Goal: Task Accomplishment & Management: Manage account settings

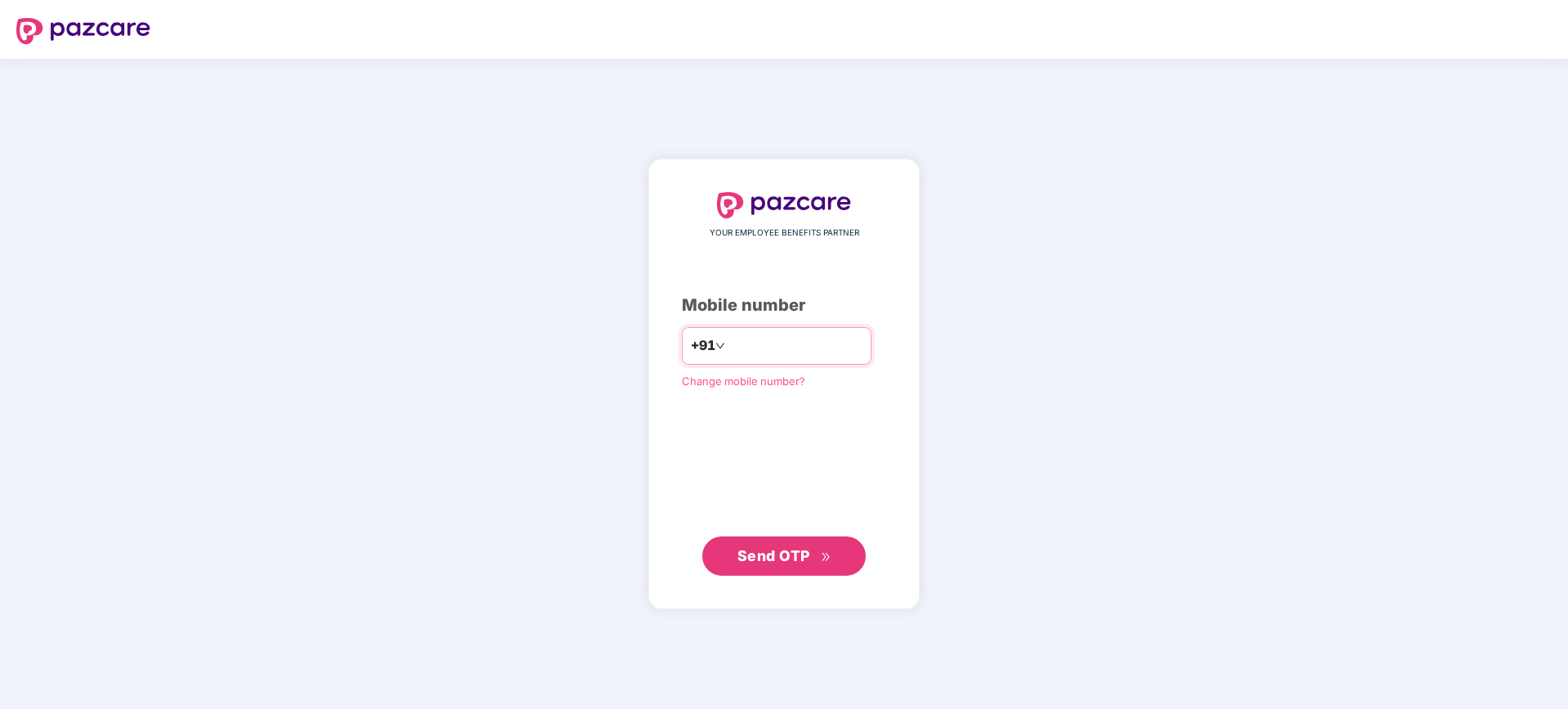
type input "**********"
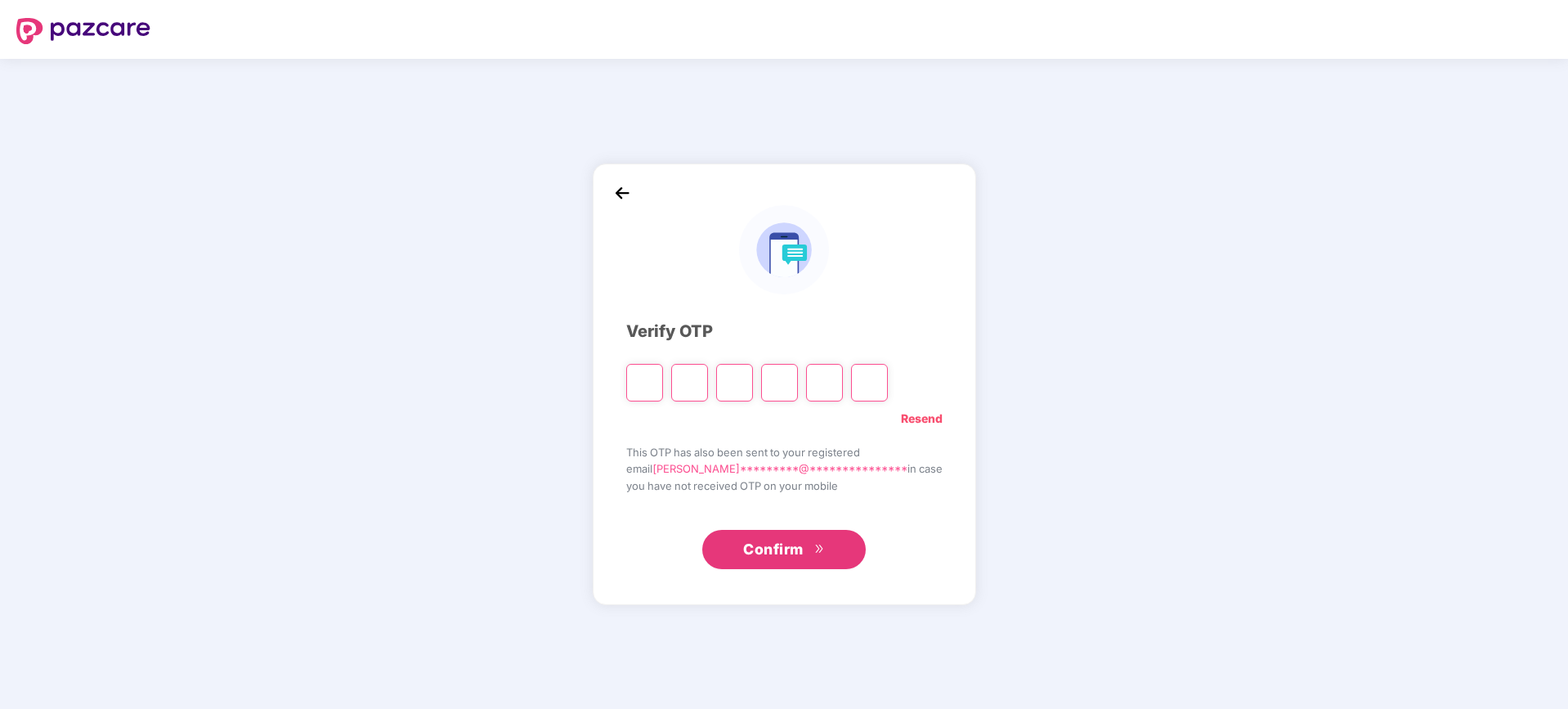
type input "*"
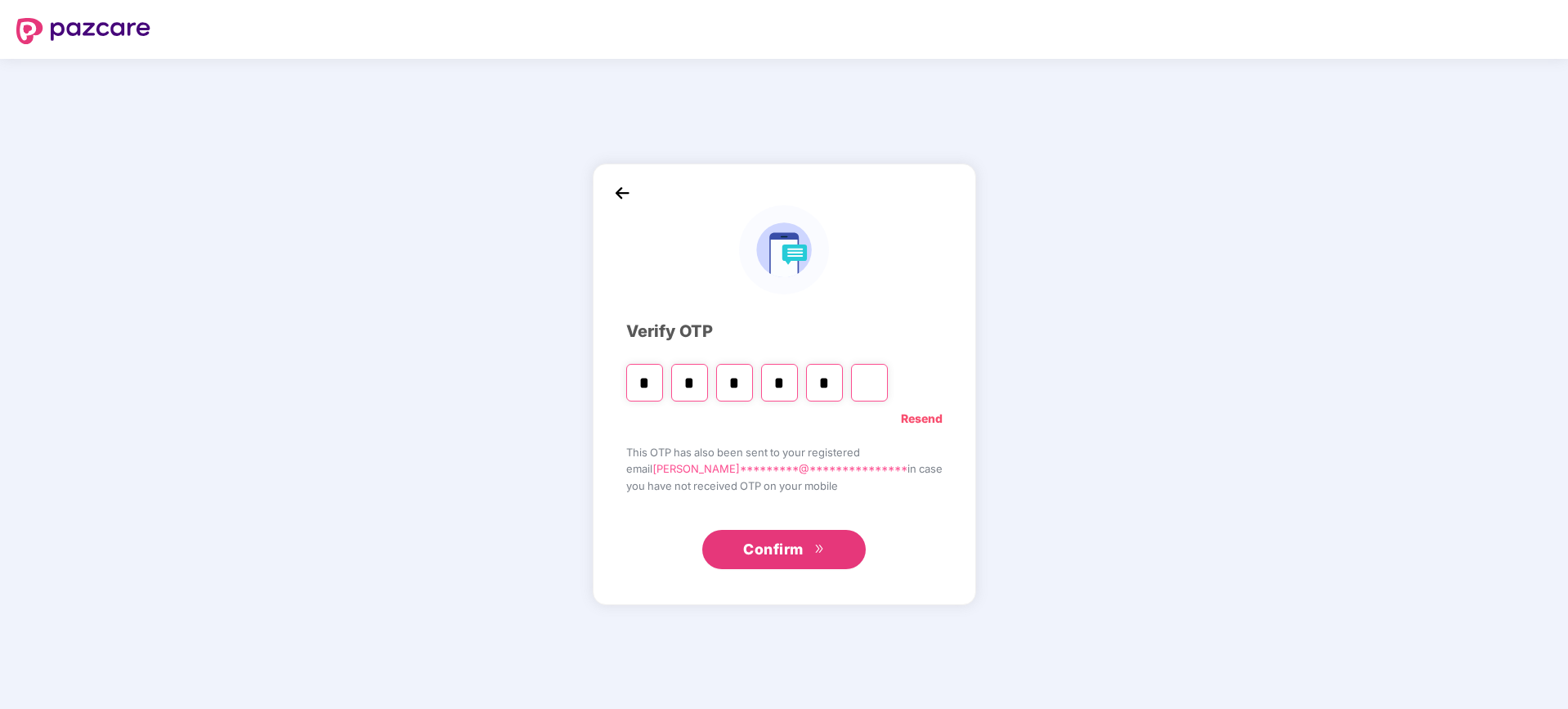
type input "*"
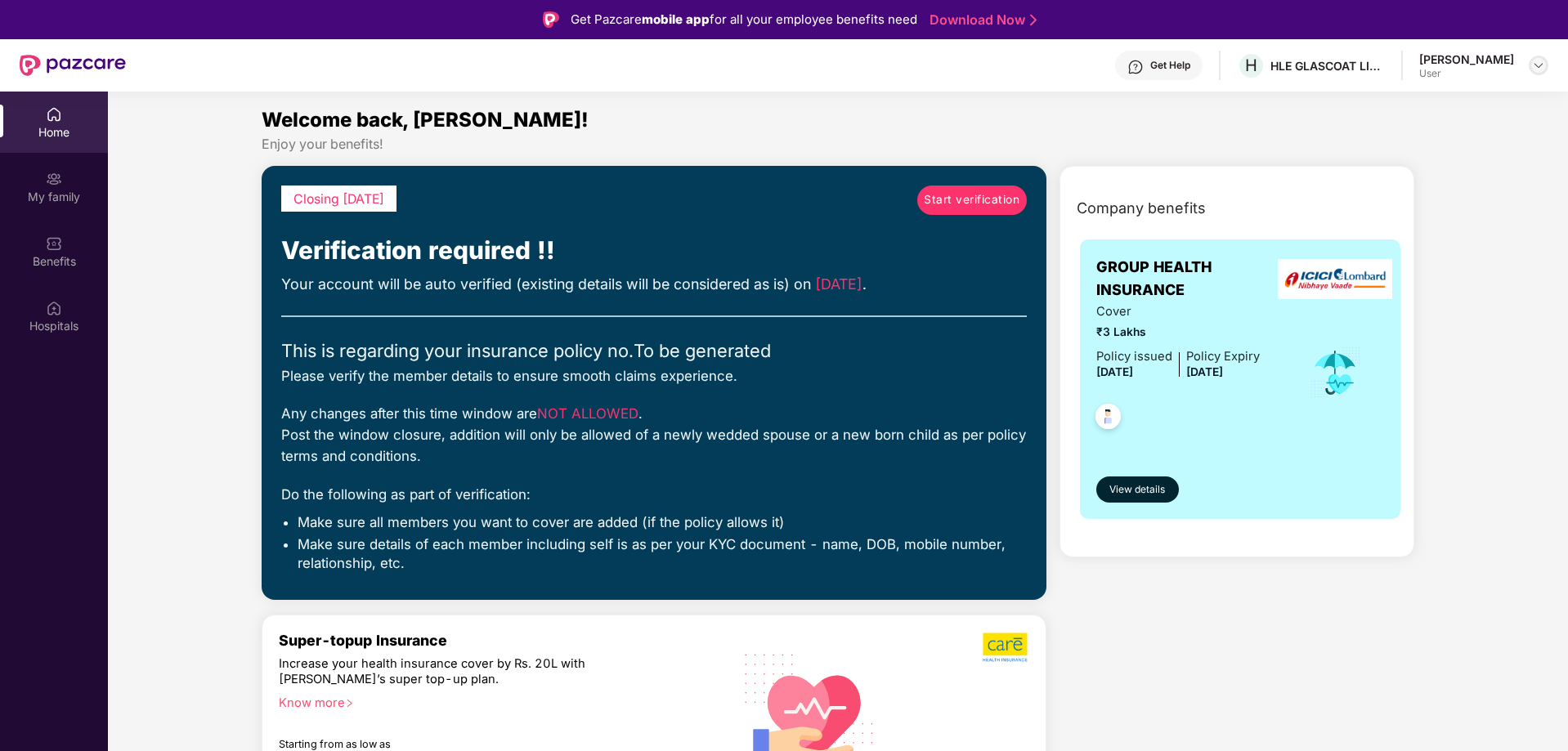
click at [1534, 68] on img at bounding box center [1539, 65] width 13 height 13
click at [1542, 65] on img at bounding box center [1539, 65] width 13 height 13
click at [1404, 111] on div "Logout" at bounding box center [1462, 104] width 212 height 32
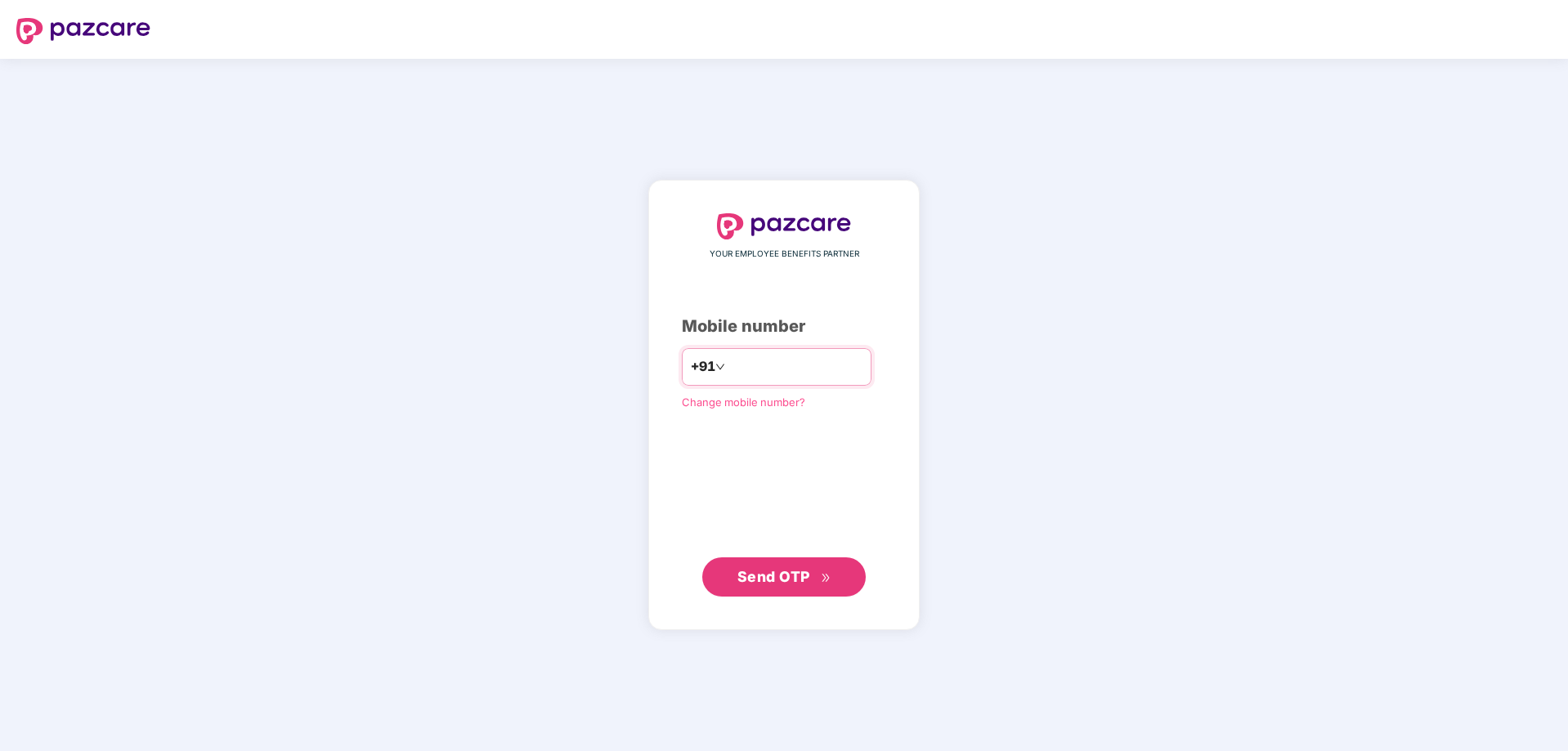
type input "**********"
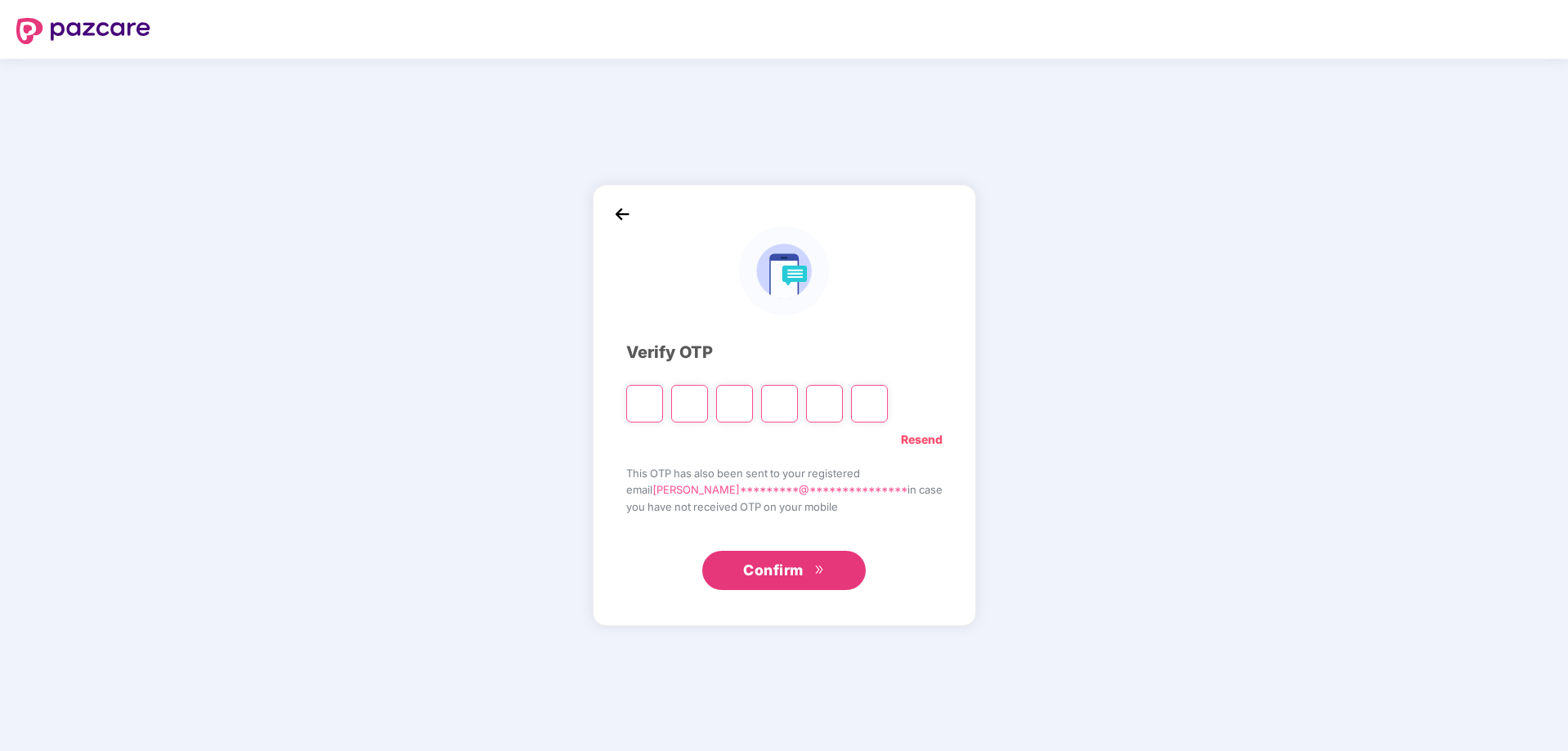
type input "*"
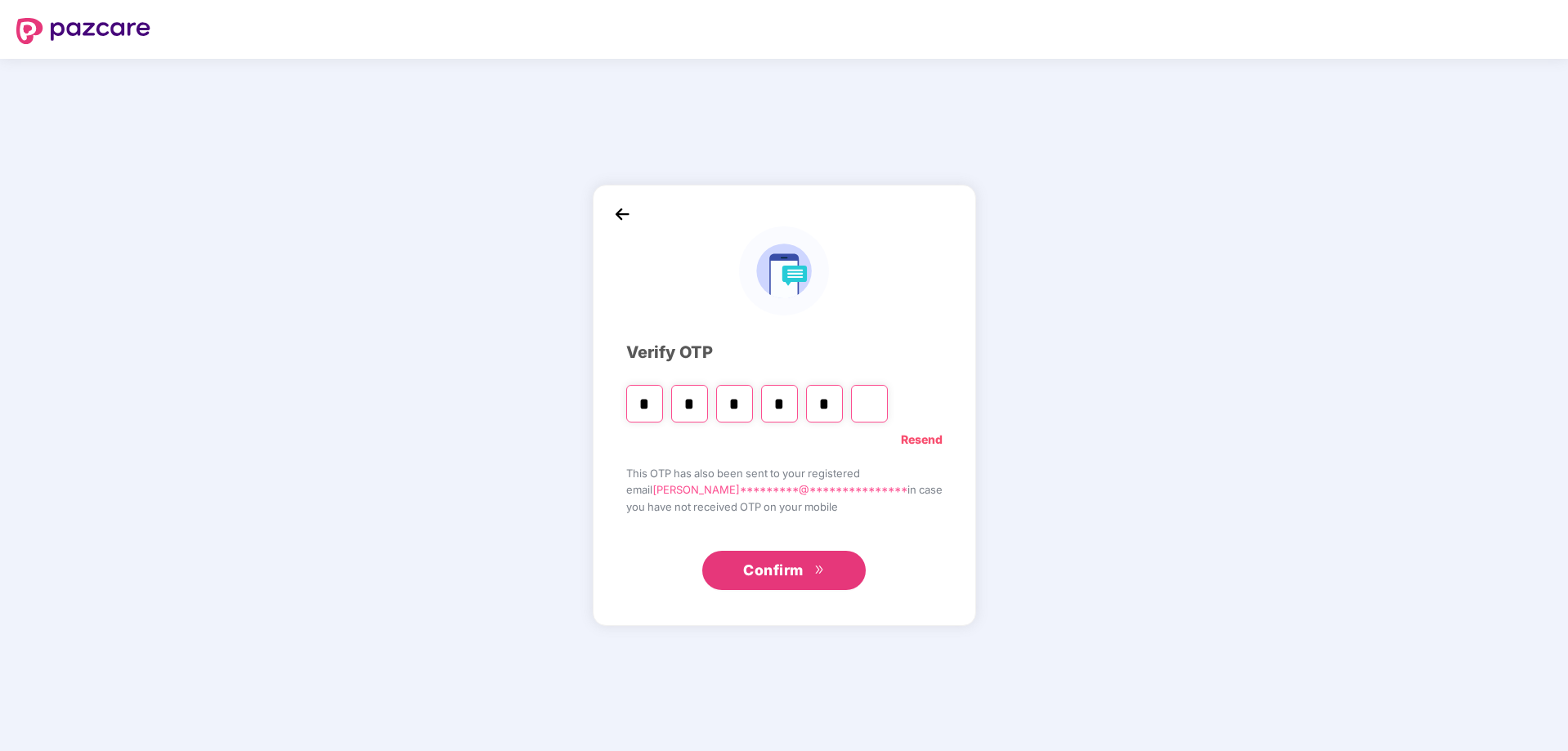
type input "*"
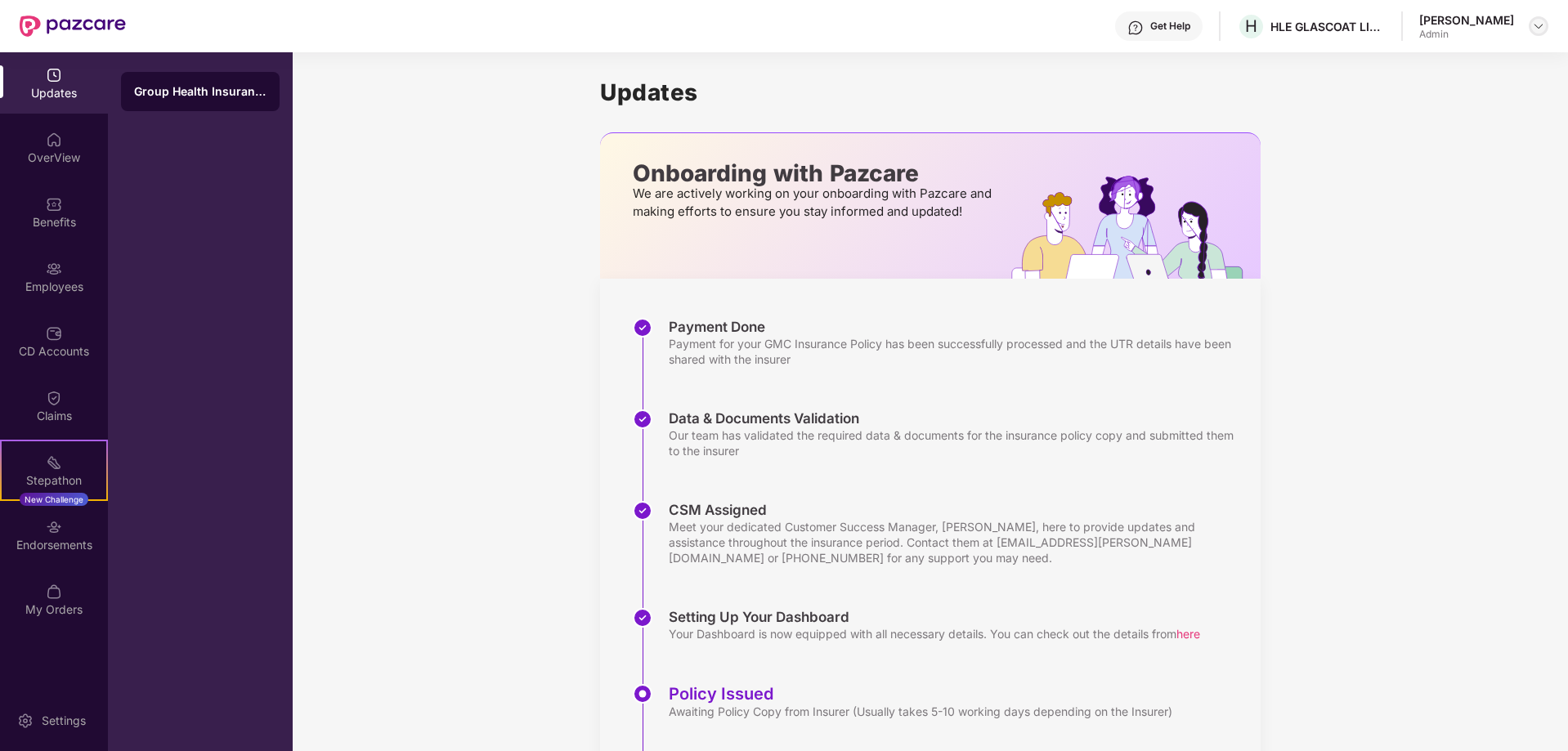
click at [1534, 19] on img at bounding box center [1539, 26] width 13 height 13
click at [1456, 66] on div "Switch to User view" at bounding box center [1462, 65] width 212 height 32
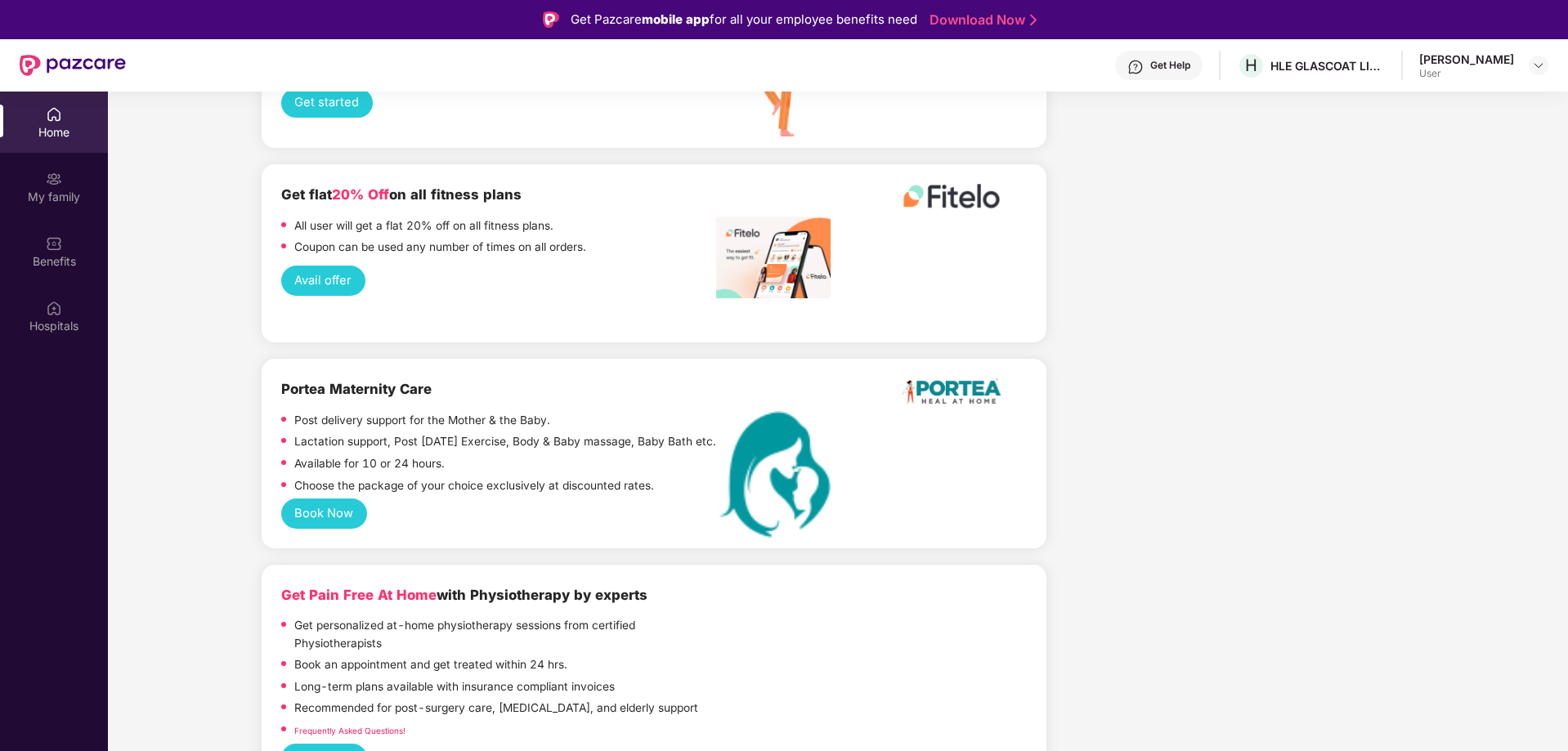
scroll to position [2861, 0]
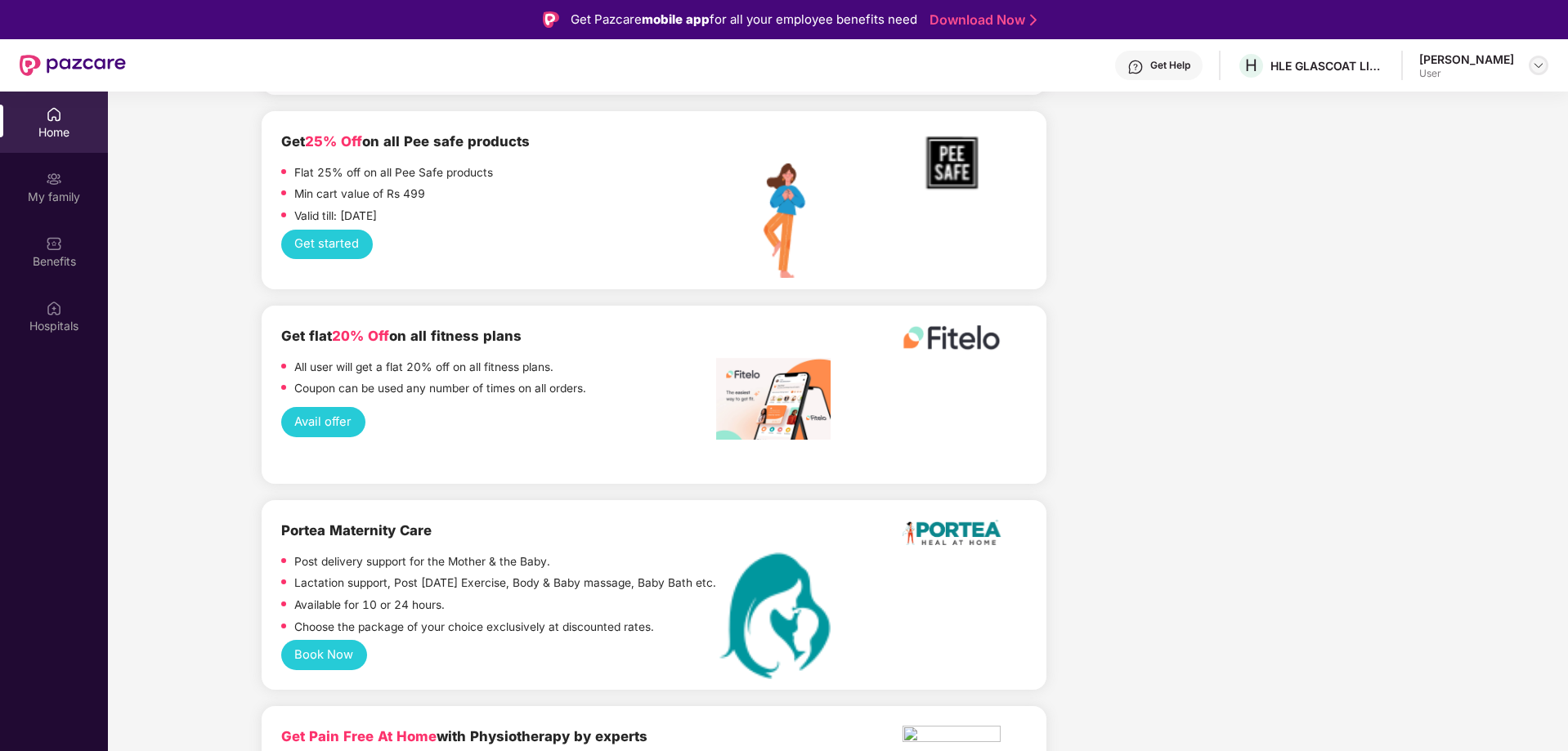
click at [1543, 66] on img at bounding box center [1539, 65] width 13 height 13
click at [1434, 101] on div "Switch to admin view" at bounding box center [1462, 104] width 212 height 32
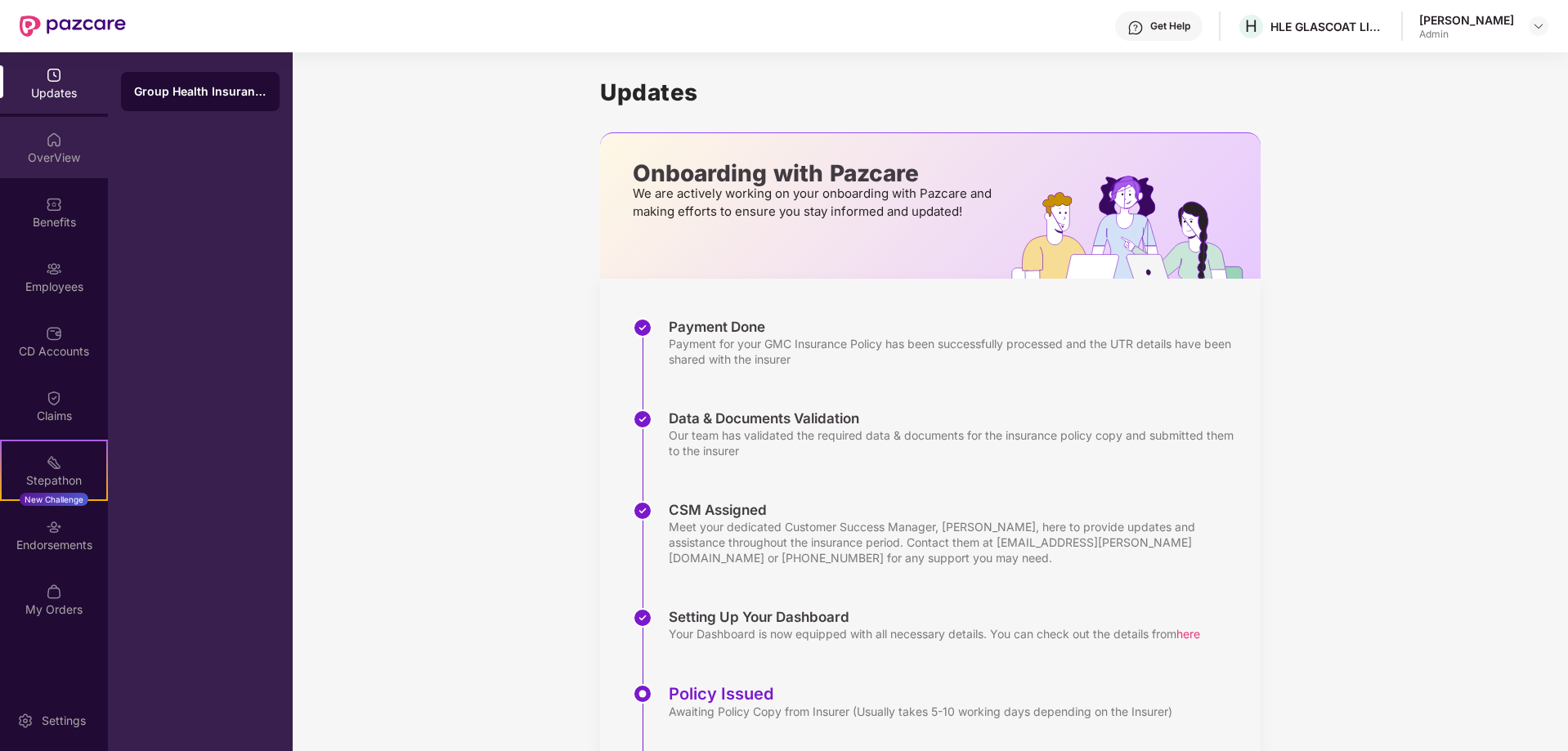
click at [59, 141] on img at bounding box center [54, 140] width 16 height 16
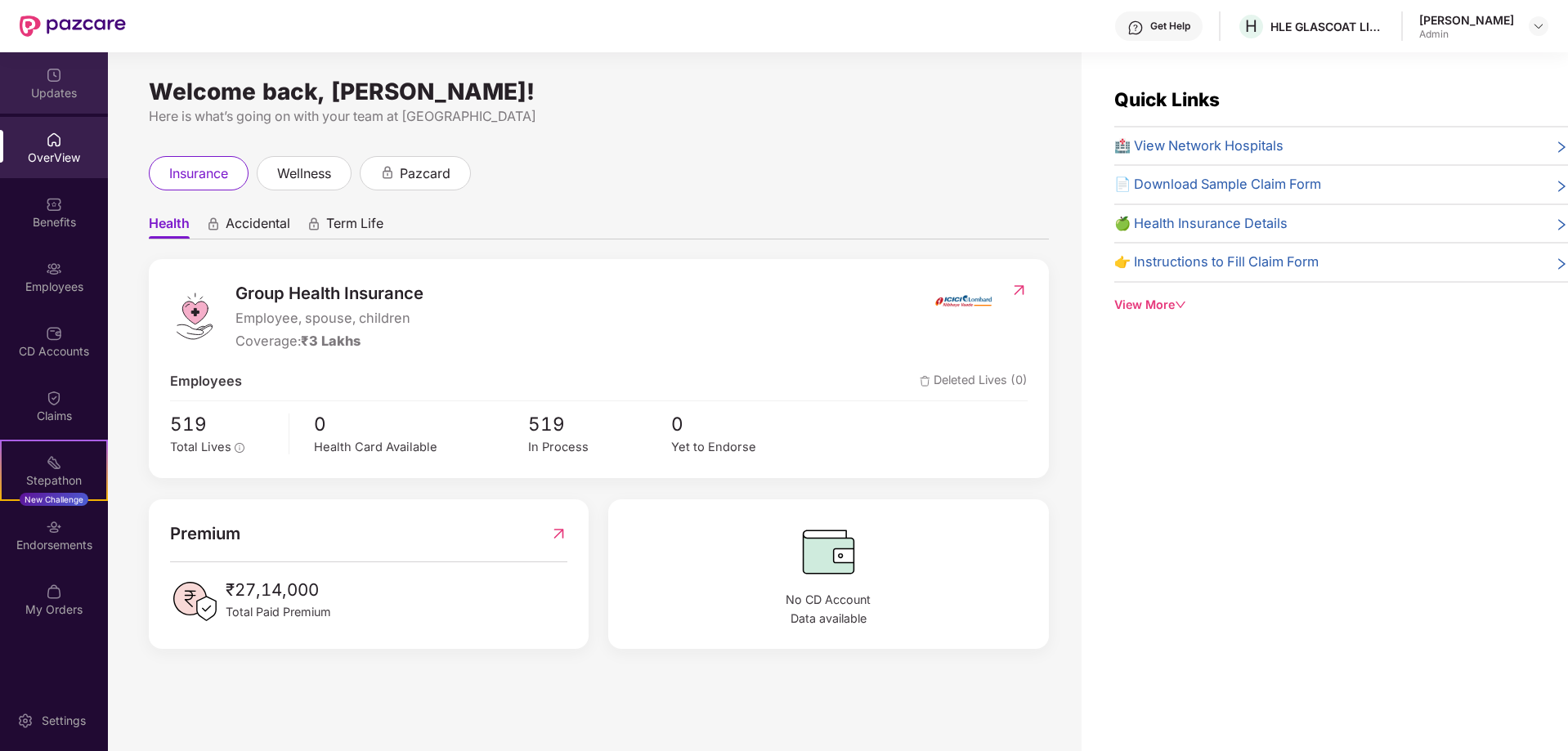
click at [59, 82] on img at bounding box center [54, 75] width 16 height 16
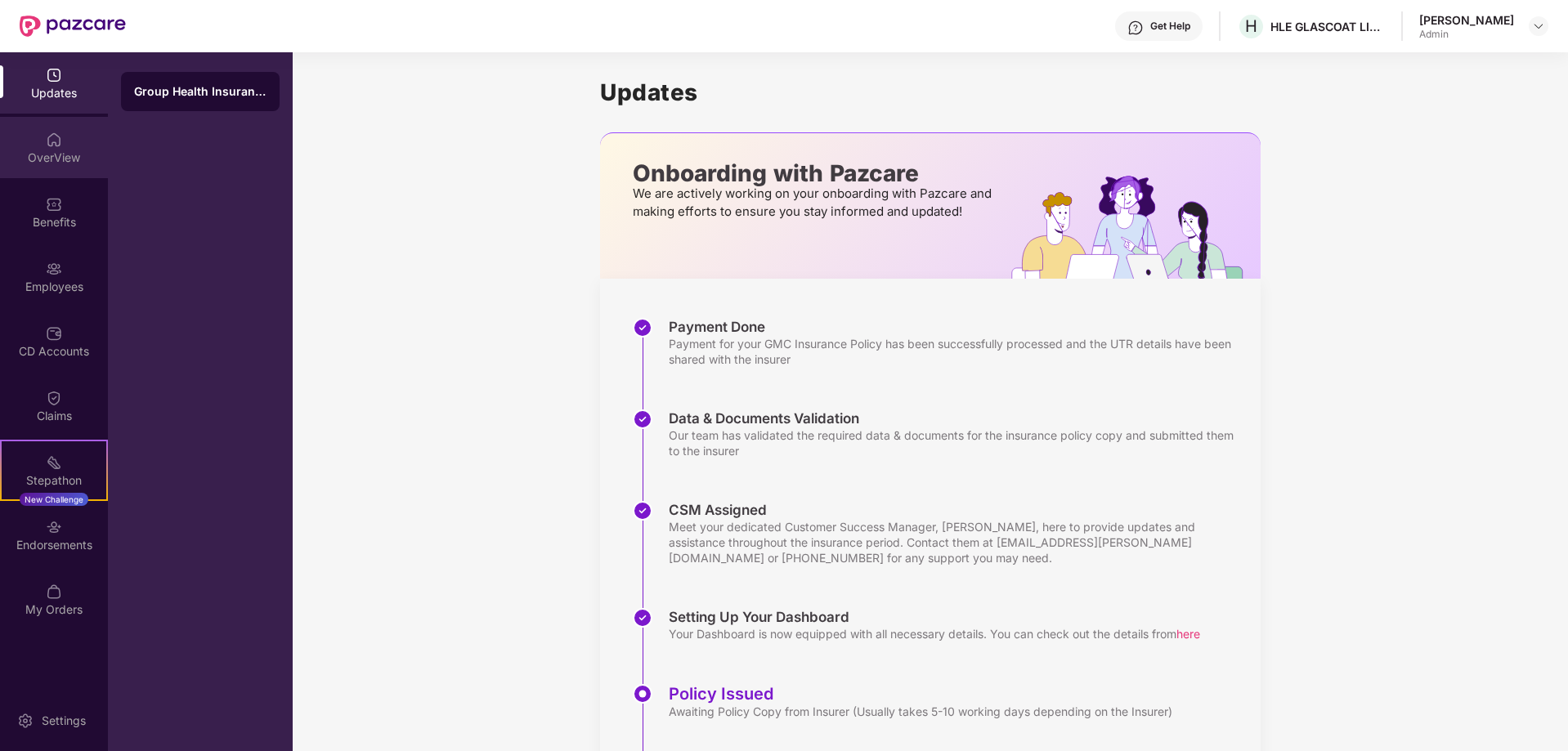
click at [64, 151] on div "OverView" at bounding box center [54, 158] width 108 height 16
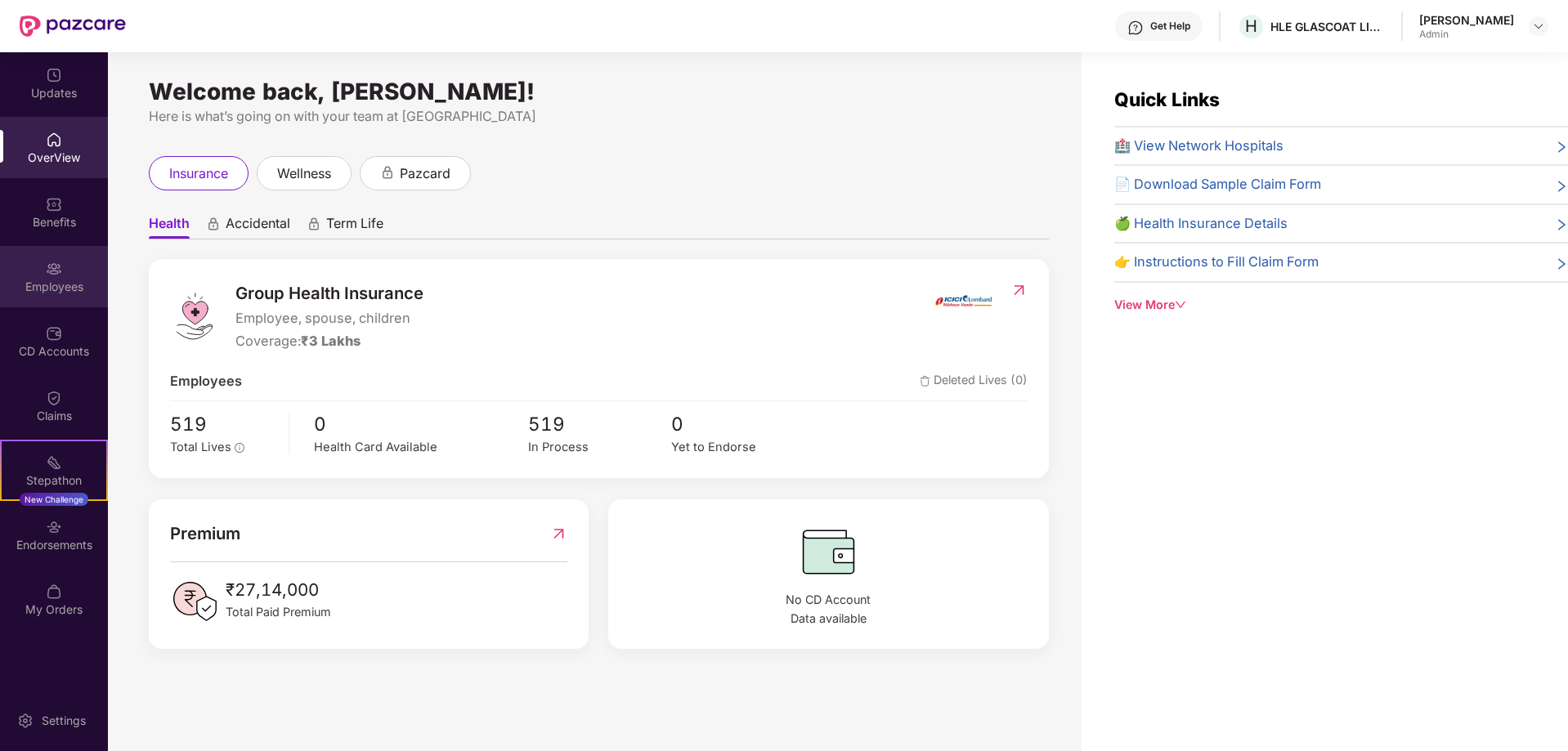
click at [50, 288] on div "Employees" at bounding box center [54, 287] width 108 height 16
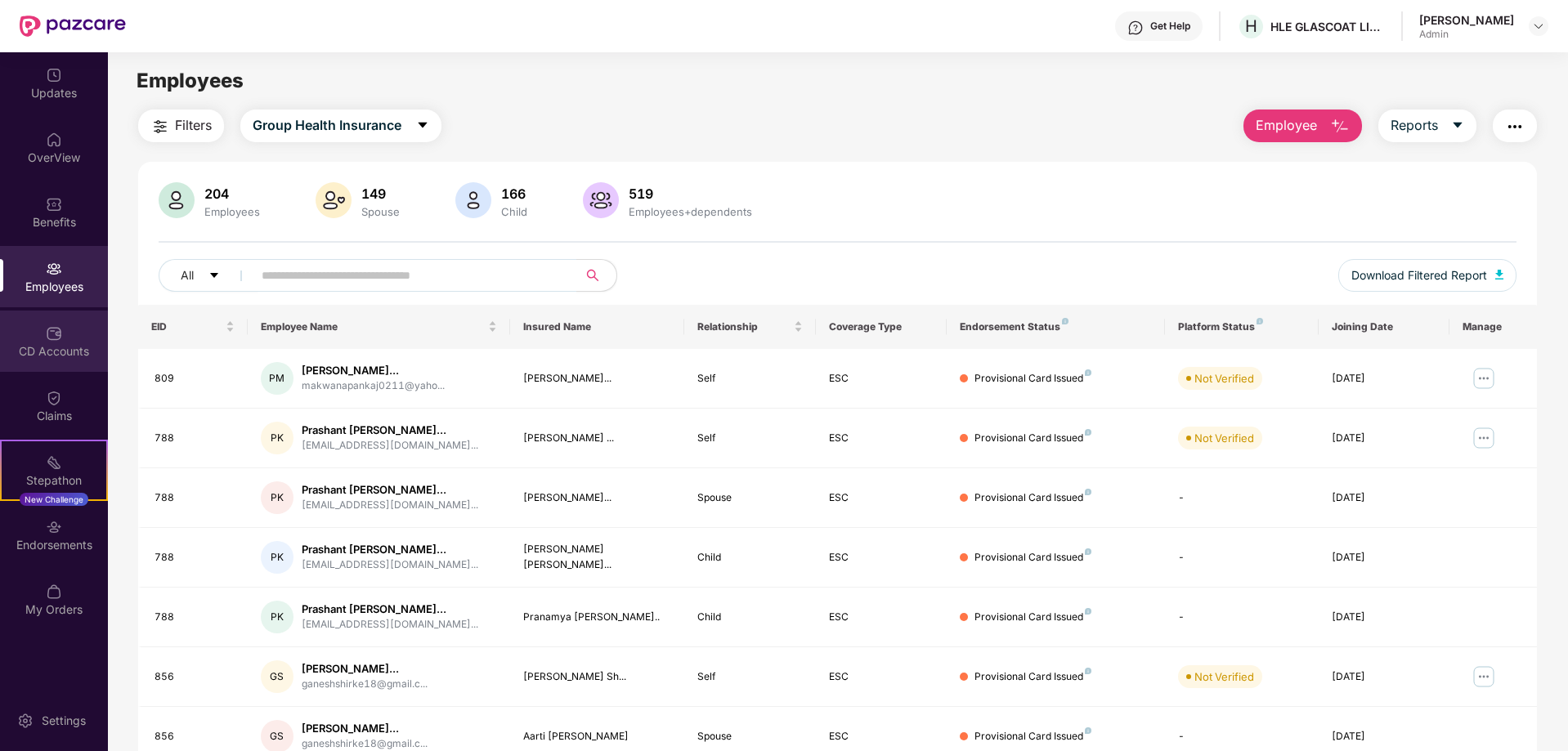
click at [59, 335] on img at bounding box center [54, 334] width 16 height 16
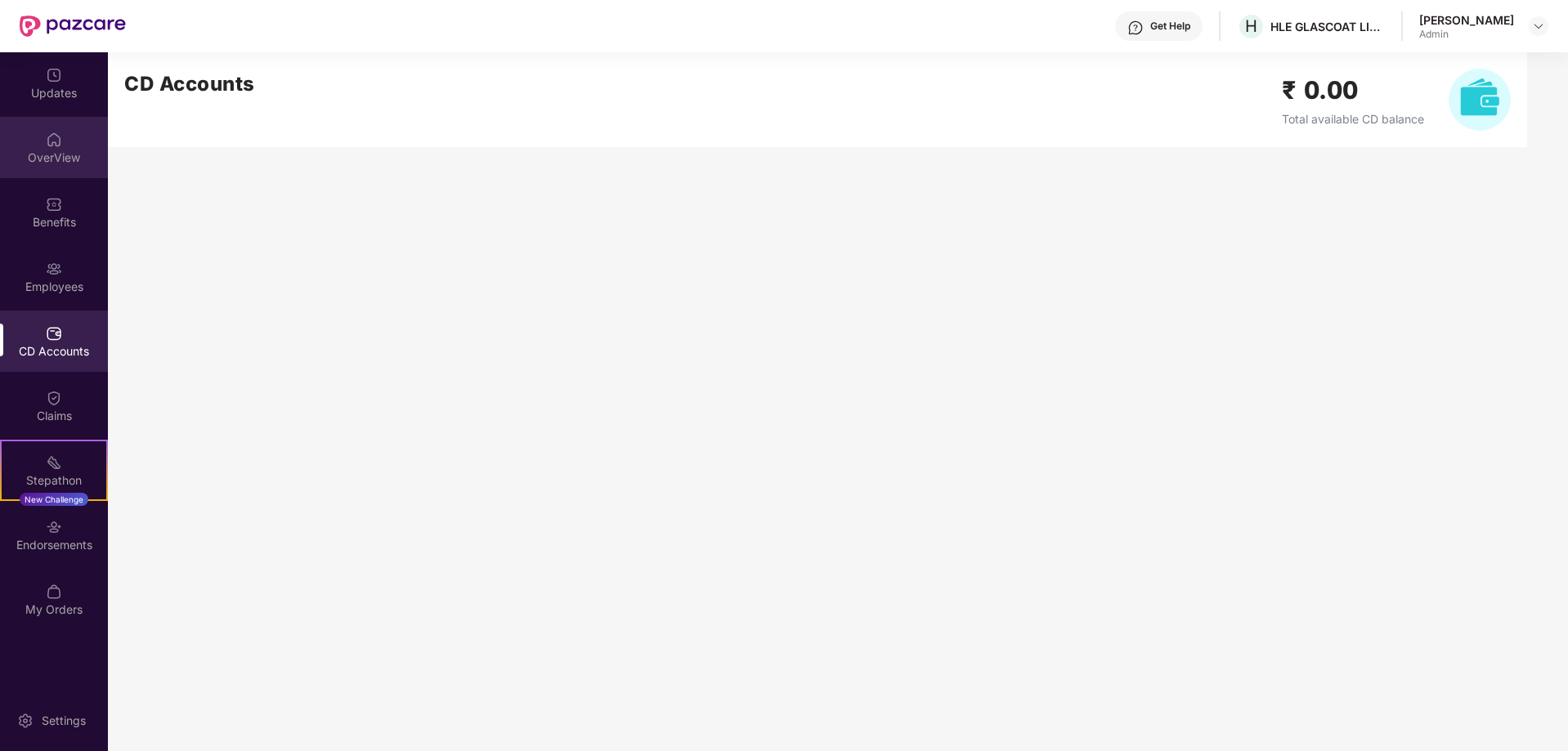
click at [56, 137] on img at bounding box center [54, 140] width 16 height 16
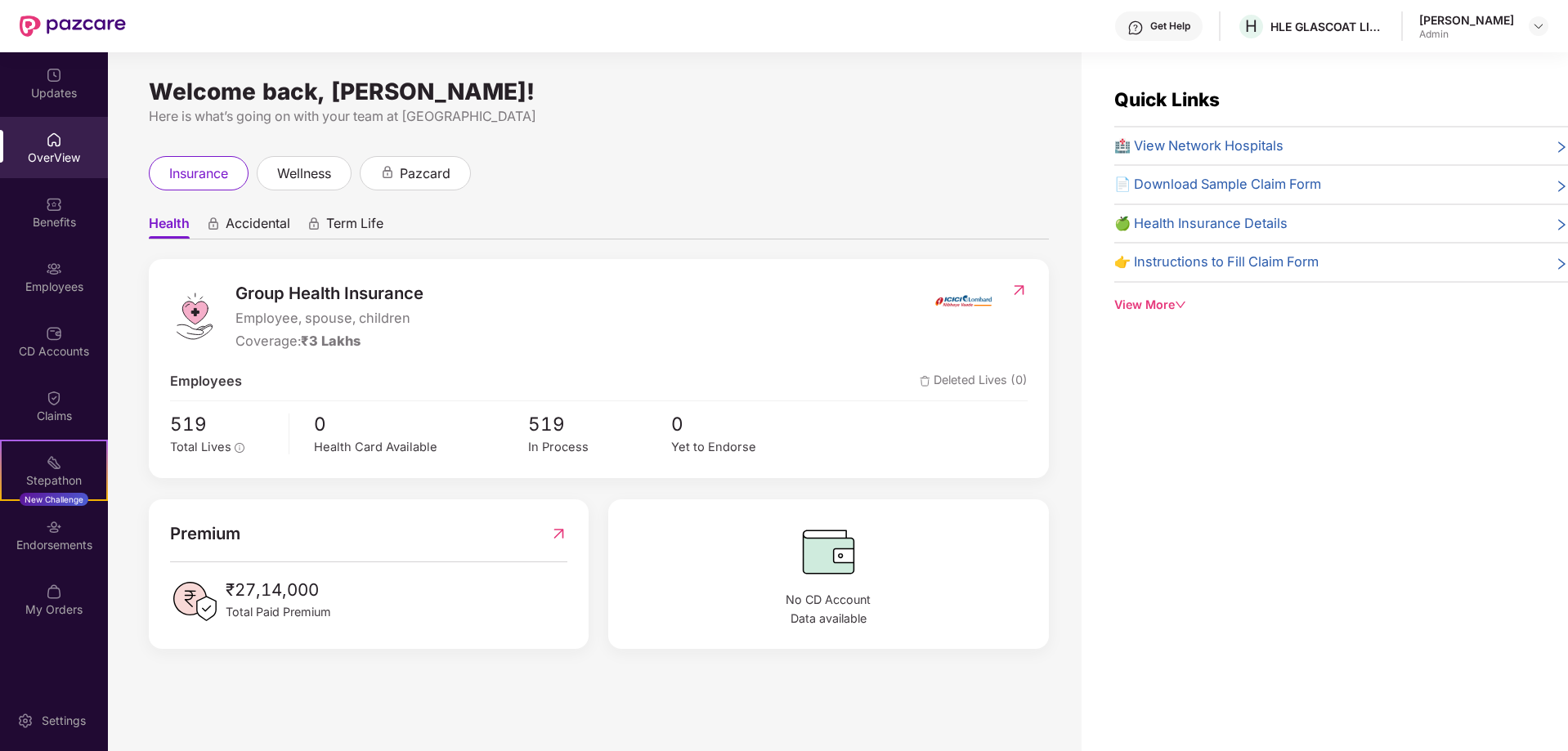
click at [49, 79] on img at bounding box center [54, 75] width 16 height 16
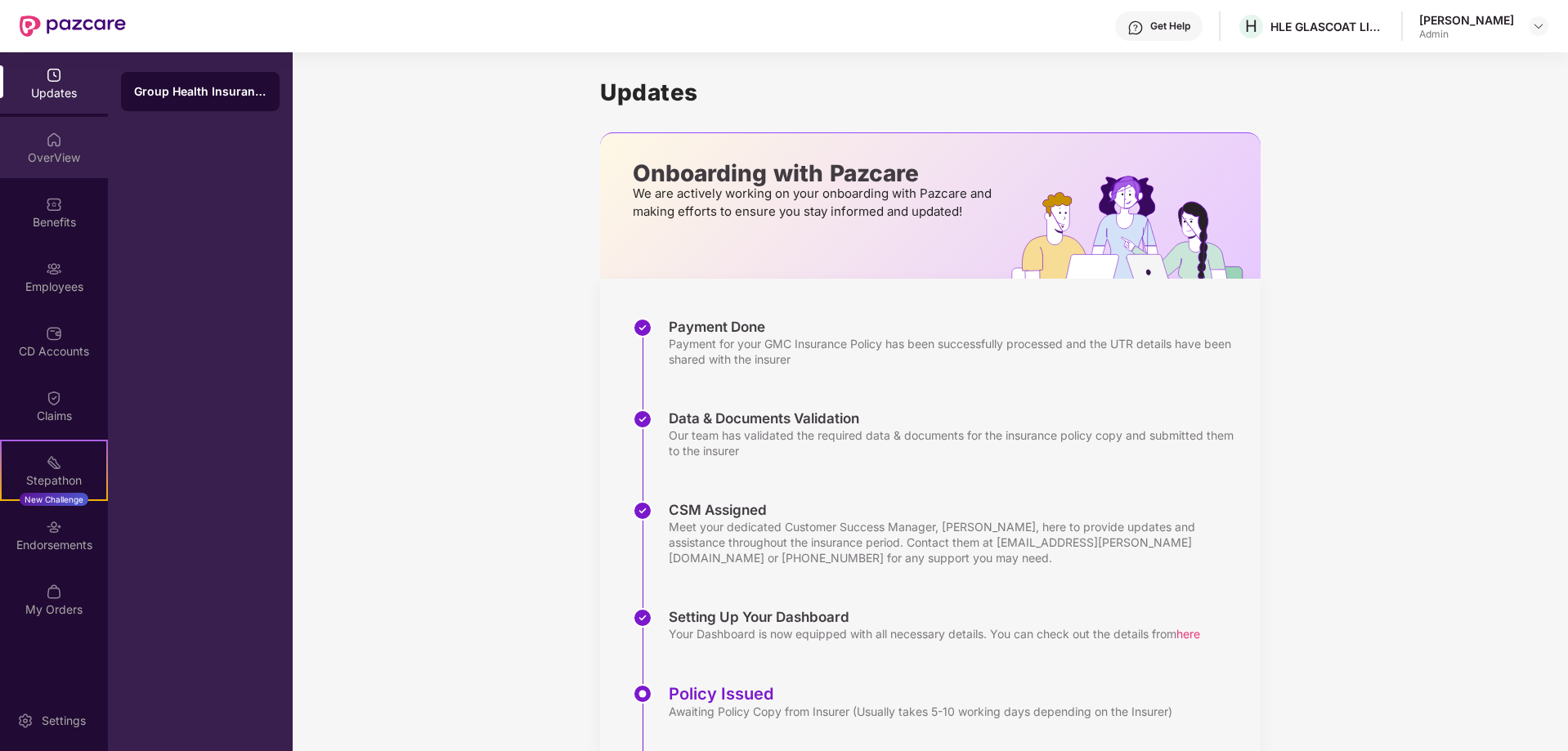
click at [40, 143] on div "OverView" at bounding box center [54, 147] width 108 height 61
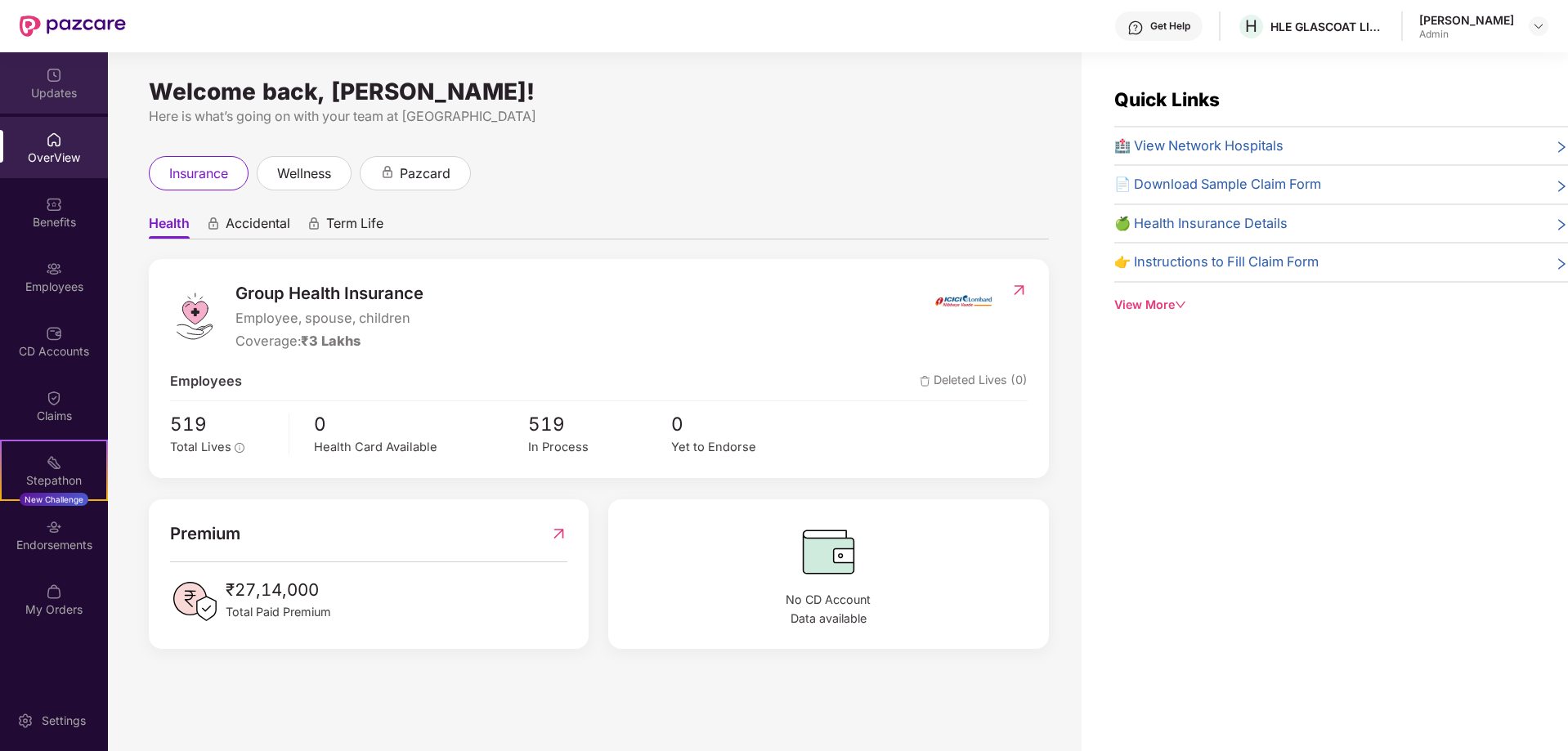
click at [61, 85] on div "Updates" at bounding box center [54, 93] width 108 height 16
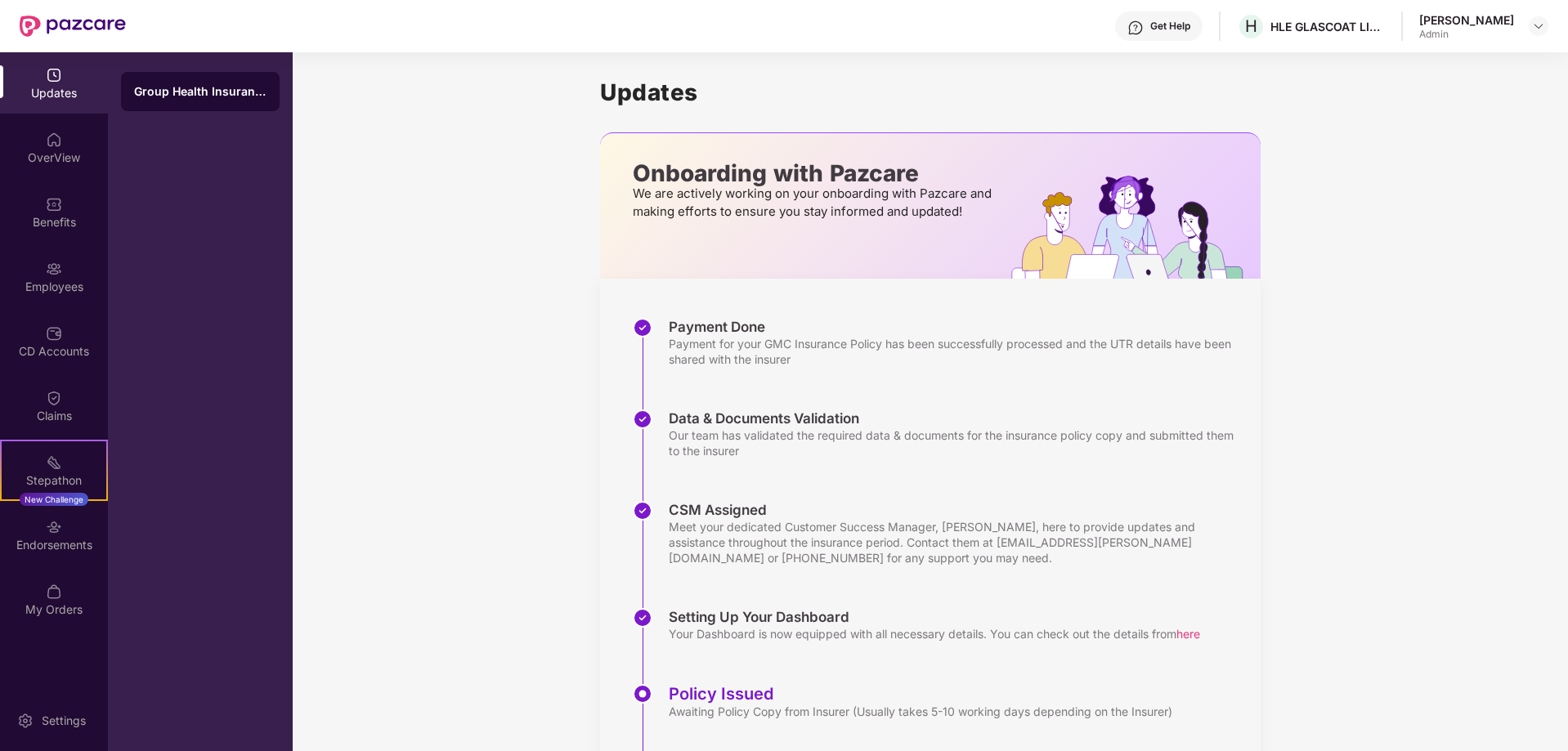
click at [201, 95] on div "Group Health Insurance" at bounding box center [200, 91] width 133 height 16
click at [53, 219] on div "Benefits" at bounding box center [54, 222] width 108 height 16
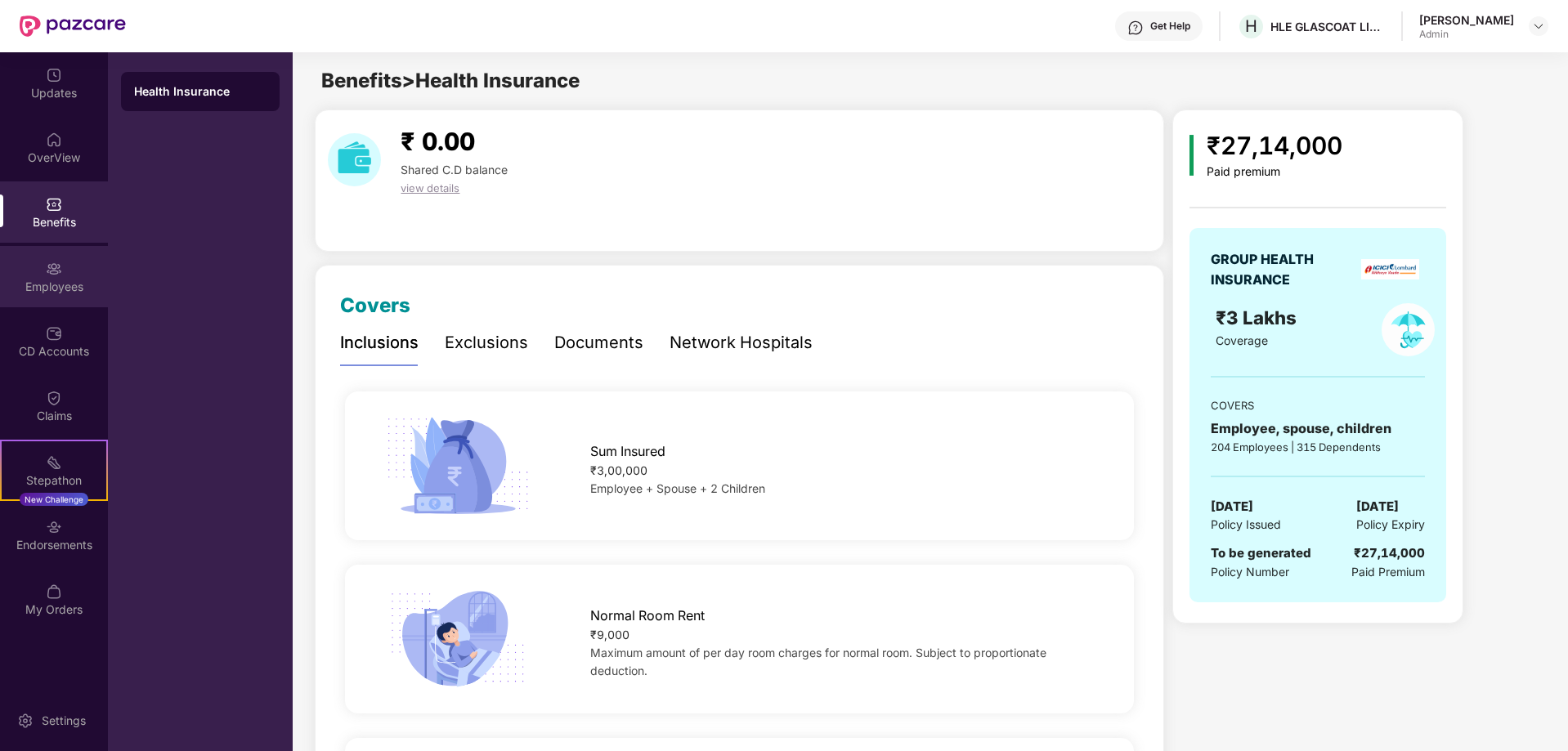
click at [65, 279] on div "Employees" at bounding box center [54, 287] width 108 height 16
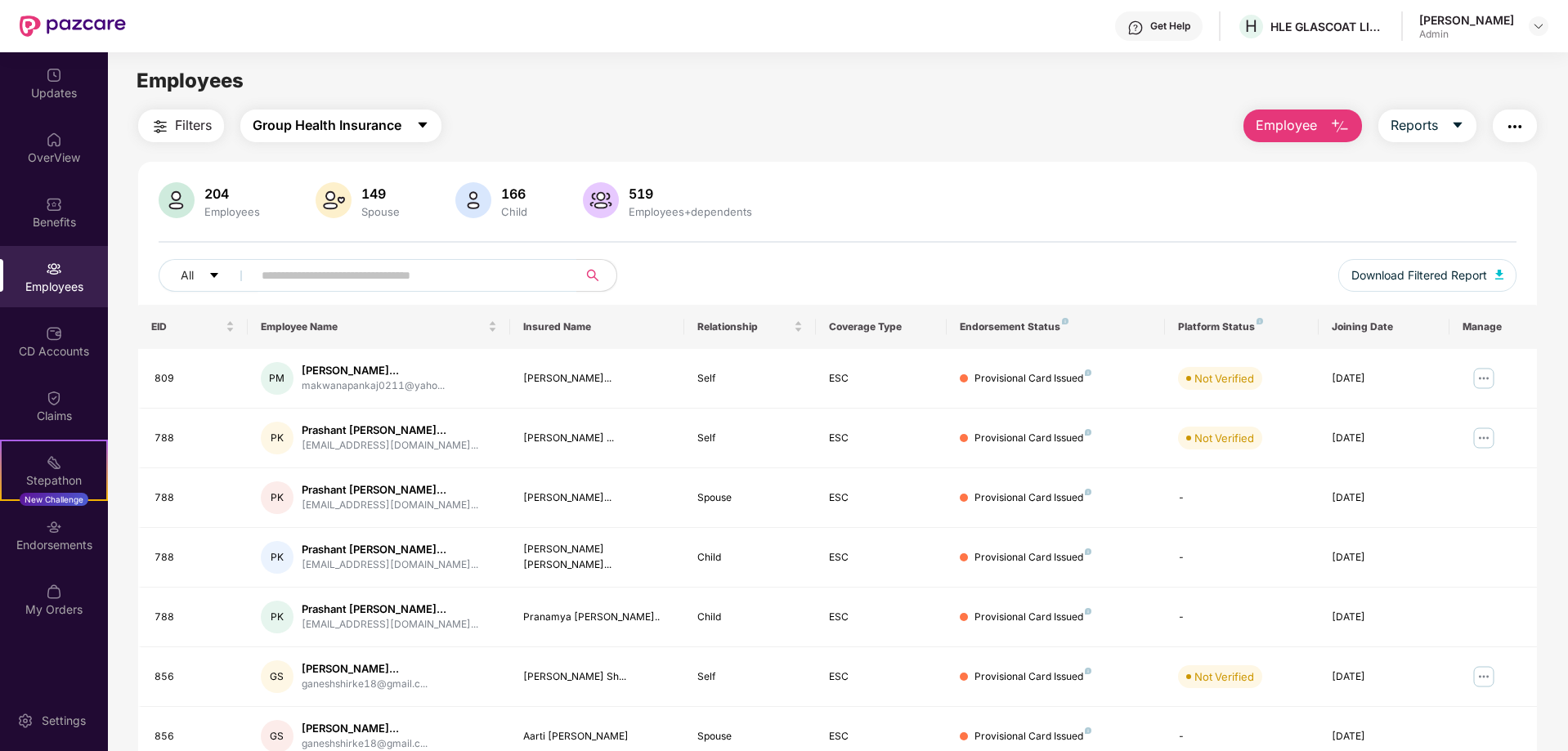
click at [330, 126] on span "Group Health Insurance" at bounding box center [327, 125] width 149 height 20
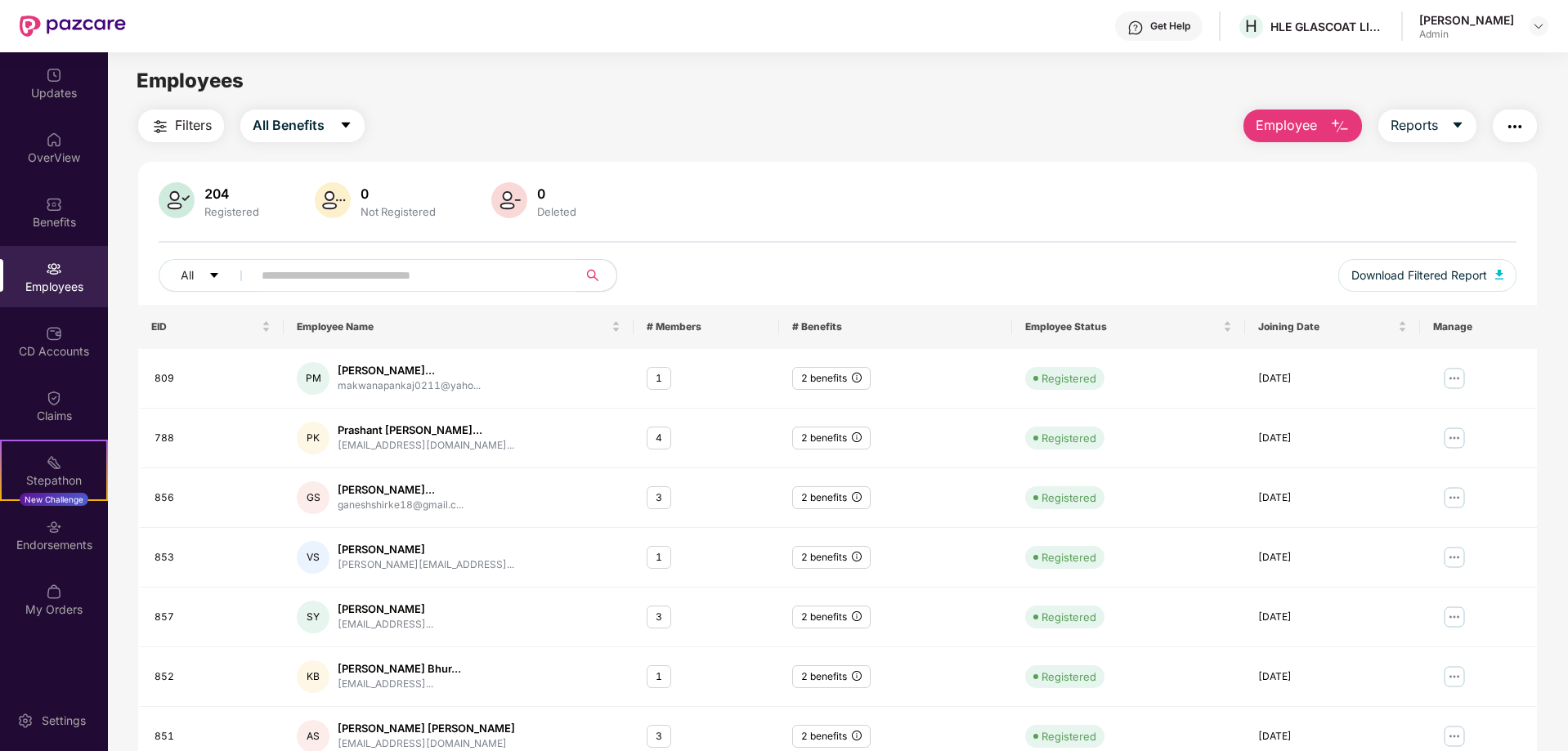
click at [194, 130] on span "Filters" at bounding box center [193, 125] width 37 height 20
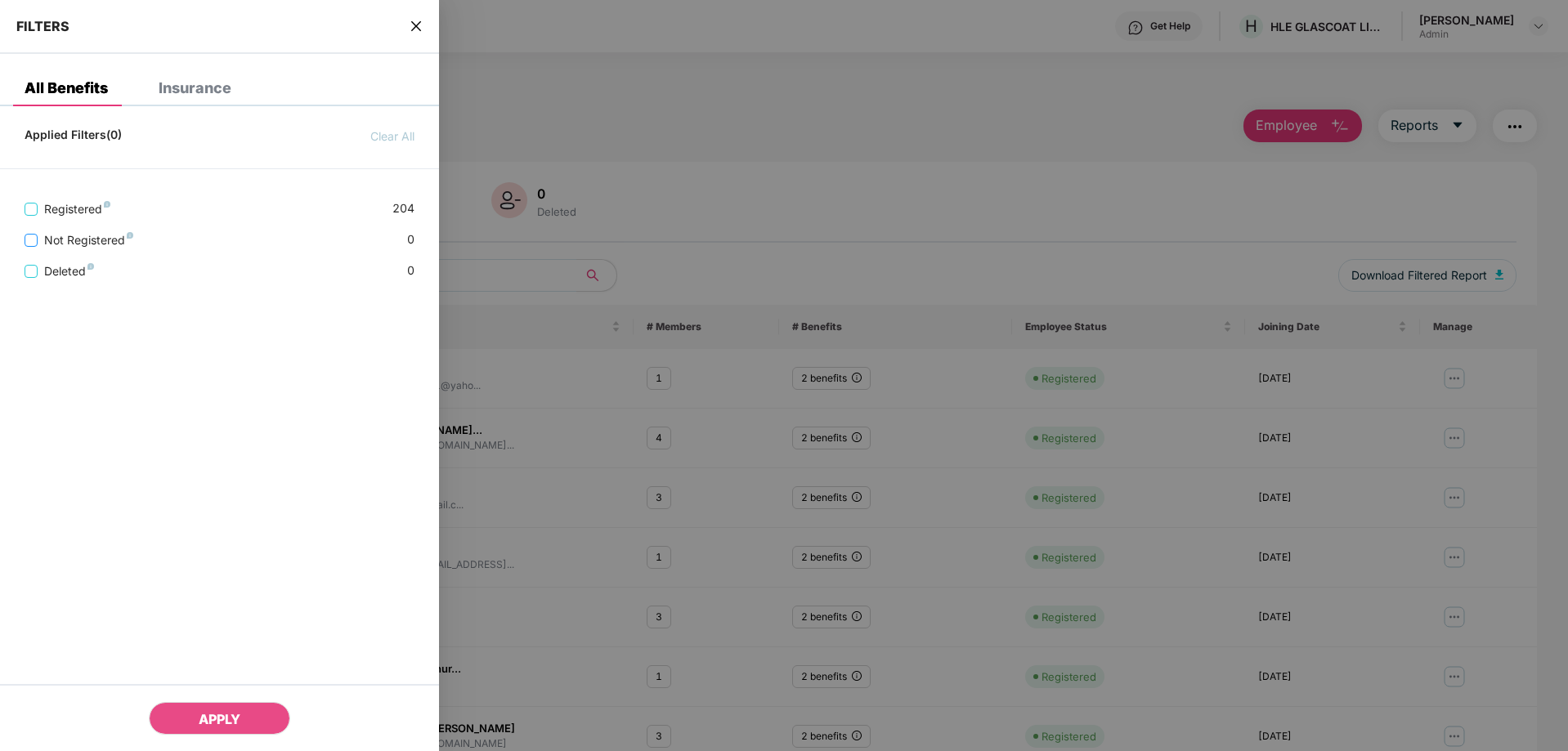
click at [40, 238] on span "Not Registered" at bounding box center [89, 241] width 102 height 18
click at [38, 242] on span "Registered" at bounding box center [77, 243] width 80 height 18
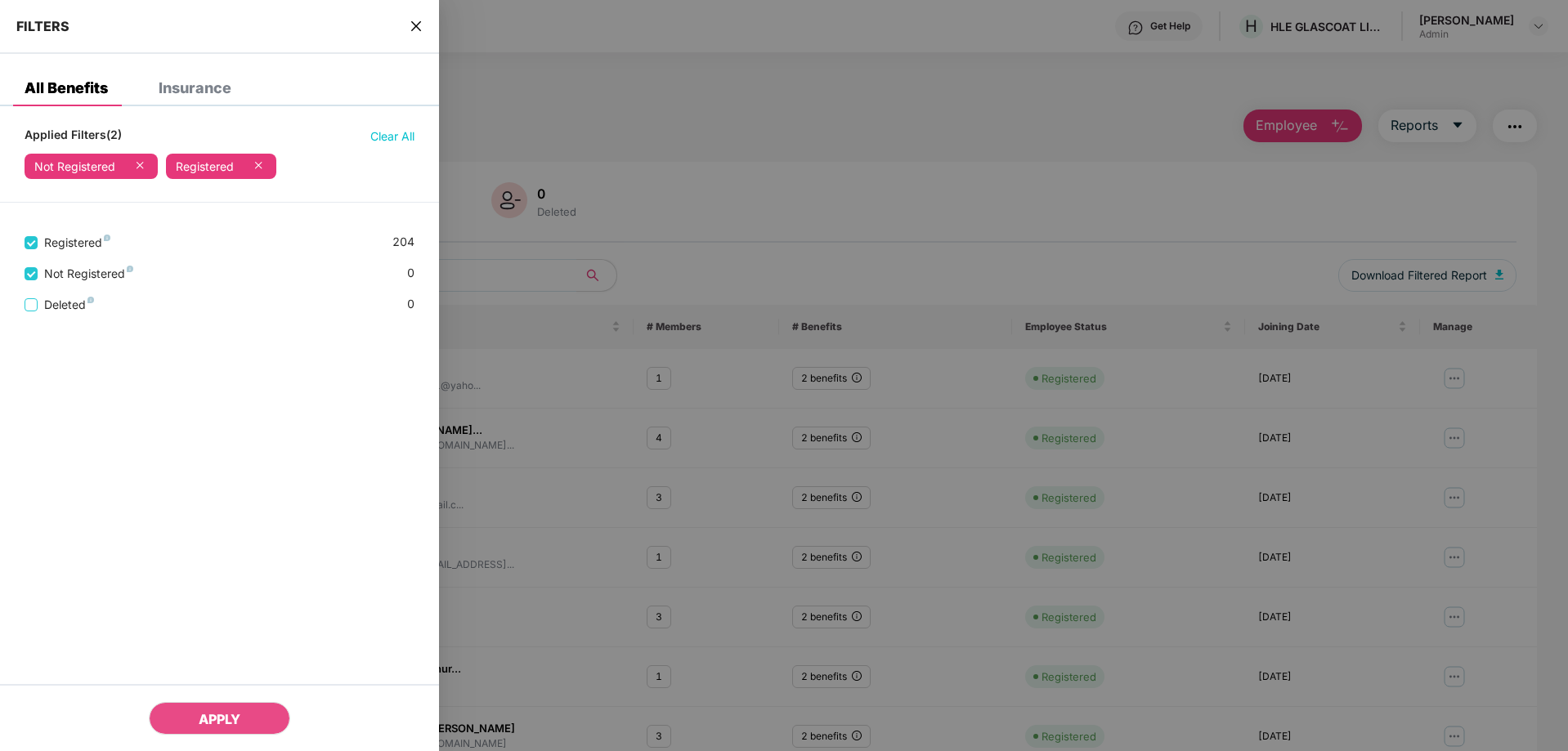
click at [418, 25] on icon "close" at bounding box center [416, 26] width 10 height 10
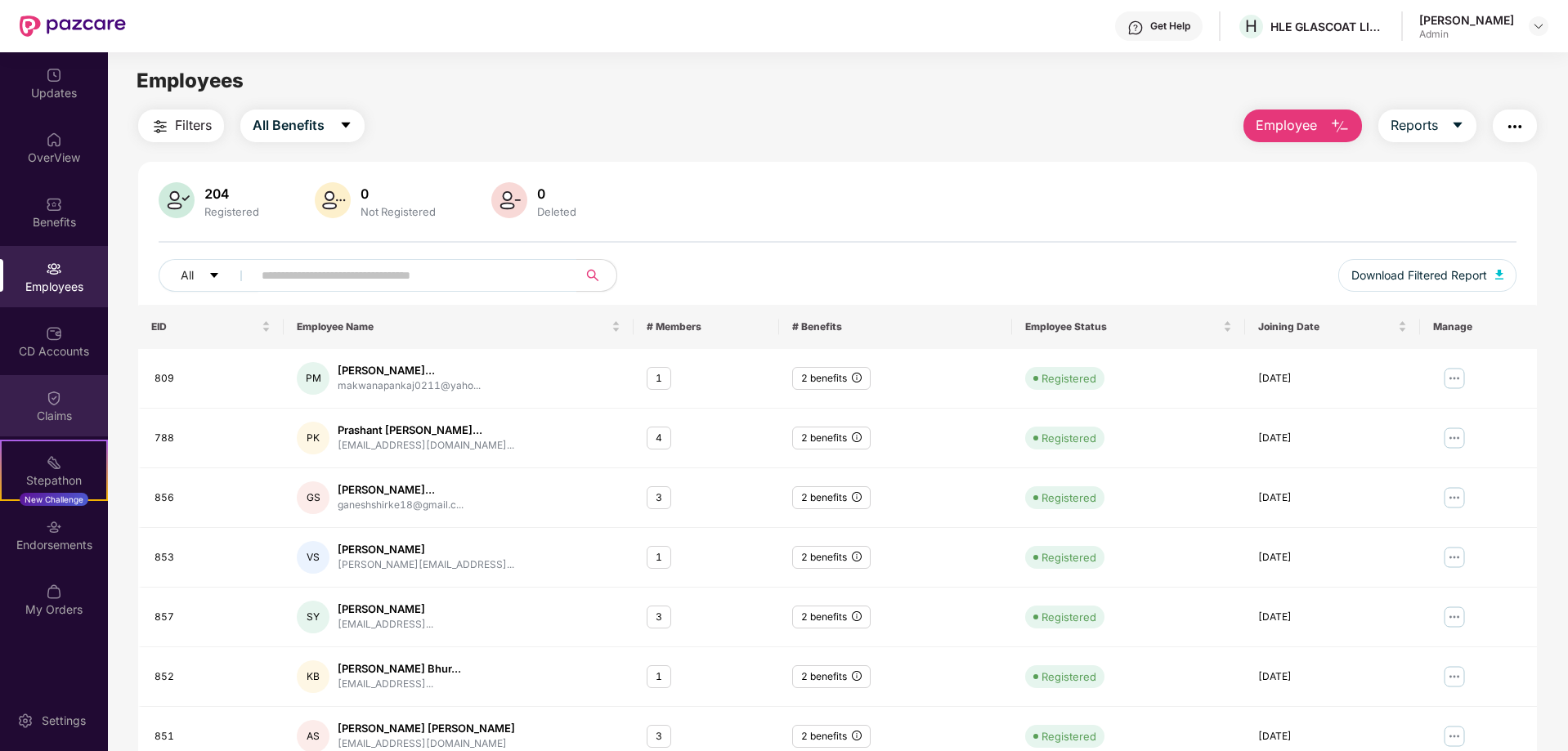
click at [60, 386] on div "Claims" at bounding box center [54, 405] width 108 height 61
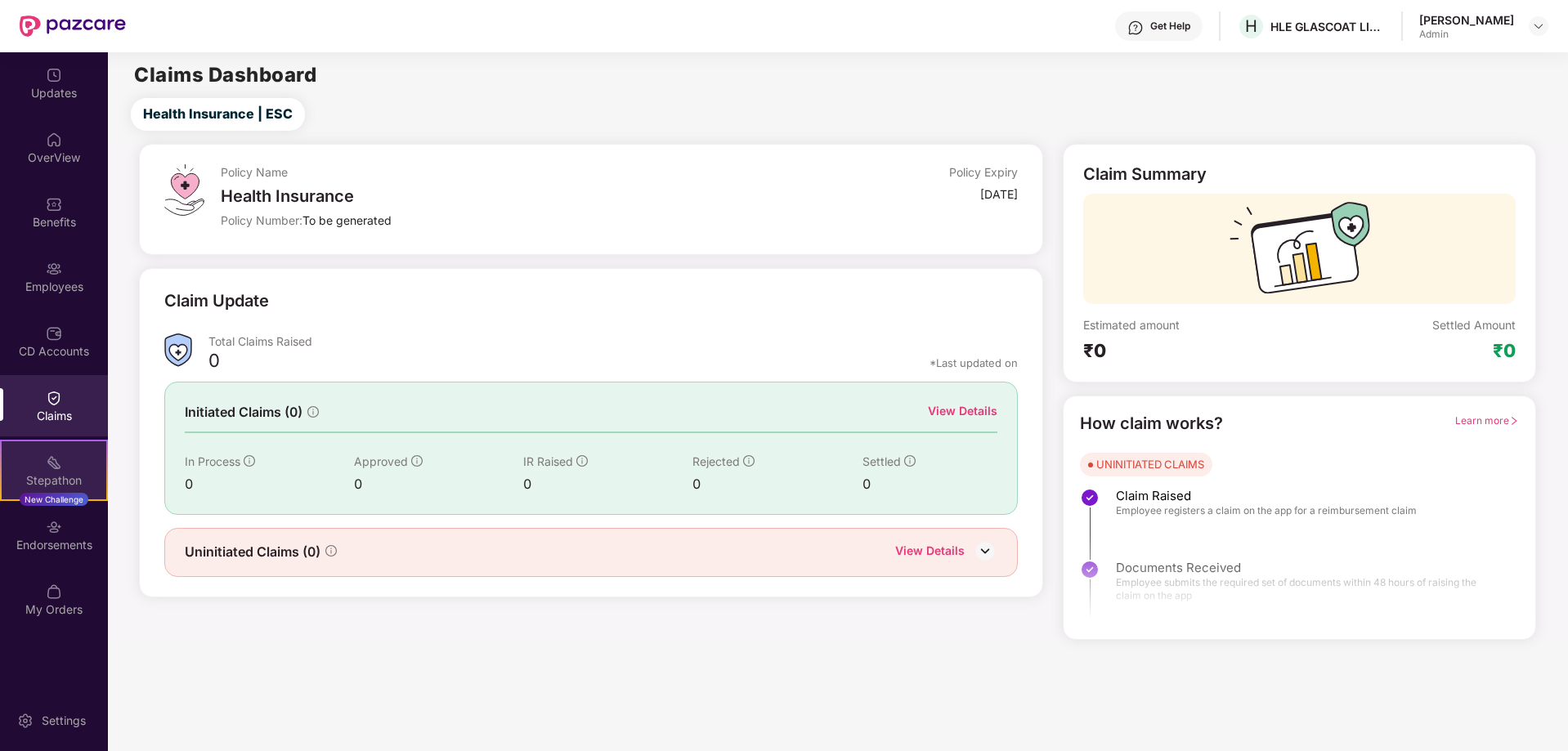
click at [65, 477] on div "Stepathon" at bounding box center [54, 481] width 104 height 16
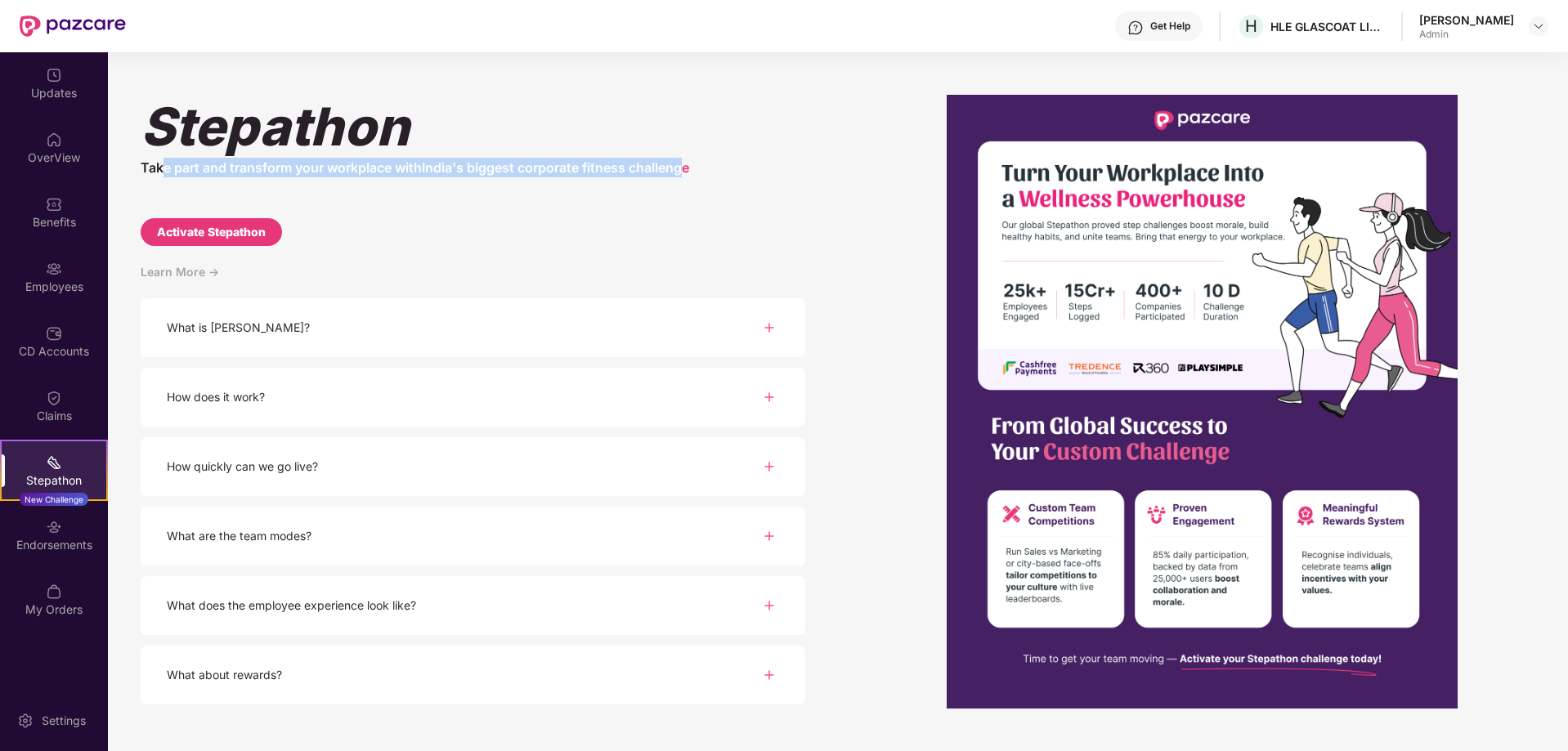
drag, startPoint x: 164, startPoint y: 166, endPoint x: 800, endPoint y: 284, distance: 646.9
click at [696, 172] on div "Take part and transform your workplace with India's biggest corporate fitness c…" at bounding box center [473, 166] width 665 height 19
click at [773, 329] on img at bounding box center [768, 327] width 19 height 19
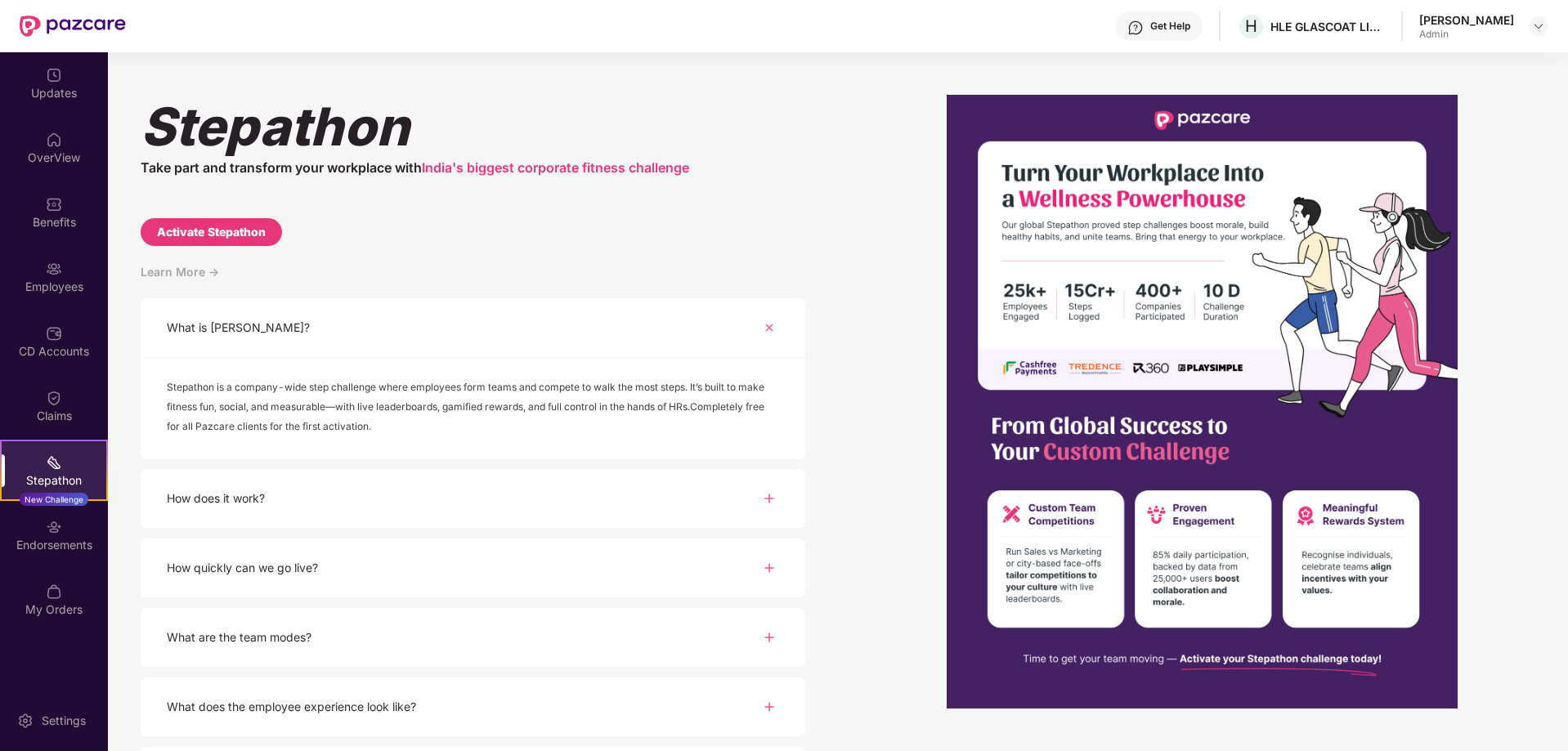
click at [794, 502] on div "How does it work?" at bounding box center [473, 499] width 665 height 59
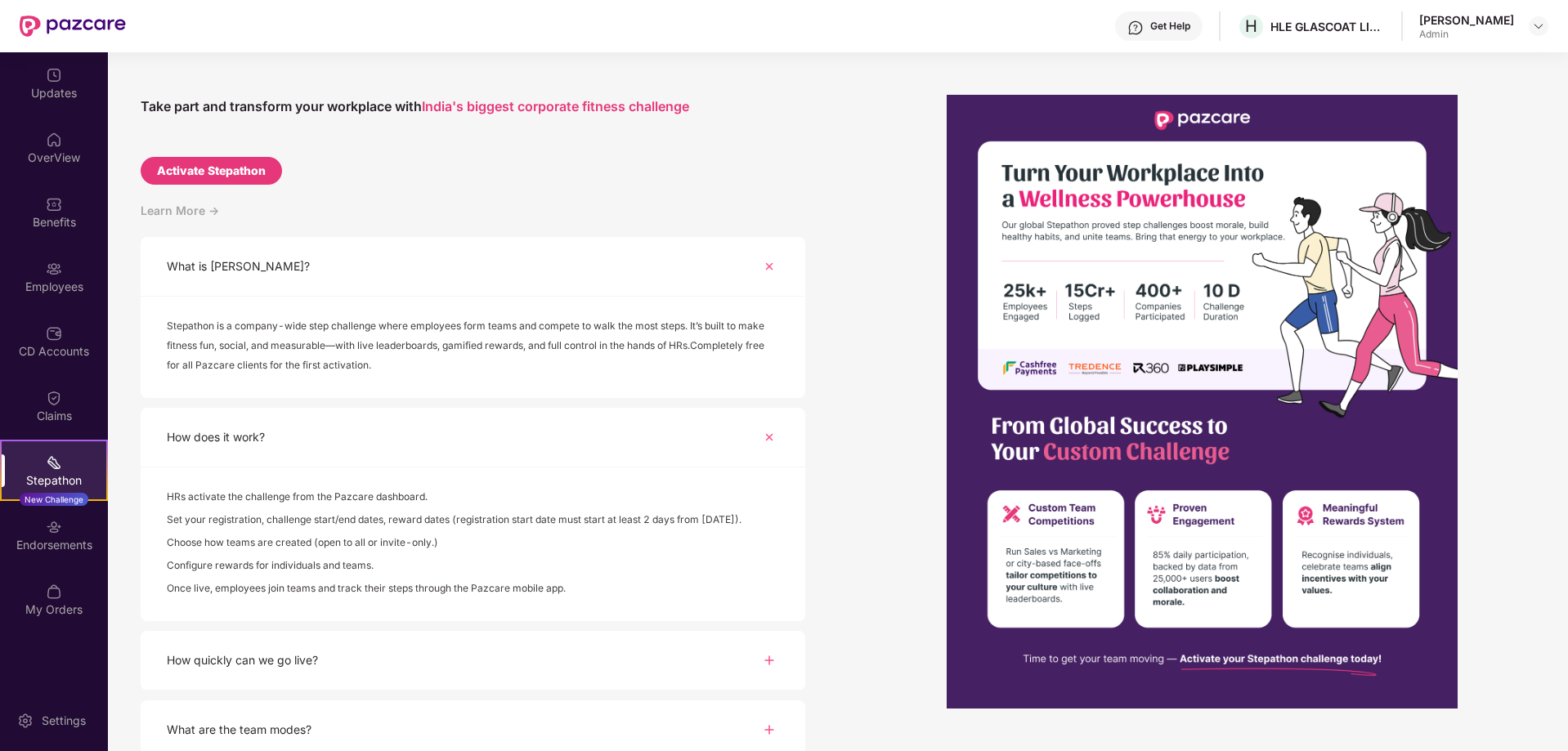
scroll to position [220, 0]
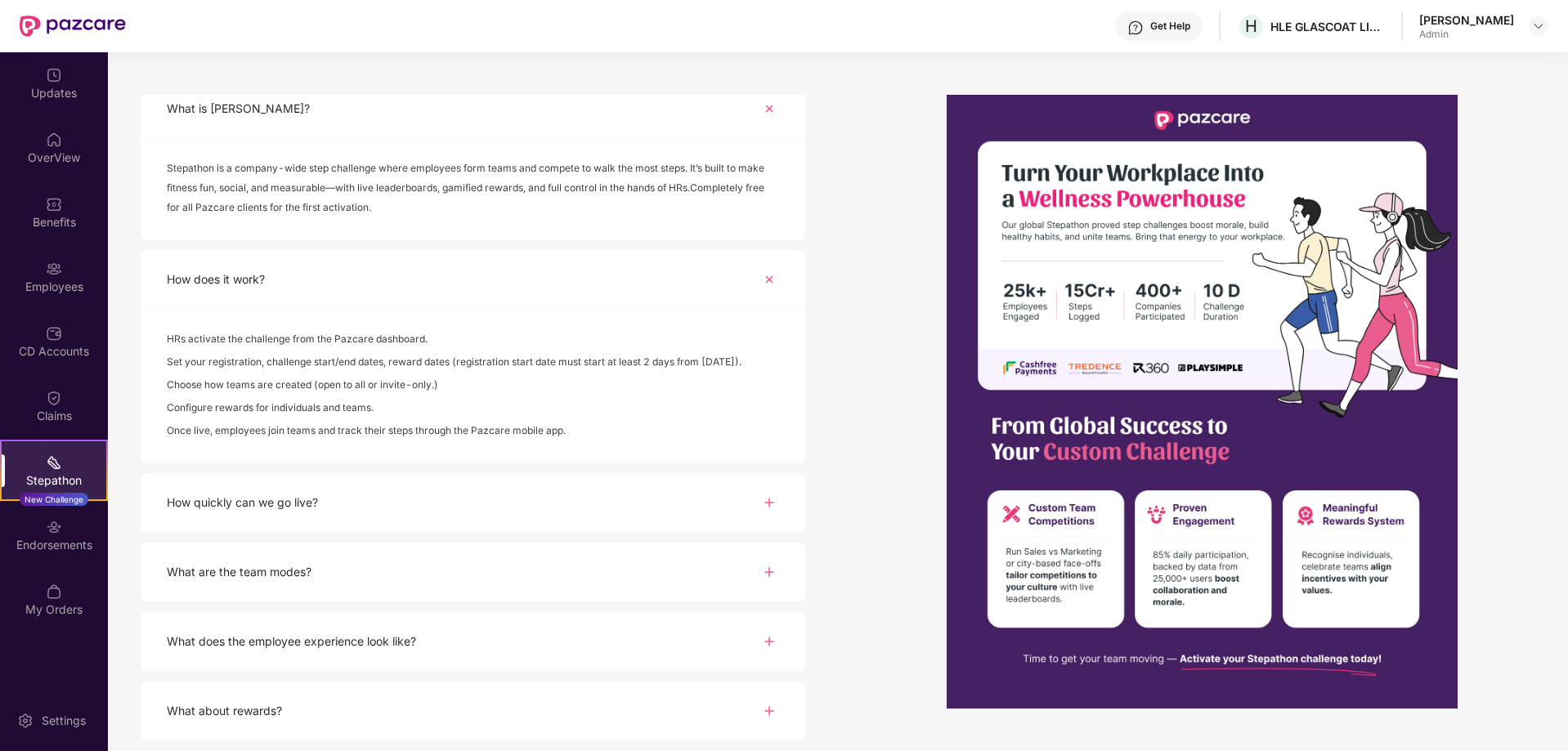
click at [760, 501] on img at bounding box center [768, 502] width 19 height 19
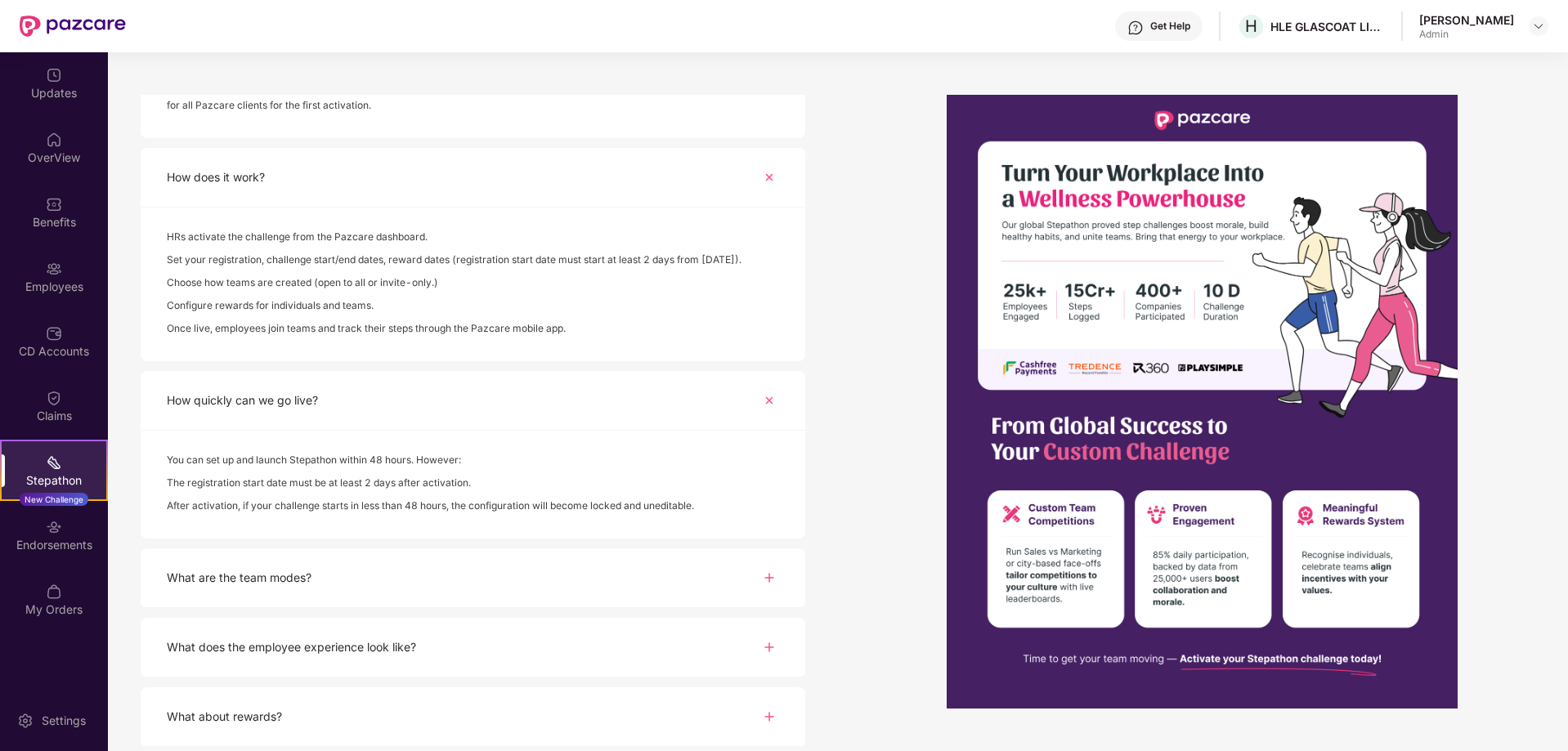
scroll to position [327, 0]
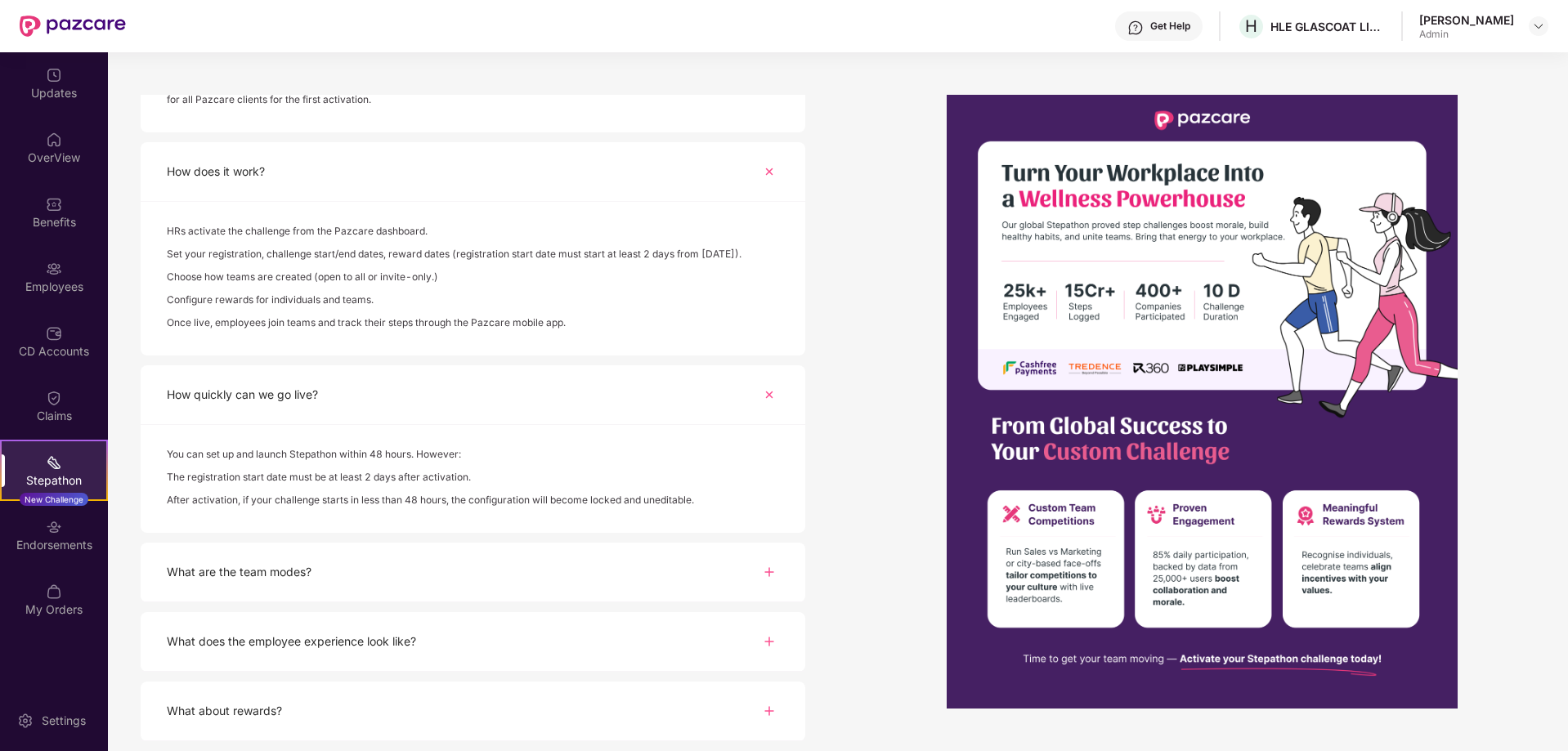
click at [707, 572] on div "What are the team modes?" at bounding box center [473, 572] width 665 height 59
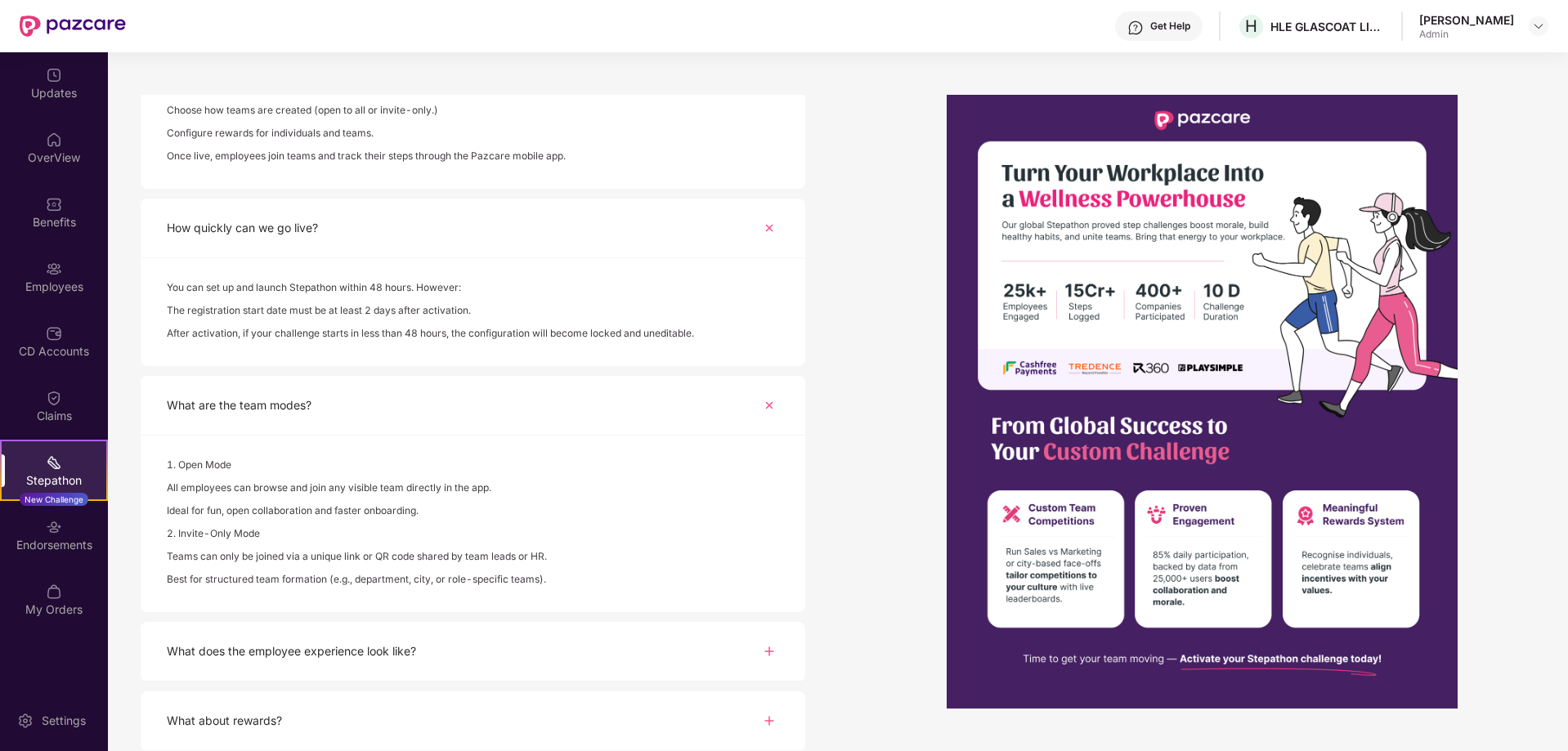
scroll to position [504, 0]
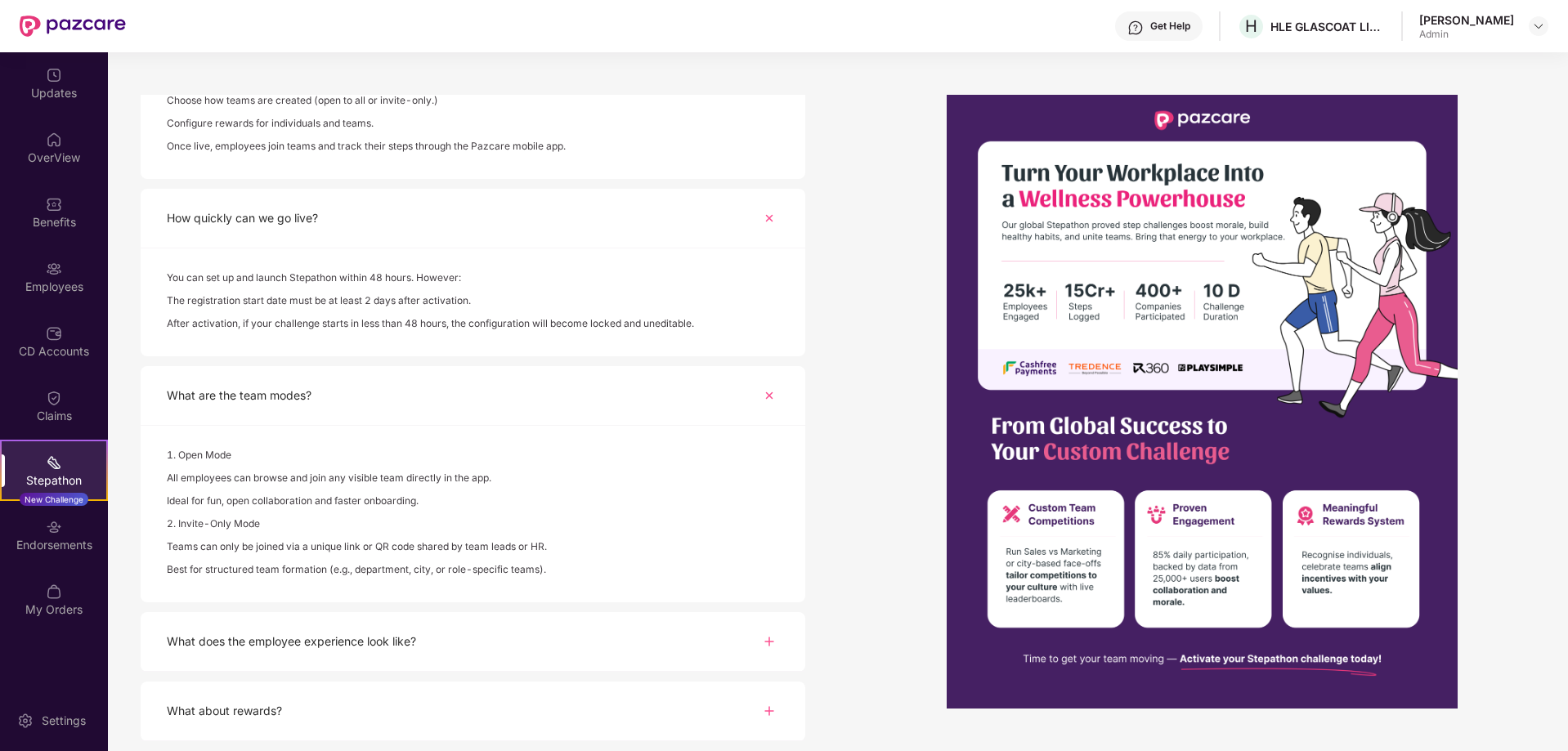
click at [473, 632] on div "What does the employee experience look like?" at bounding box center [473, 641] width 665 height 59
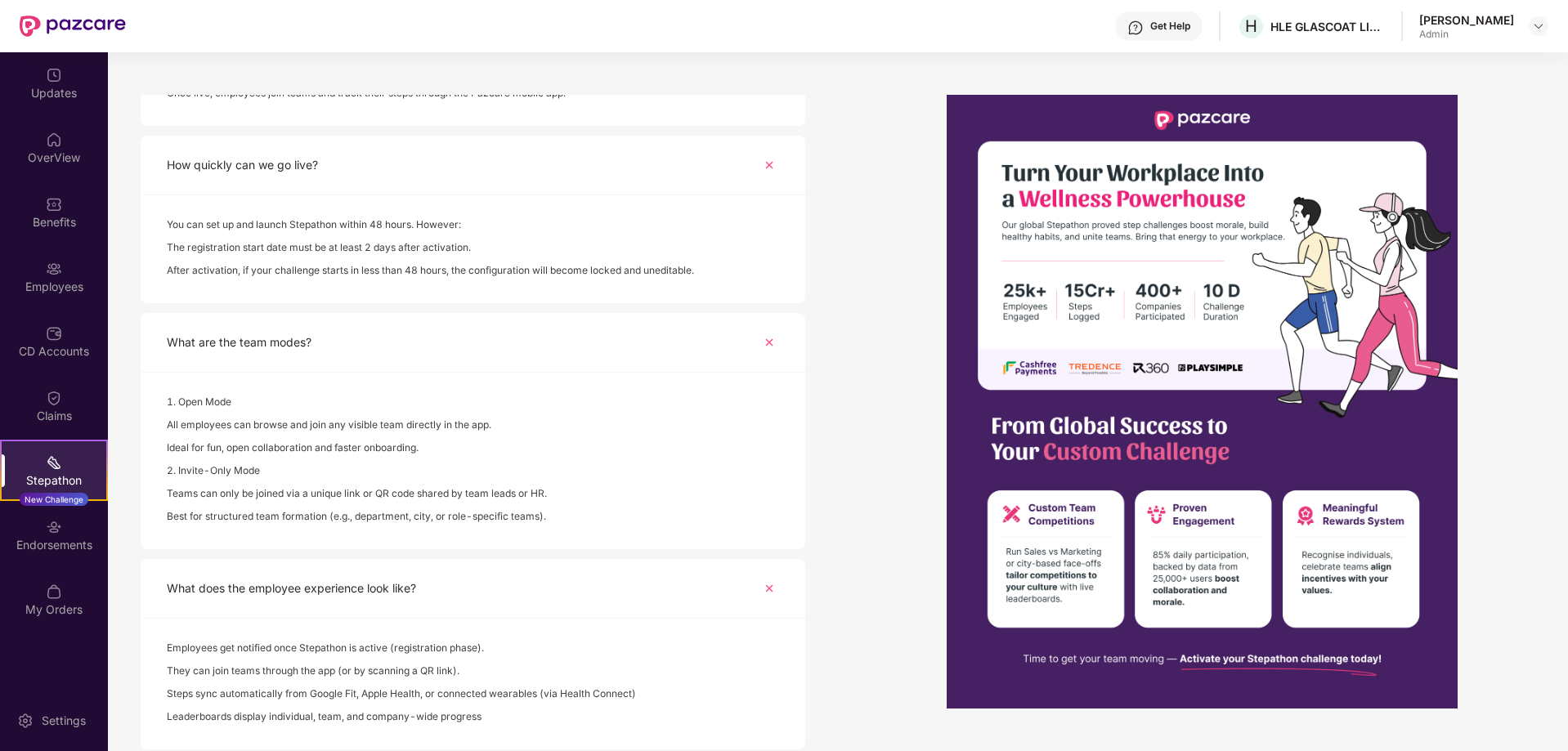
scroll to position [635, 0]
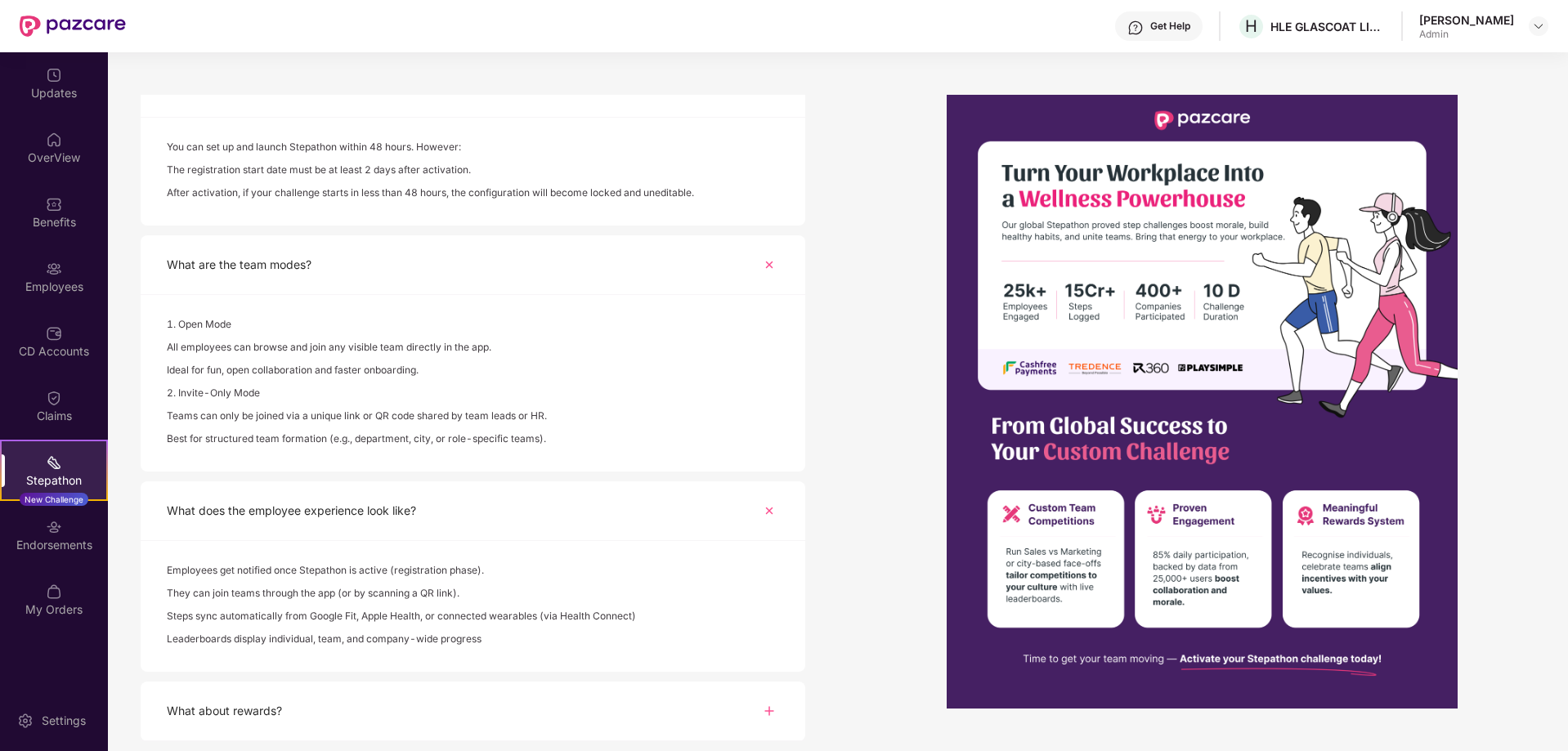
click at [453, 713] on div "What about rewards?" at bounding box center [473, 711] width 665 height 59
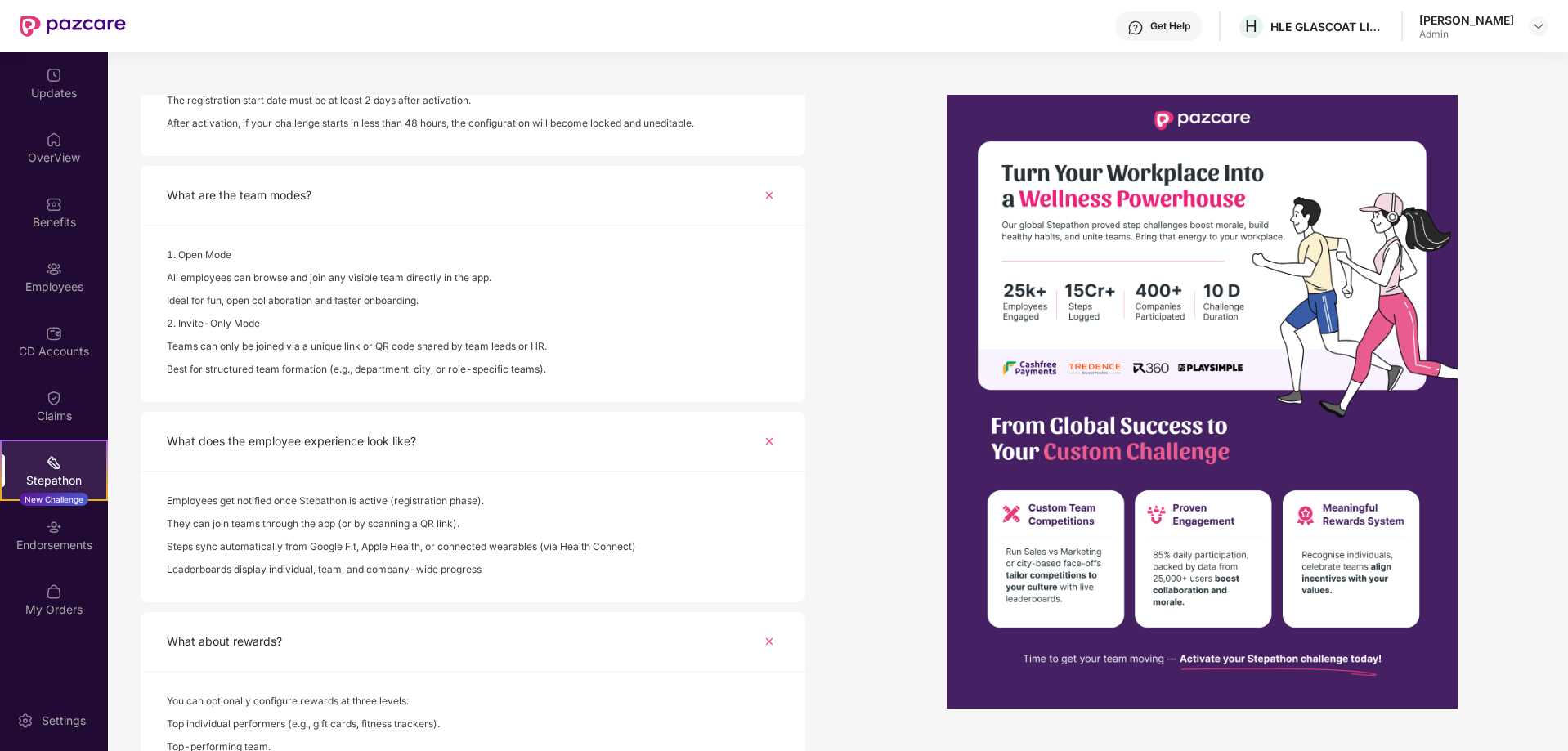
scroll to position [789, 0]
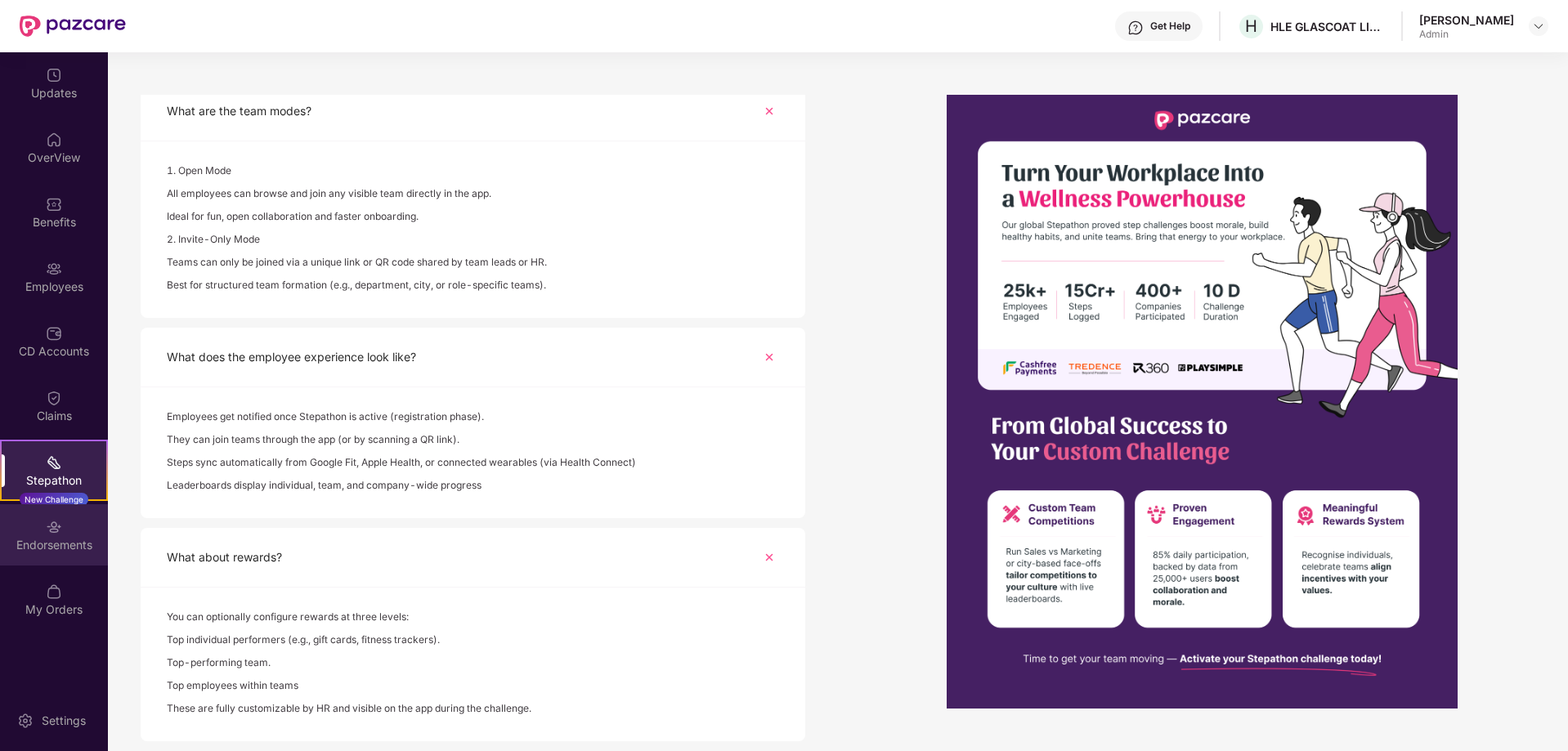
click at [34, 526] on div "Endorsements" at bounding box center [54, 534] width 108 height 61
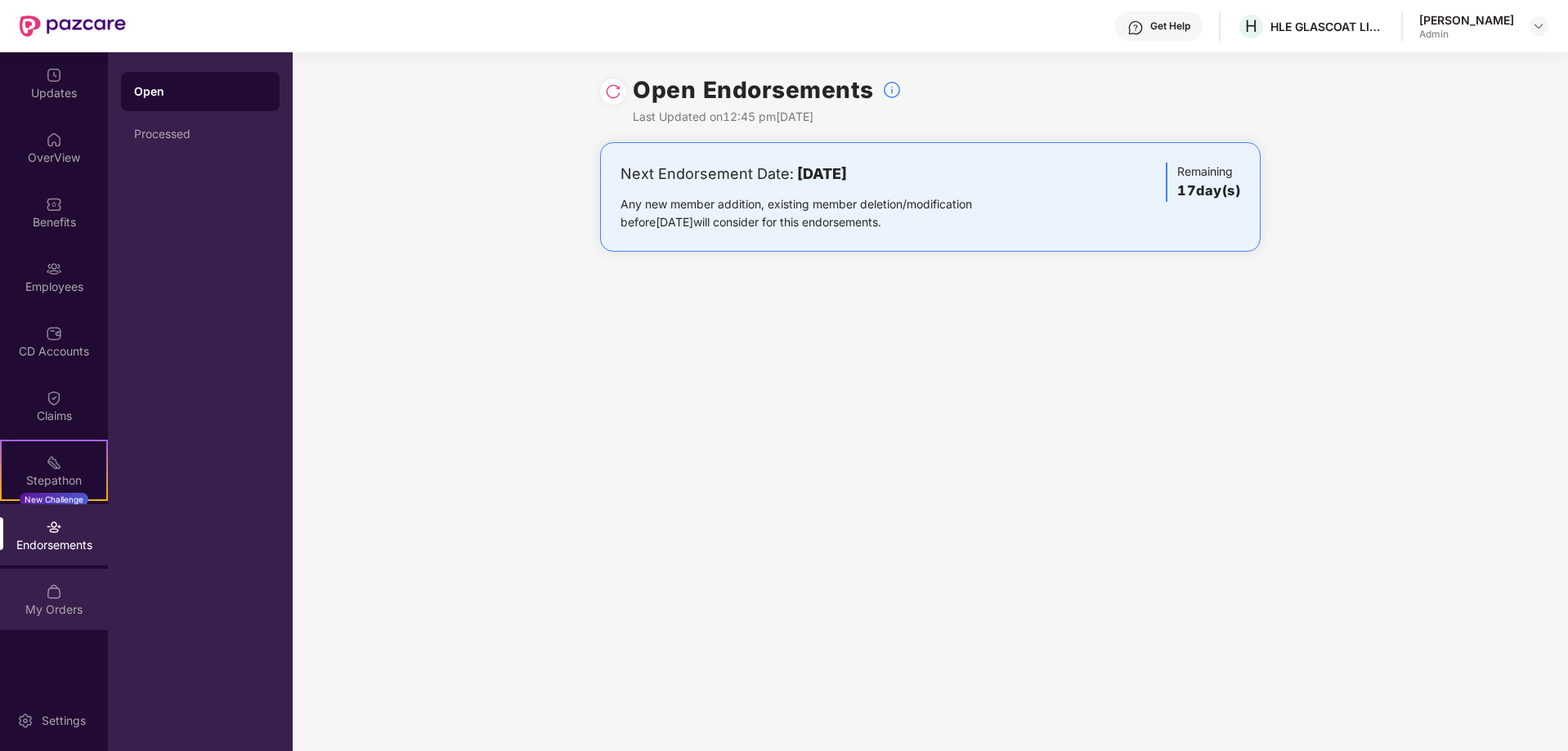
click at [27, 603] on div "My Orders" at bounding box center [54, 610] width 108 height 16
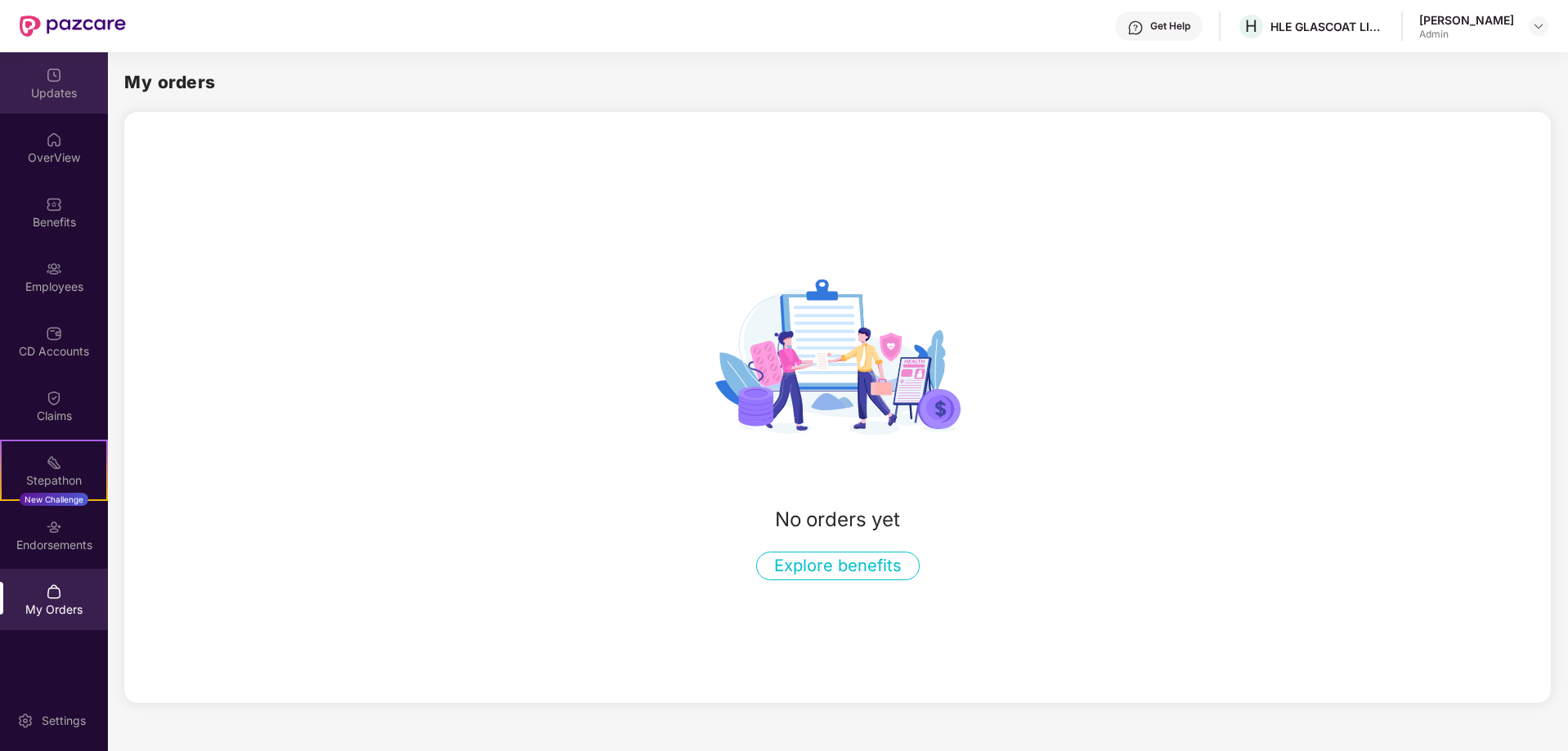
click at [50, 70] on img at bounding box center [54, 75] width 16 height 16
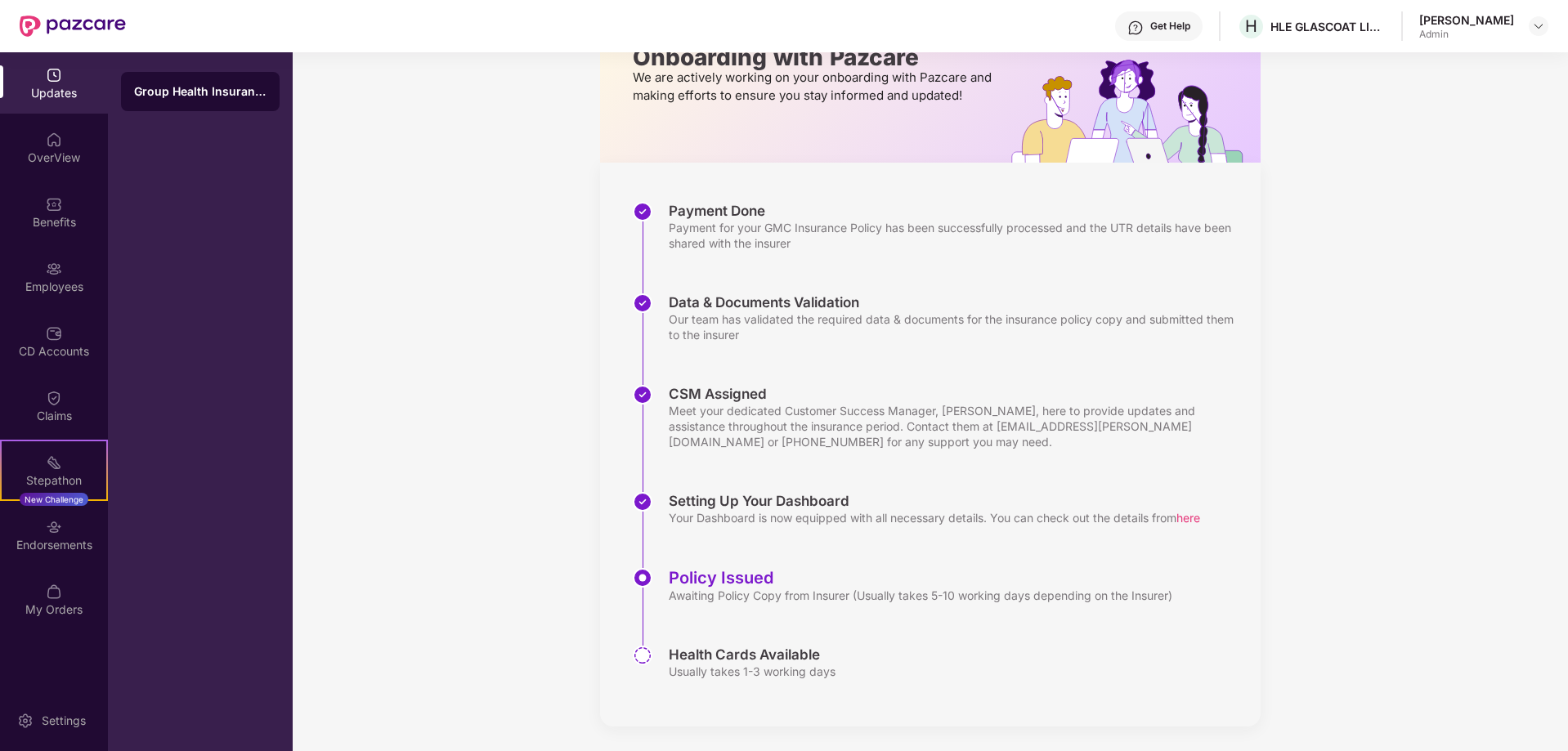
scroll to position [118, 0]
click at [58, 204] on img at bounding box center [54, 204] width 16 height 16
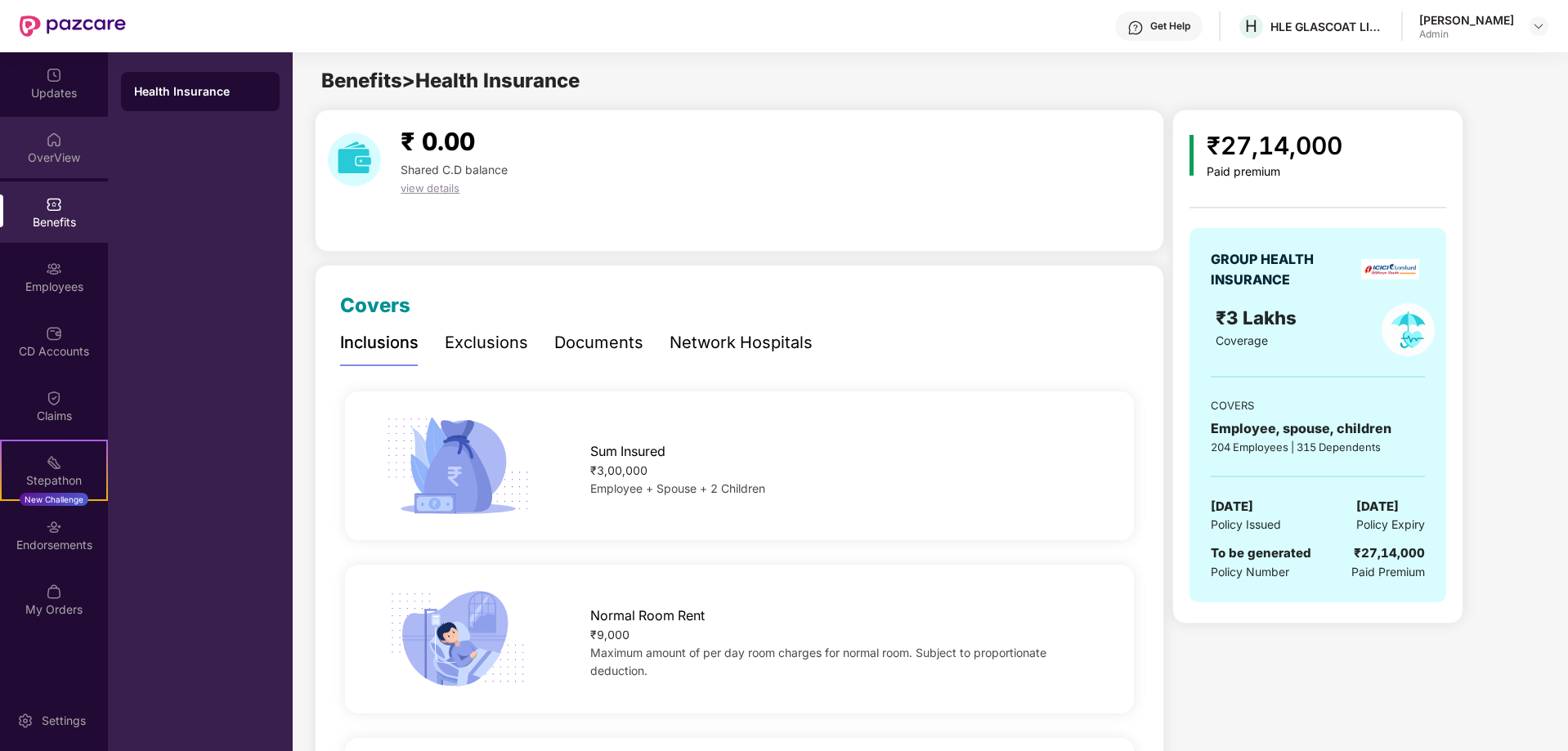
click at [59, 147] on img at bounding box center [54, 140] width 16 height 16
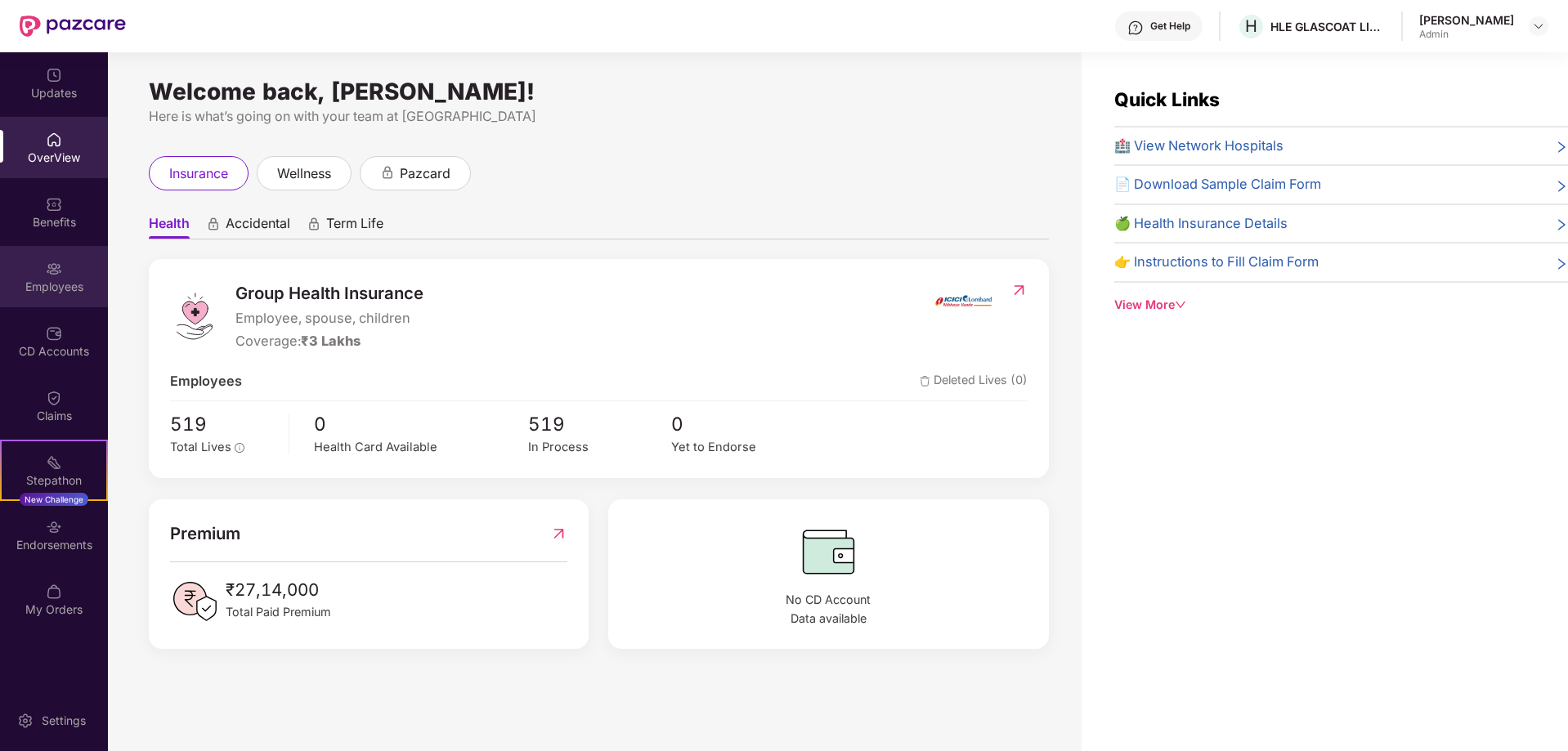
click at [55, 290] on div "Employees" at bounding box center [54, 287] width 108 height 16
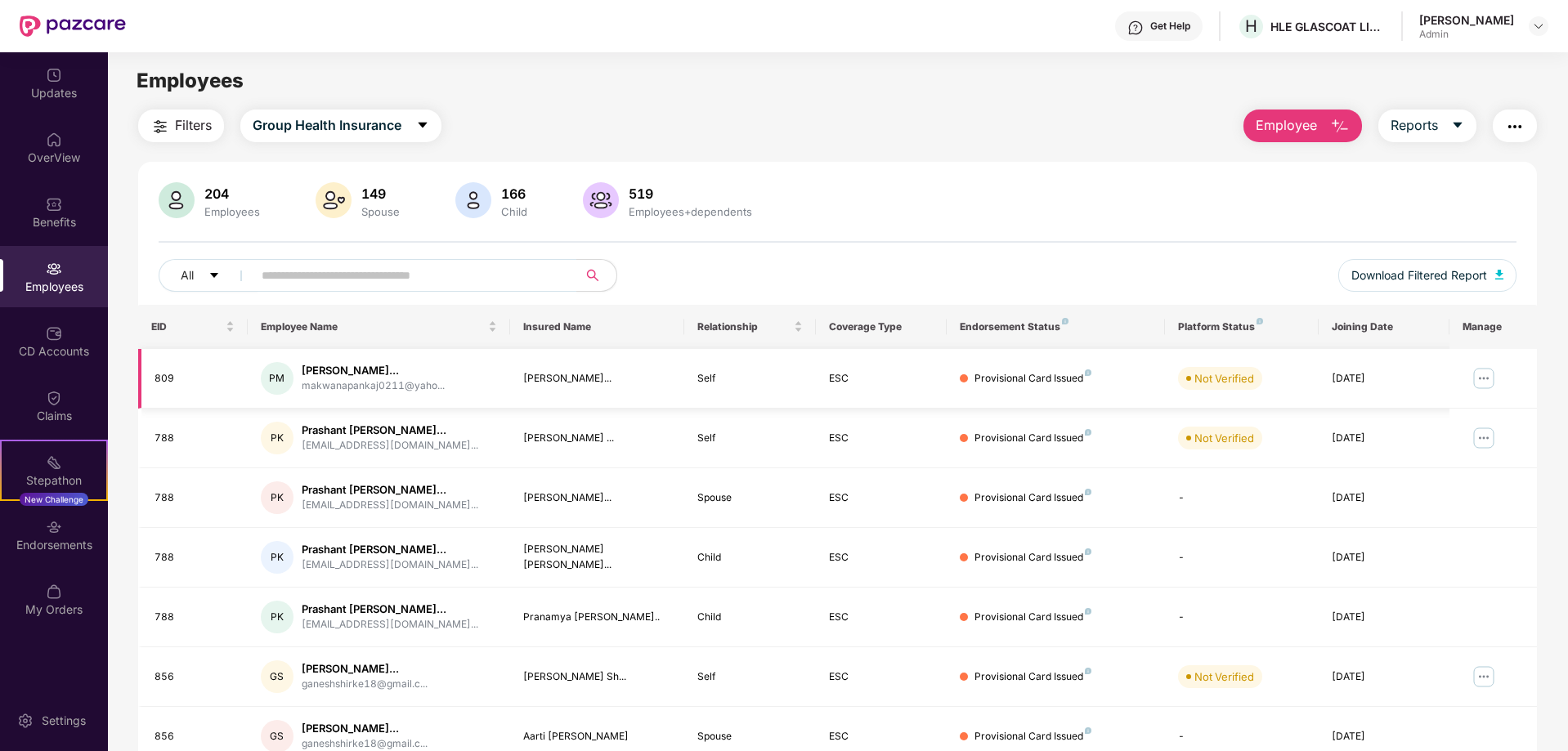
click at [1476, 377] on img at bounding box center [1484, 378] width 27 height 27
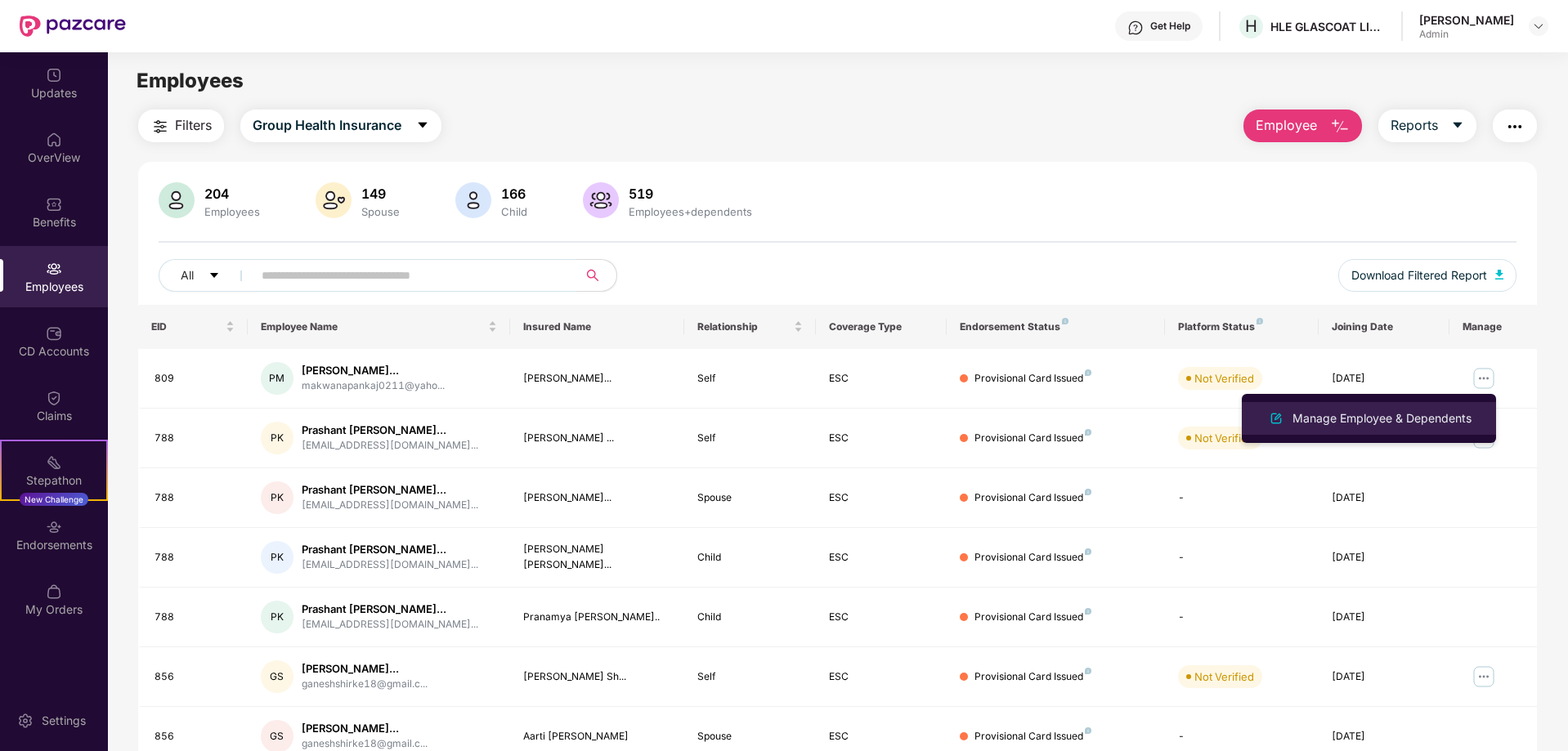
click at [1386, 418] on div "Manage Employee & Dependents" at bounding box center [1381, 419] width 186 height 18
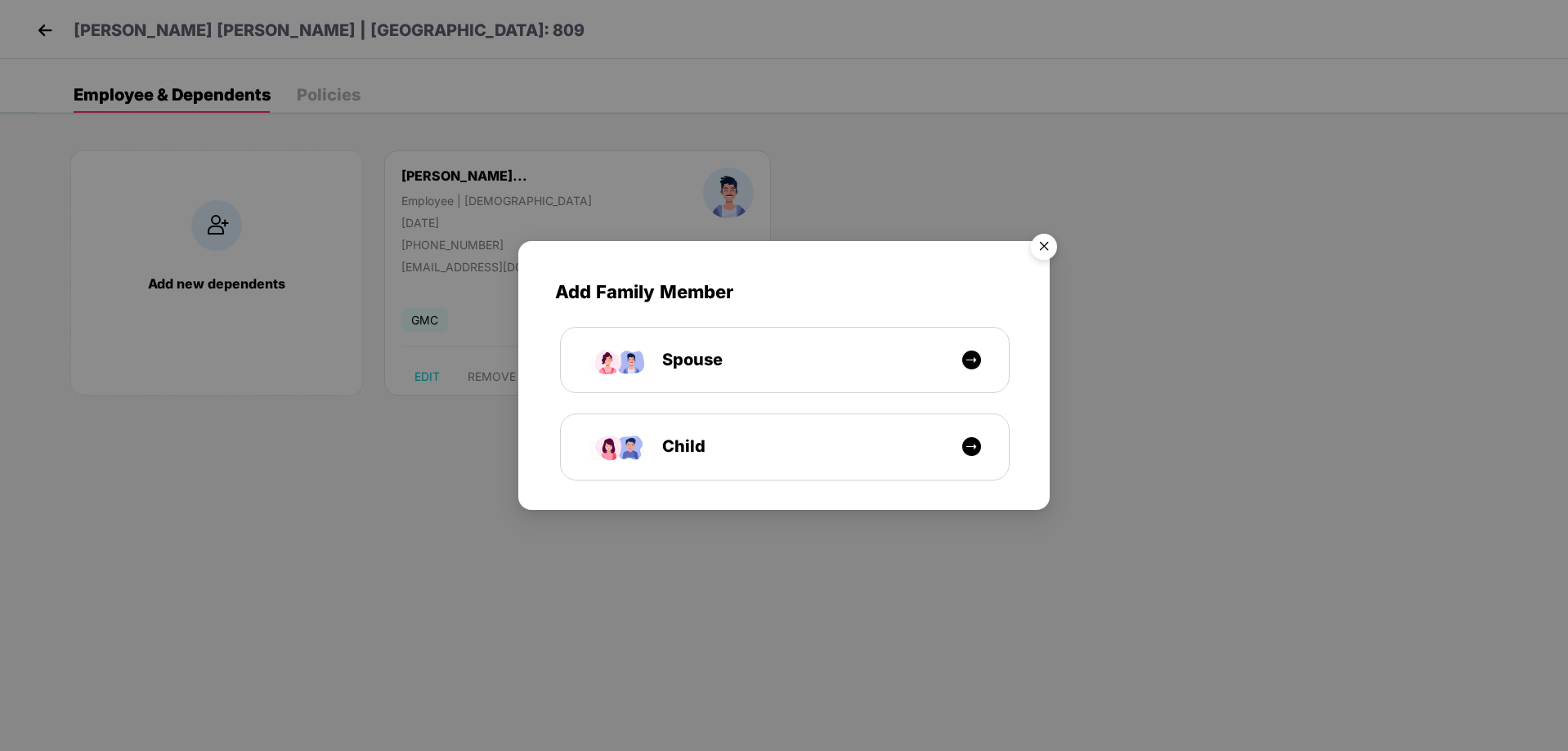
click at [1042, 244] on img "Close" at bounding box center [1044, 250] width 46 height 46
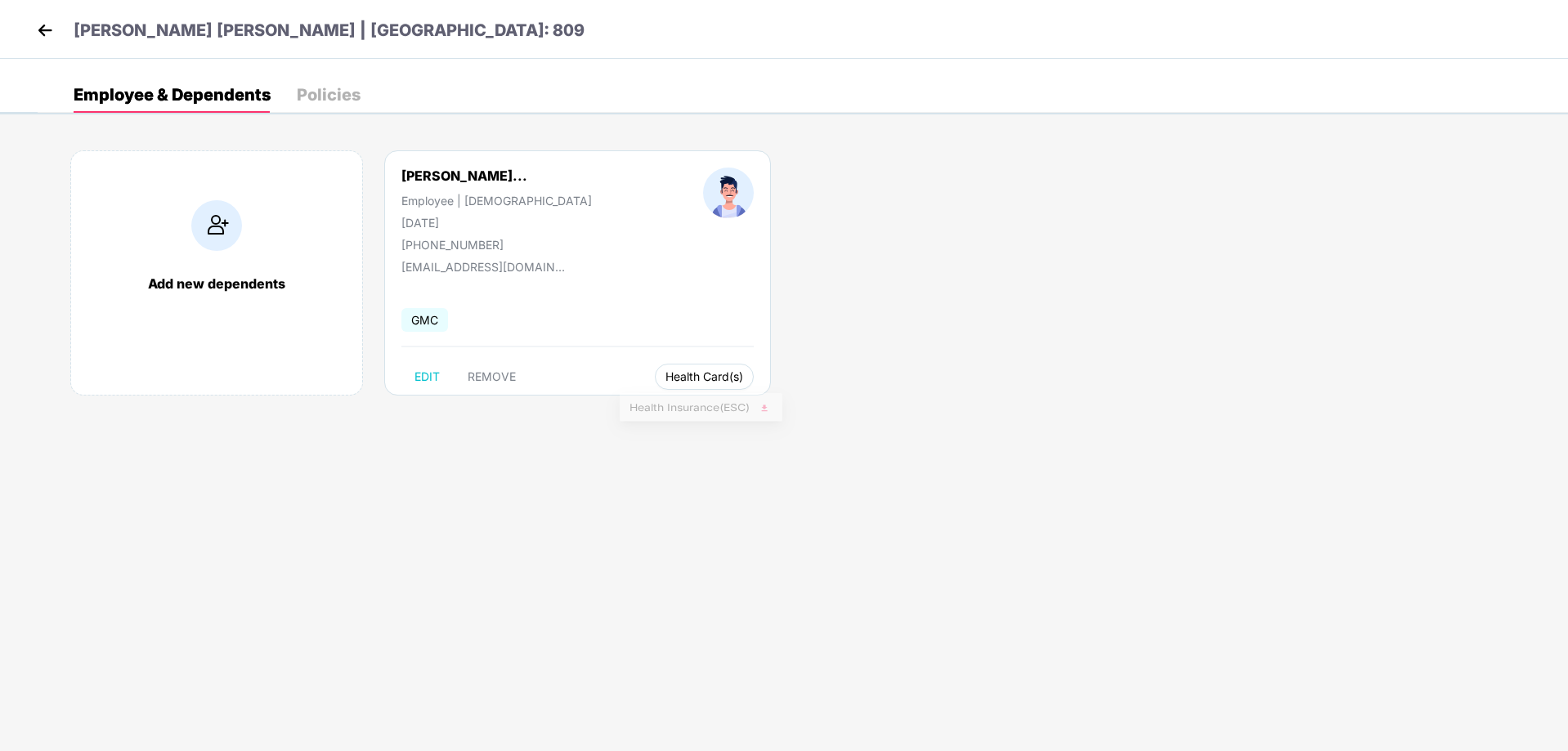
click at [678, 378] on span "Health Card(s)" at bounding box center [703, 377] width 78 height 8
click at [700, 406] on span "Health Insurance(ESC)" at bounding box center [701, 410] width 143 height 18
click at [39, 27] on img at bounding box center [45, 30] width 25 height 25
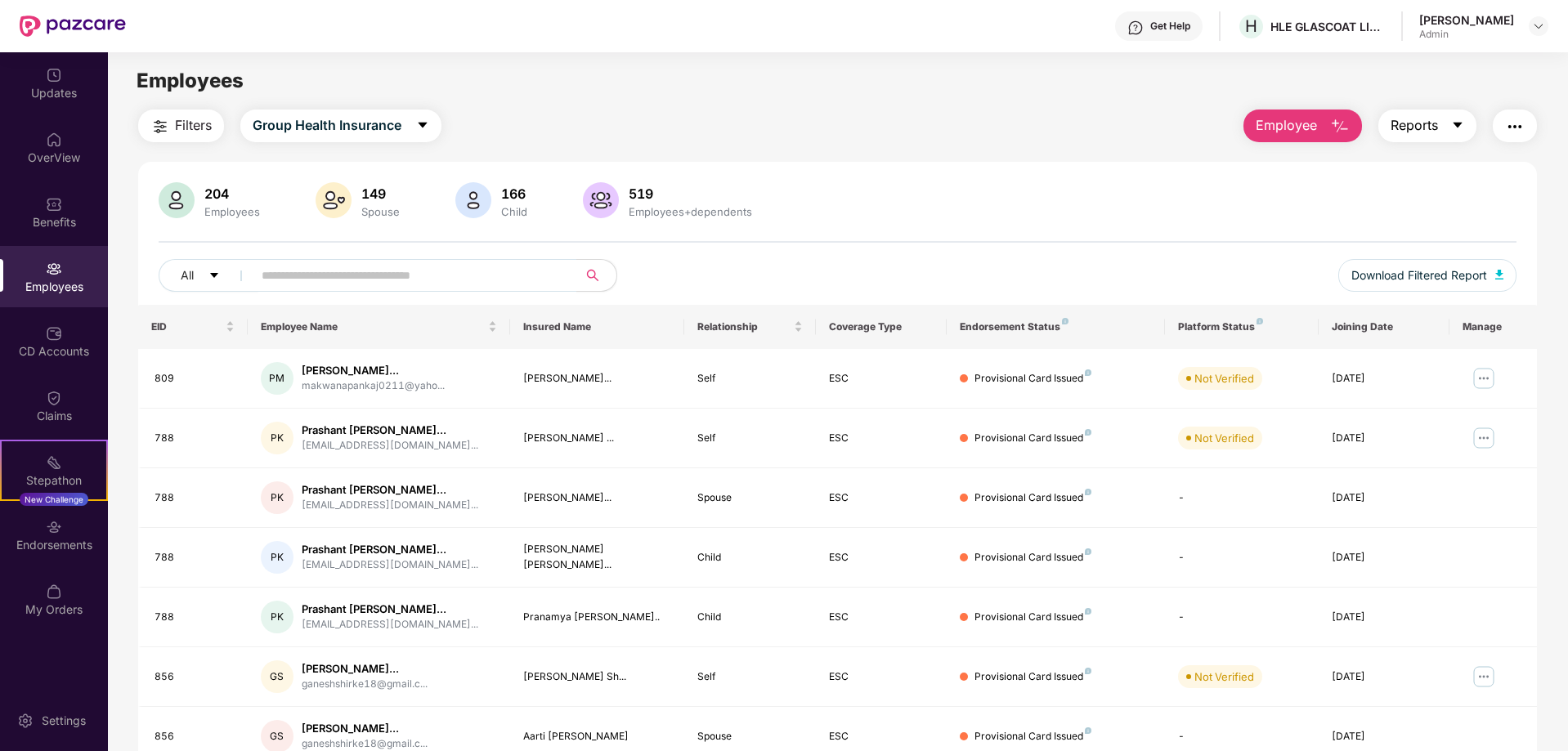
click at [1448, 126] on button "Reports" at bounding box center [1427, 126] width 98 height 33
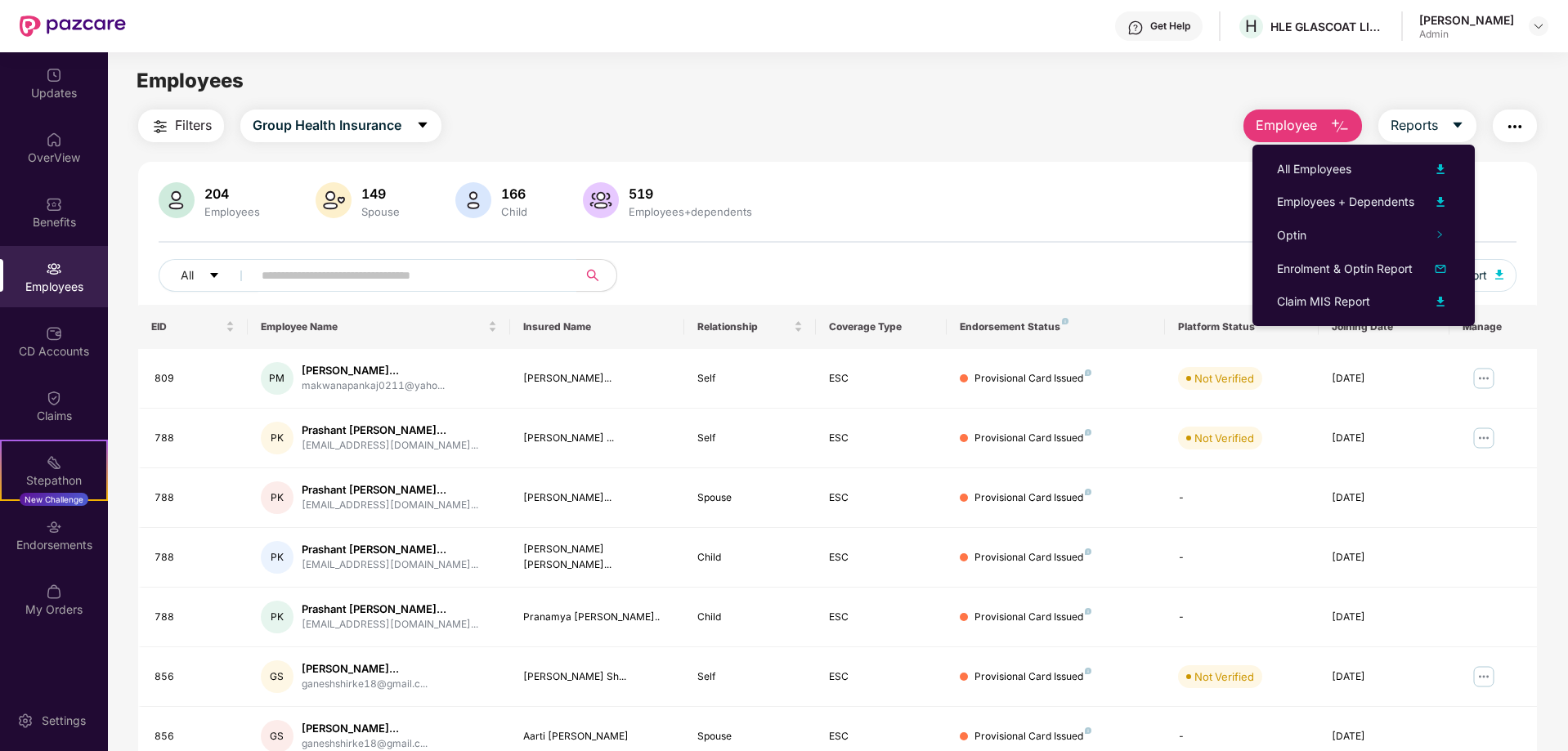
click at [1512, 127] on img "button" at bounding box center [1514, 126] width 19 height 19
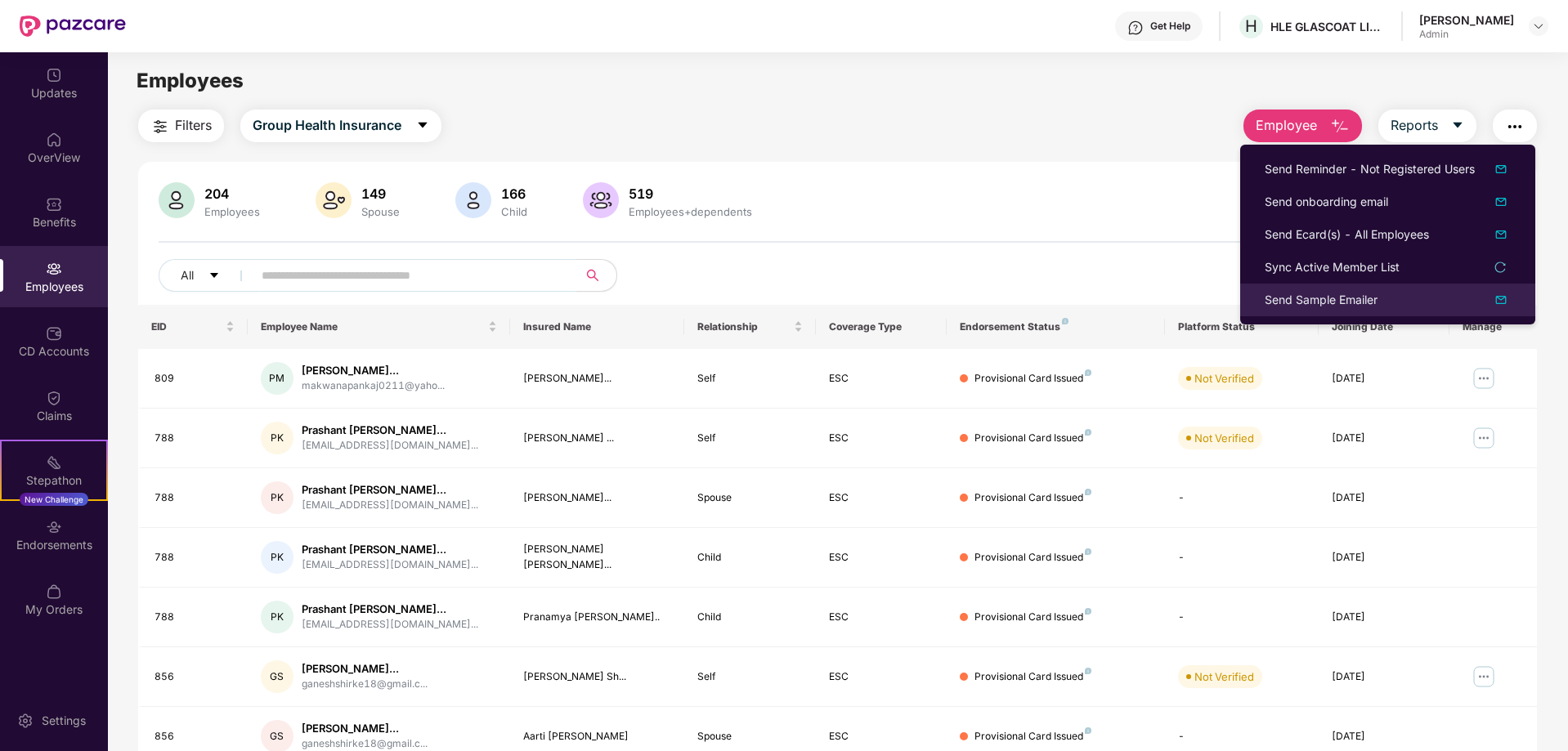
click at [1504, 302] on img at bounding box center [1500, 299] width 19 height 19
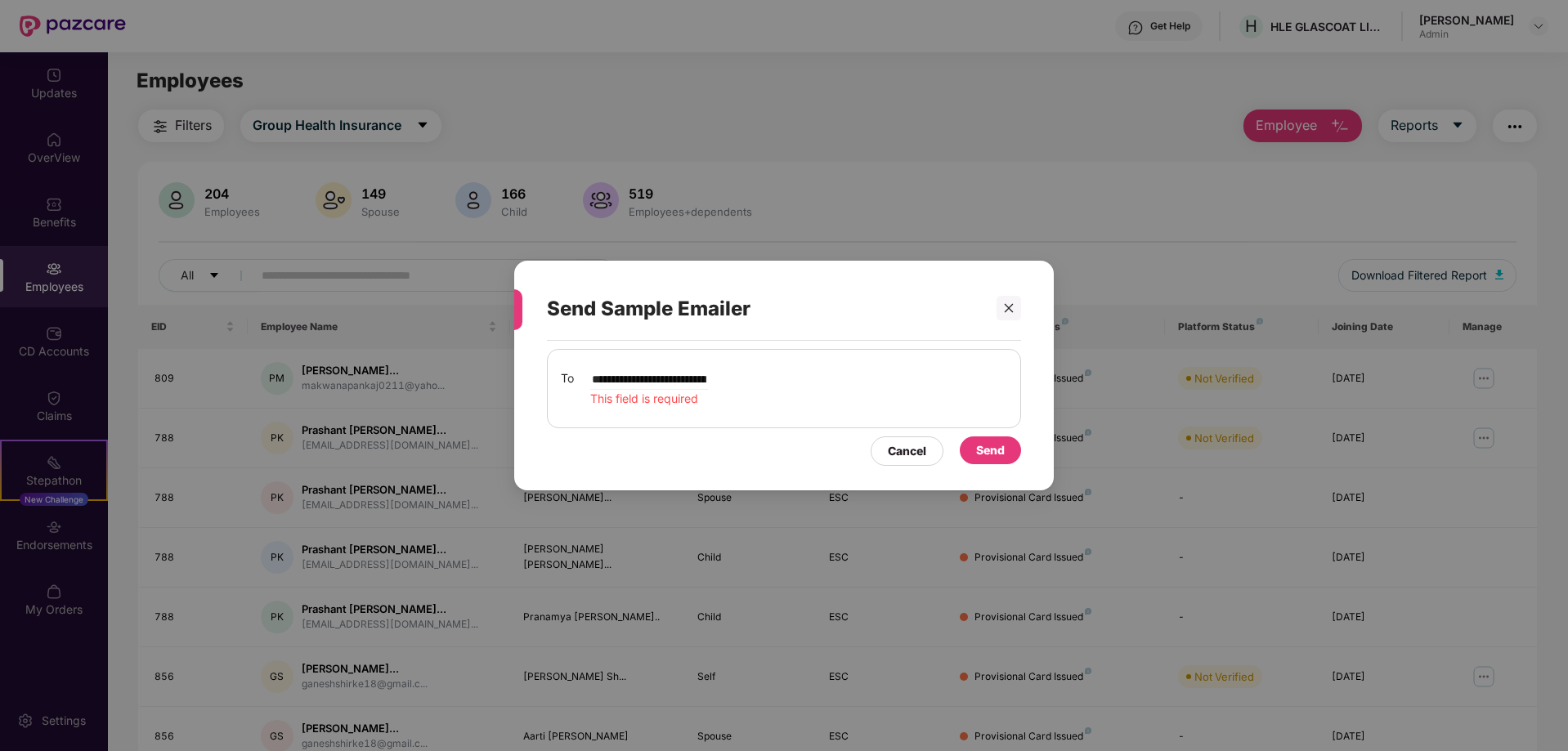
click at [997, 448] on div "Send" at bounding box center [990, 451] width 28 height 18
click at [516, 304] on div at bounding box center [514, 309] width 16 height 41
click at [758, 382] on div "**********" at bounding box center [784, 389] width 446 height 38
click at [708, 378] on input "**********" at bounding box center [649, 379] width 118 height 19
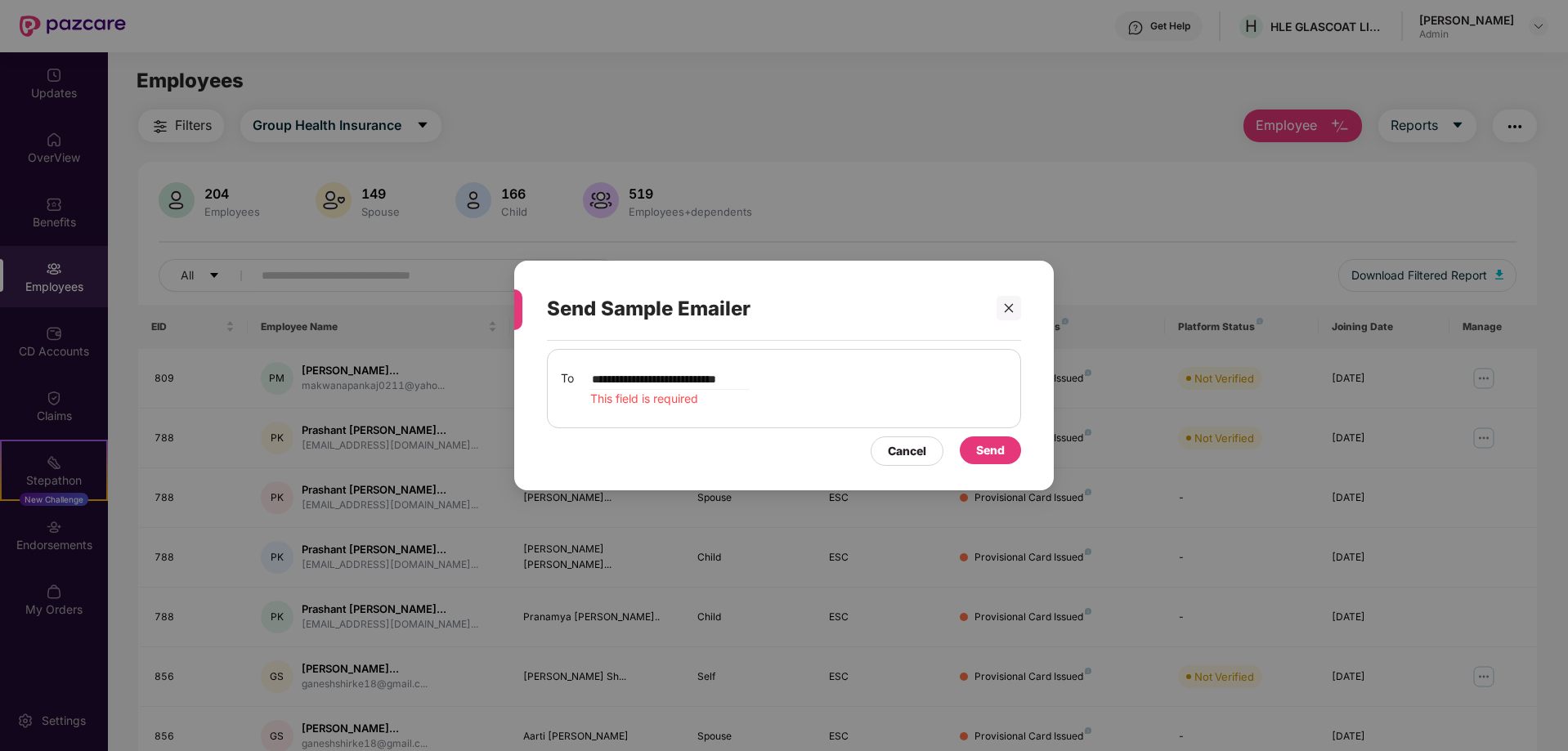
type input "**********"
click at [984, 441] on div "Send" at bounding box center [990, 450] width 61 height 27
click at [1004, 303] on icon "close" at bounding box center [1009, 308] width 12 height 12
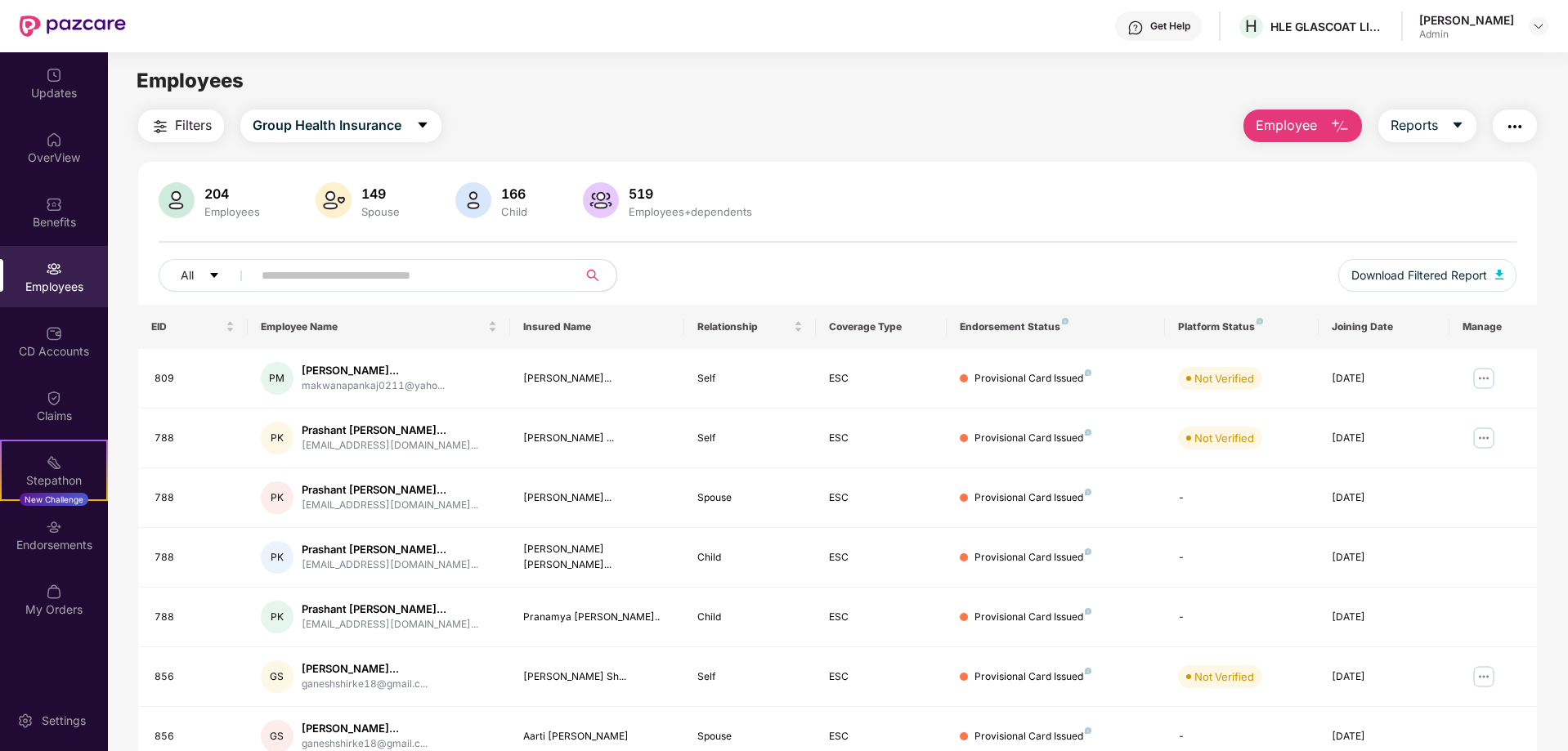
click at [1509, 133] on img "button" at bounding box center [1514, 126] width 19 height 19
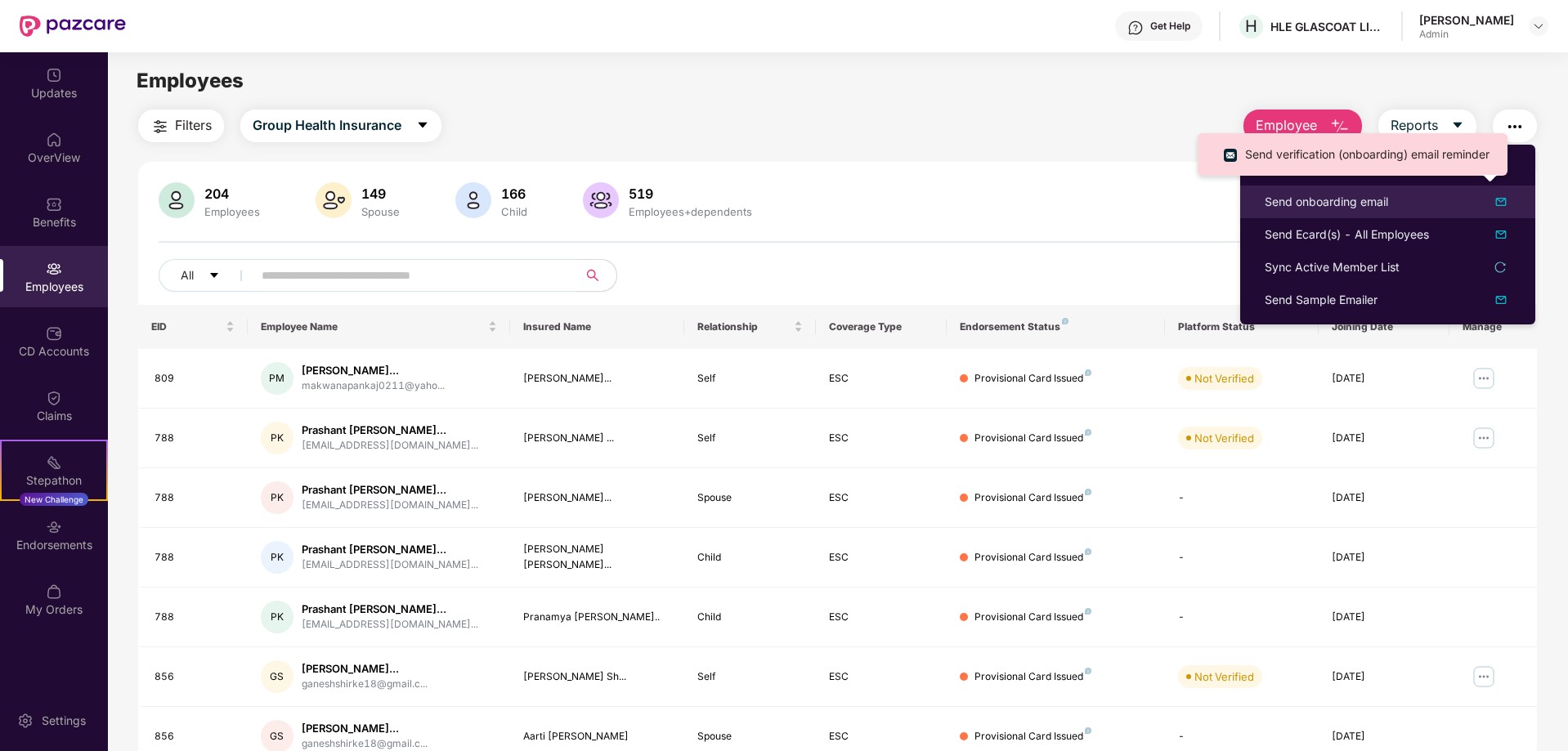
click at [1399, 203] on div "Send onboarding email" at bounding box center [1388, 201] width 246 height 19
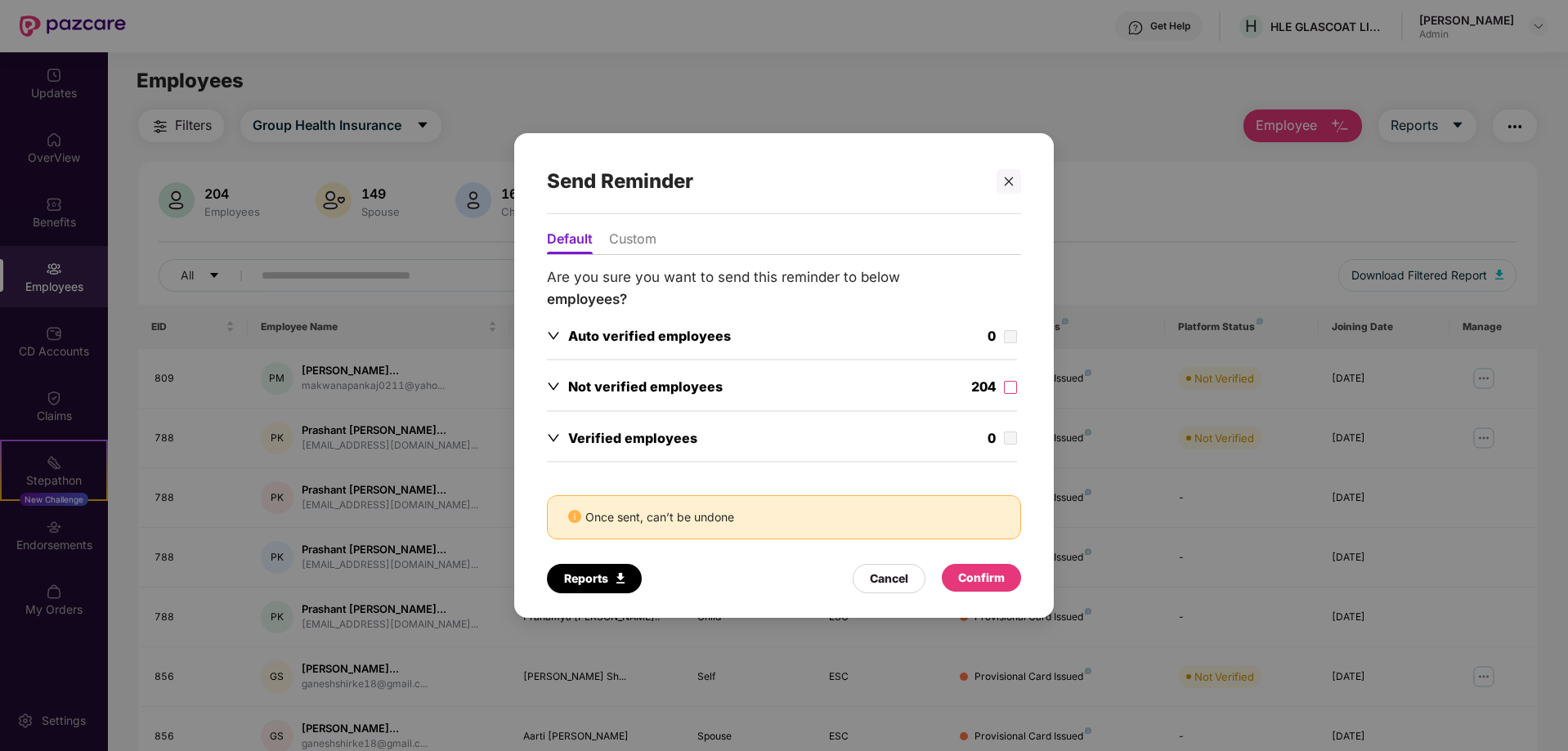
click at [630, 243] on li "Custom" at bounding box center [633, 242] width 48 height 24
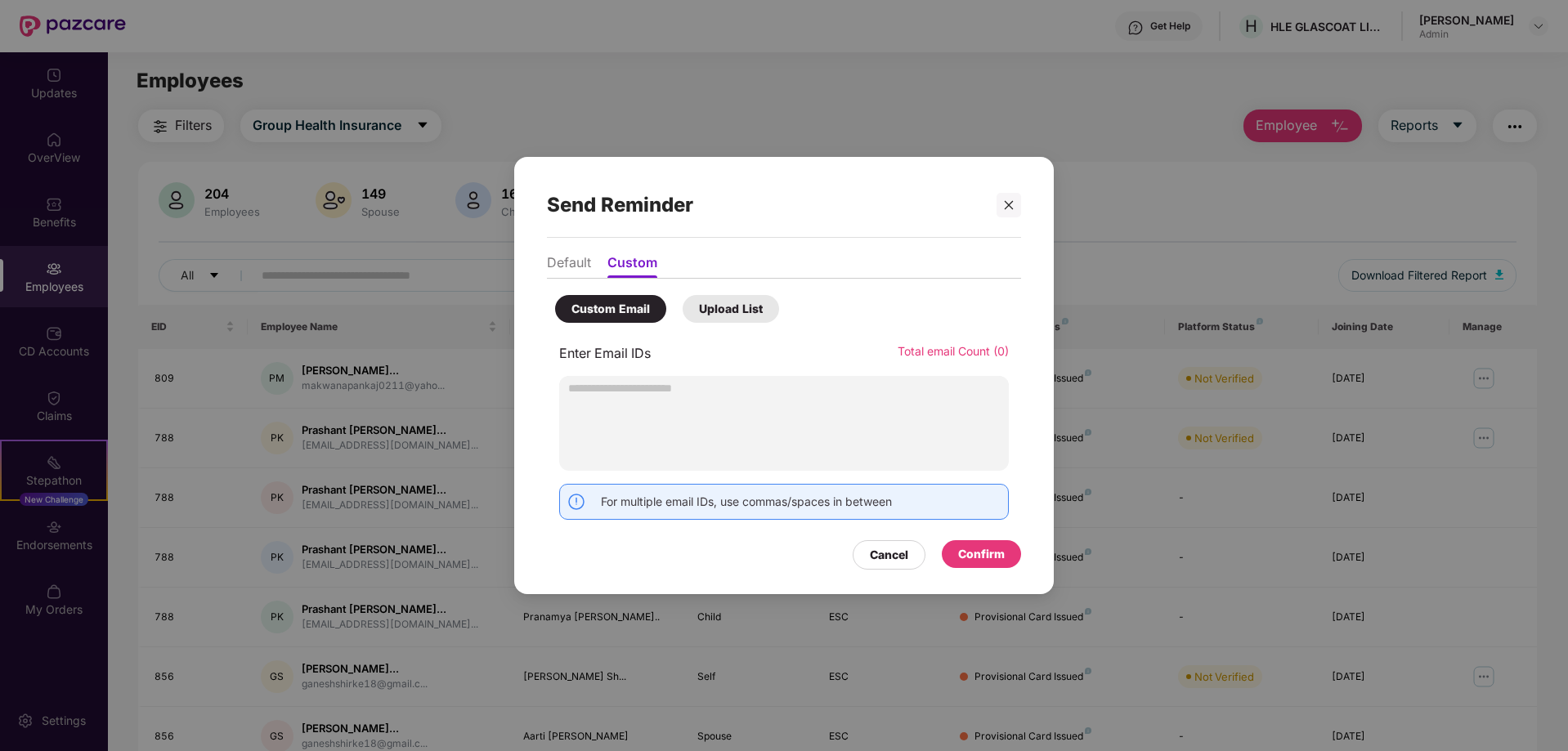
click at [629, 308] on div "Custom Email" at bounding box center [611, 309] width 79 height 18
click at [572, 256] on li "Default" at bounding box center [569, 266] width 44 height 24
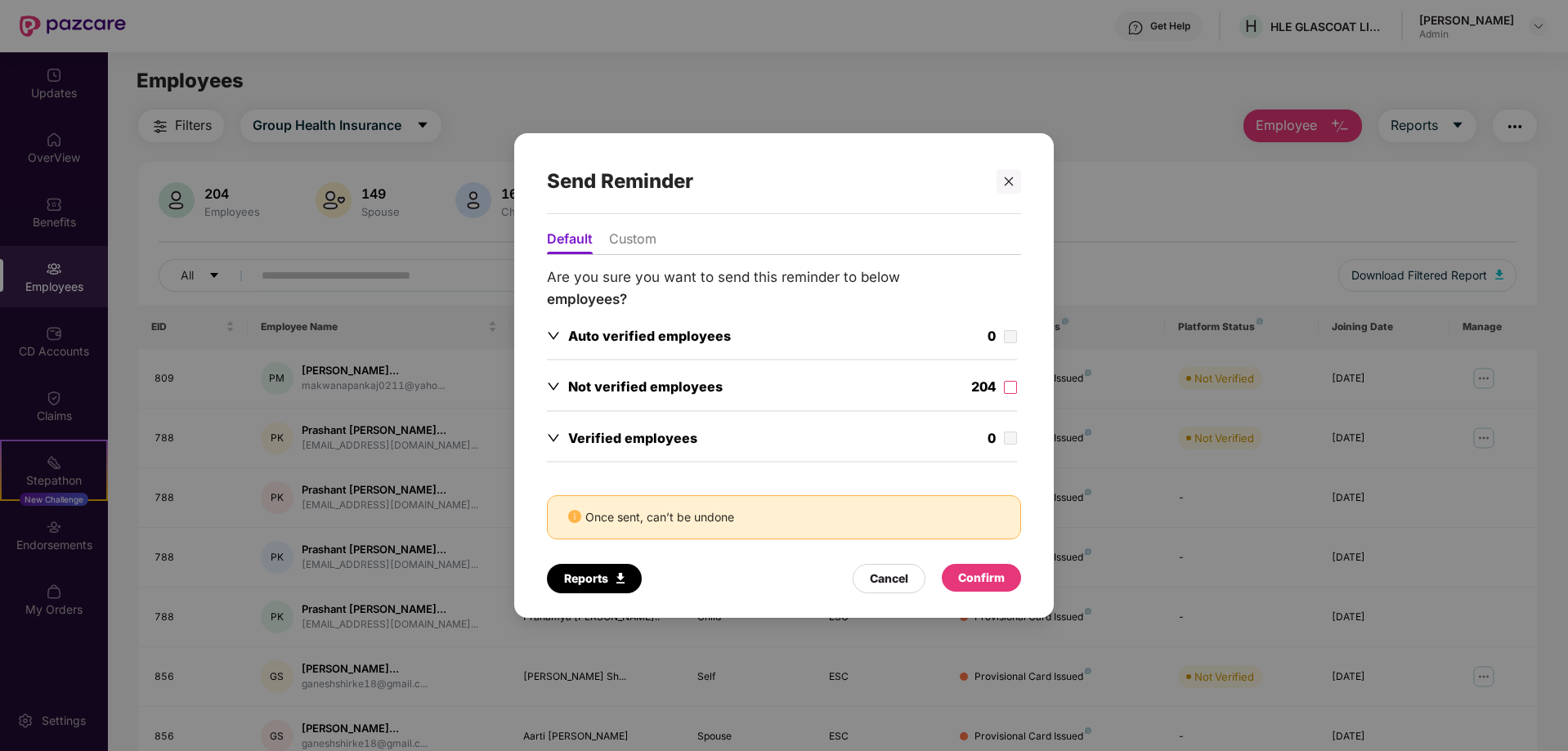
click at [557, 327] on div "Auto verified employees" at bounding box center [639, 337] width 184 height 20
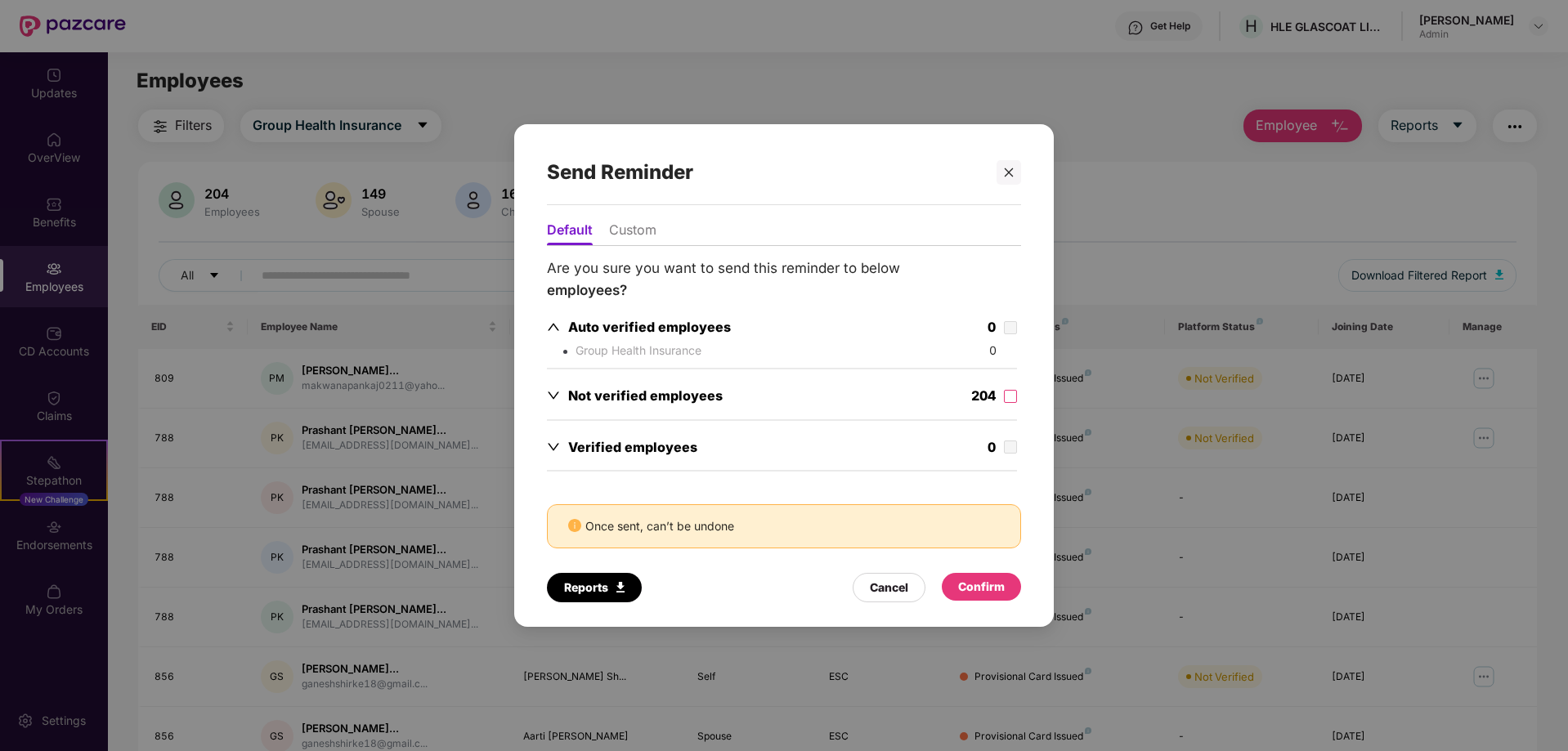
click at [557, 328] on icon "up" at bounding box center [553, 327] width 12 height 7
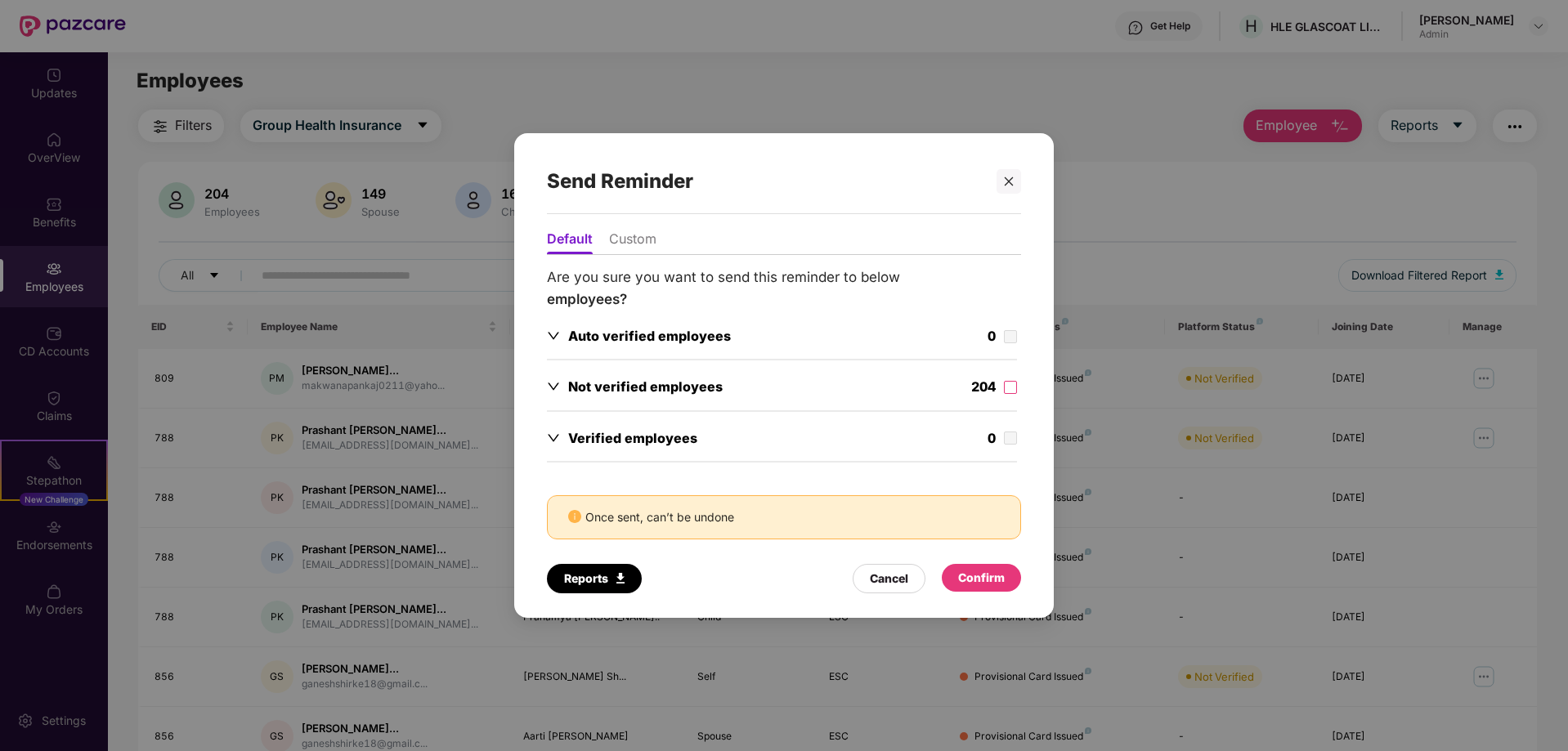
click at [553, 384] on icon "down" at bounding box center [553, 387] width 13 height 13
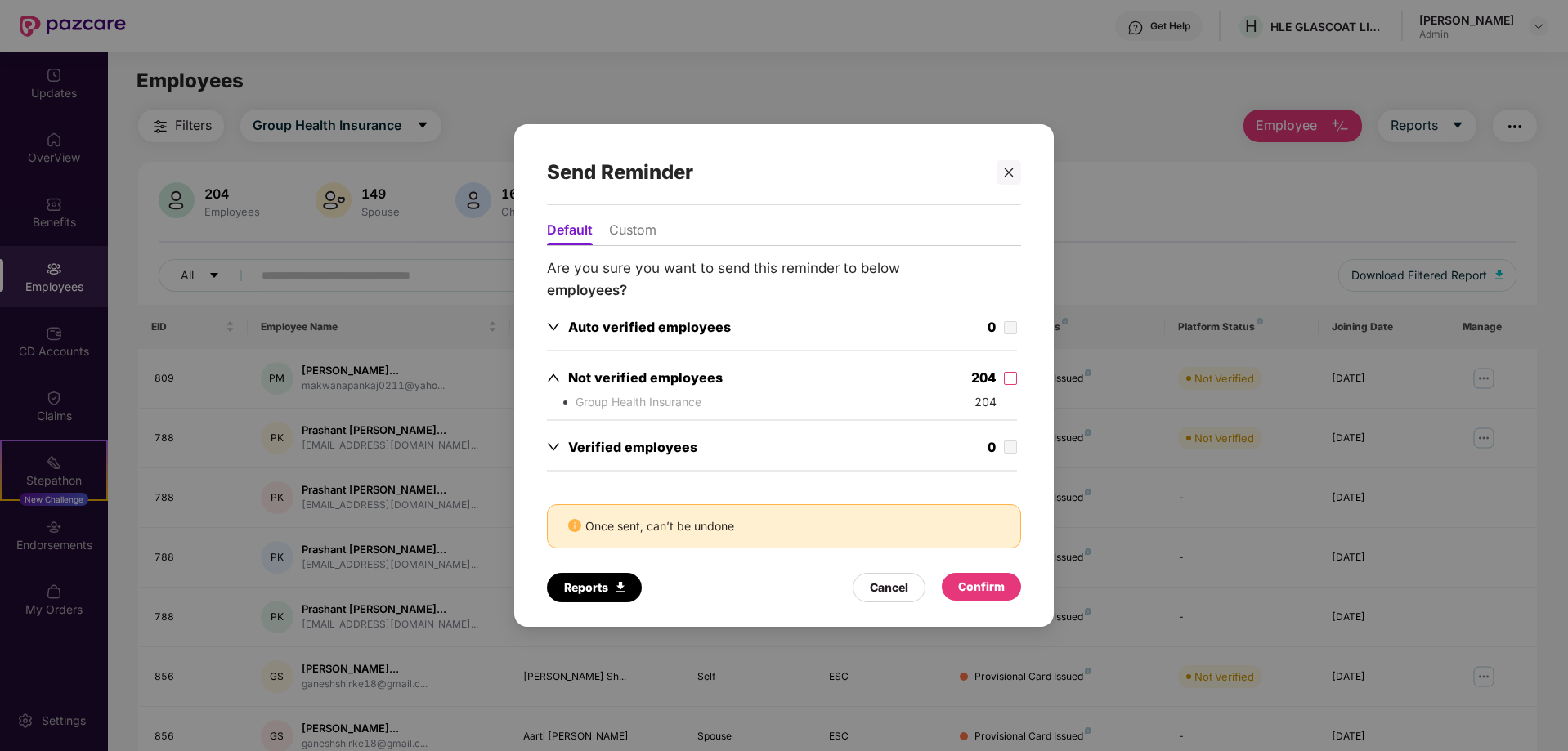
click at [553, 384] on icon "up" at bounding box center [553, 378] width 13 height 13
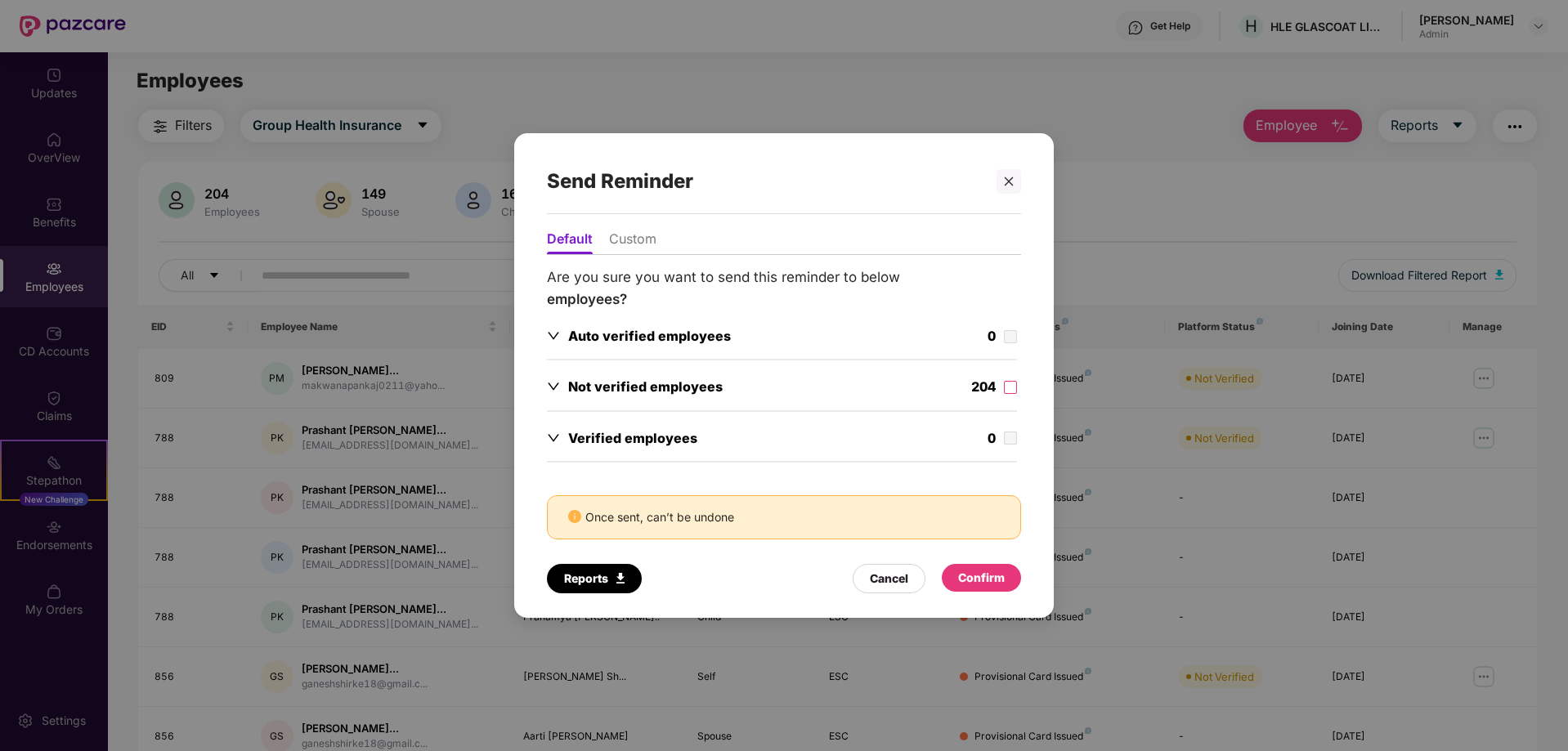
click at [560, 432] on div "Verified employees" at bounding box center [622, 438] width 150 height 20
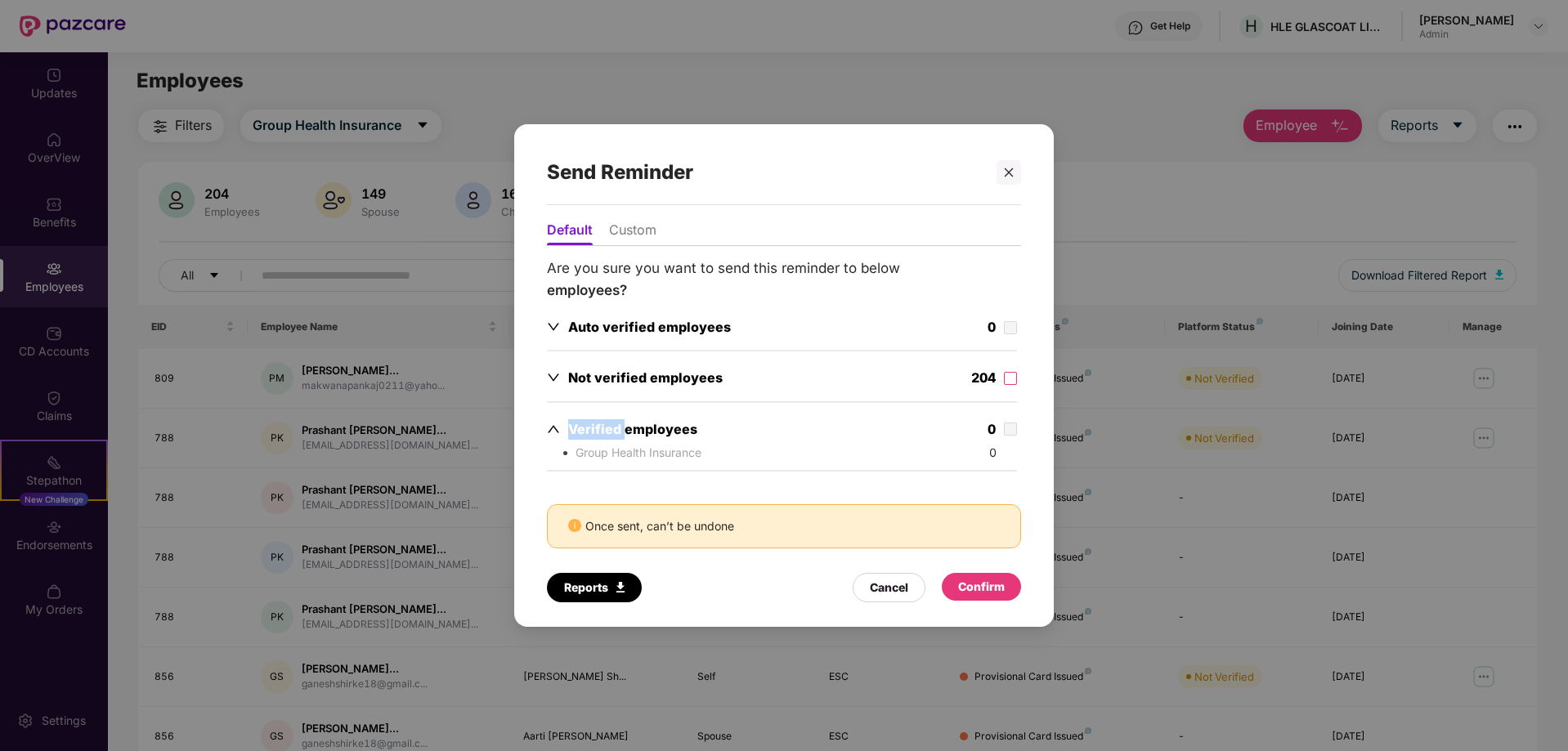
click at [560, 433] on div "Verified employees" at bounding box center [622, 429] width 150 height 20
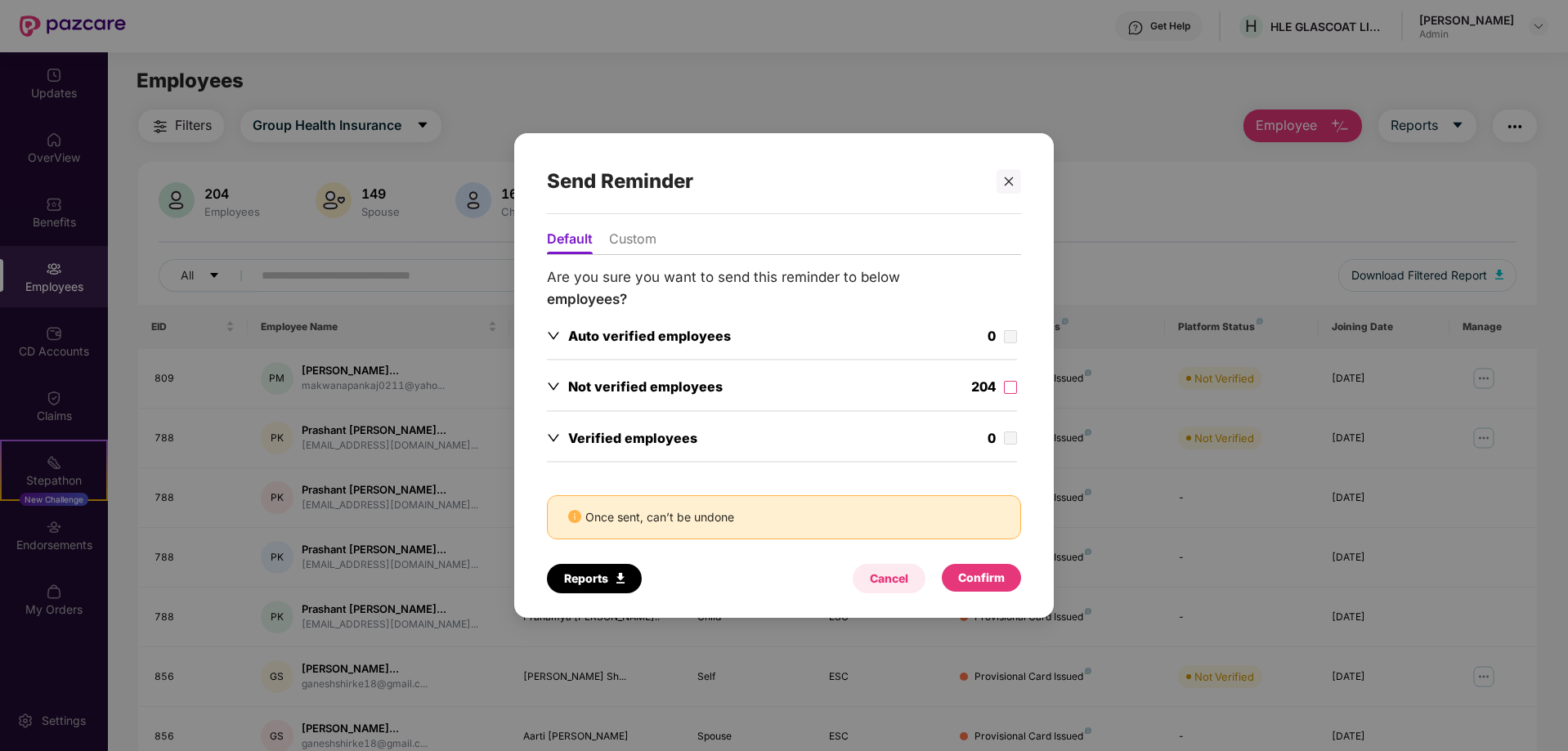
click at [881, 585] on div "Cancel" at bounding box center [889, 579] width 38 height 18
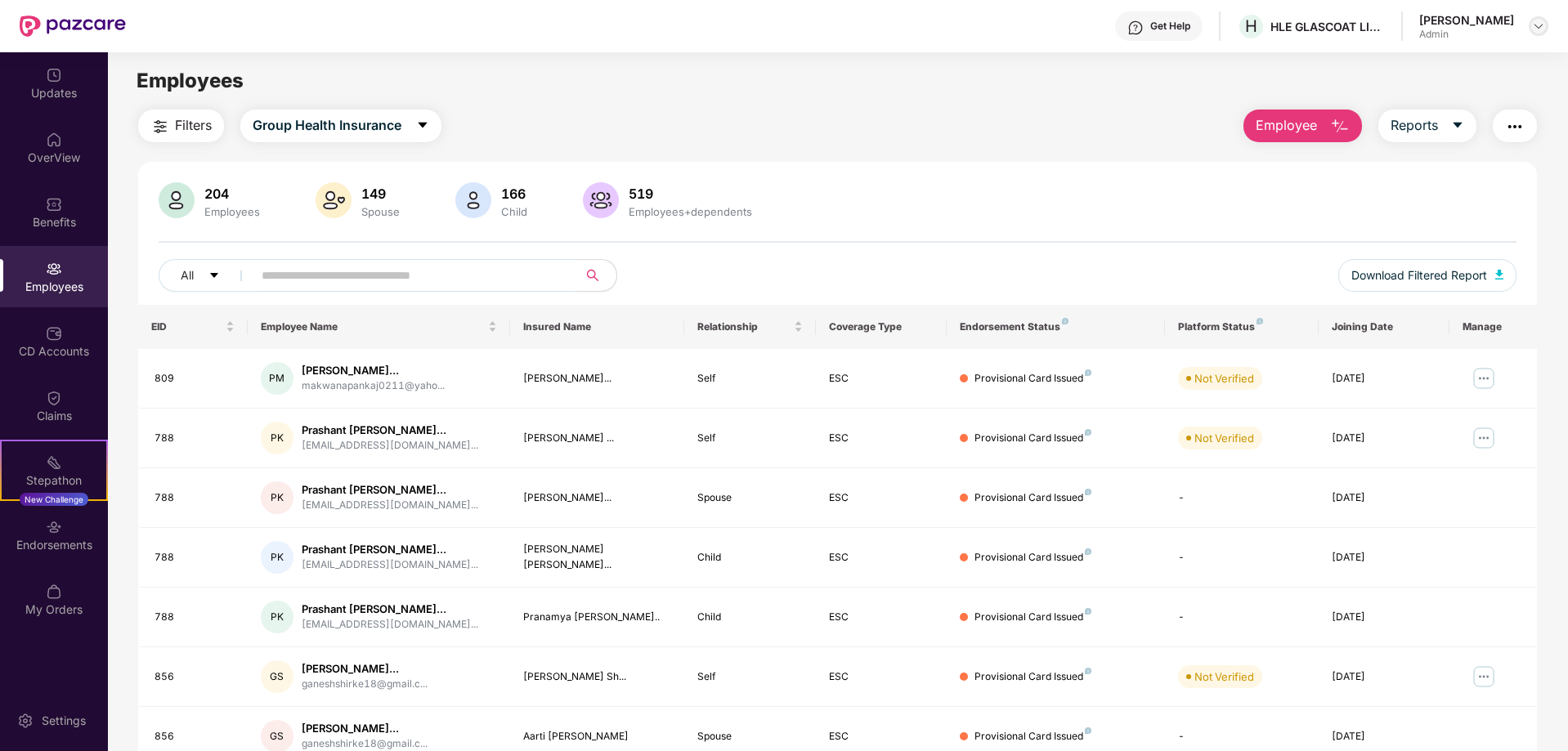
click at [1540, 33] on div at bounding box center [1538, 26] width 19 height 19
